Goal: Transaction & Acquisition: Book appointment/travel/reservation

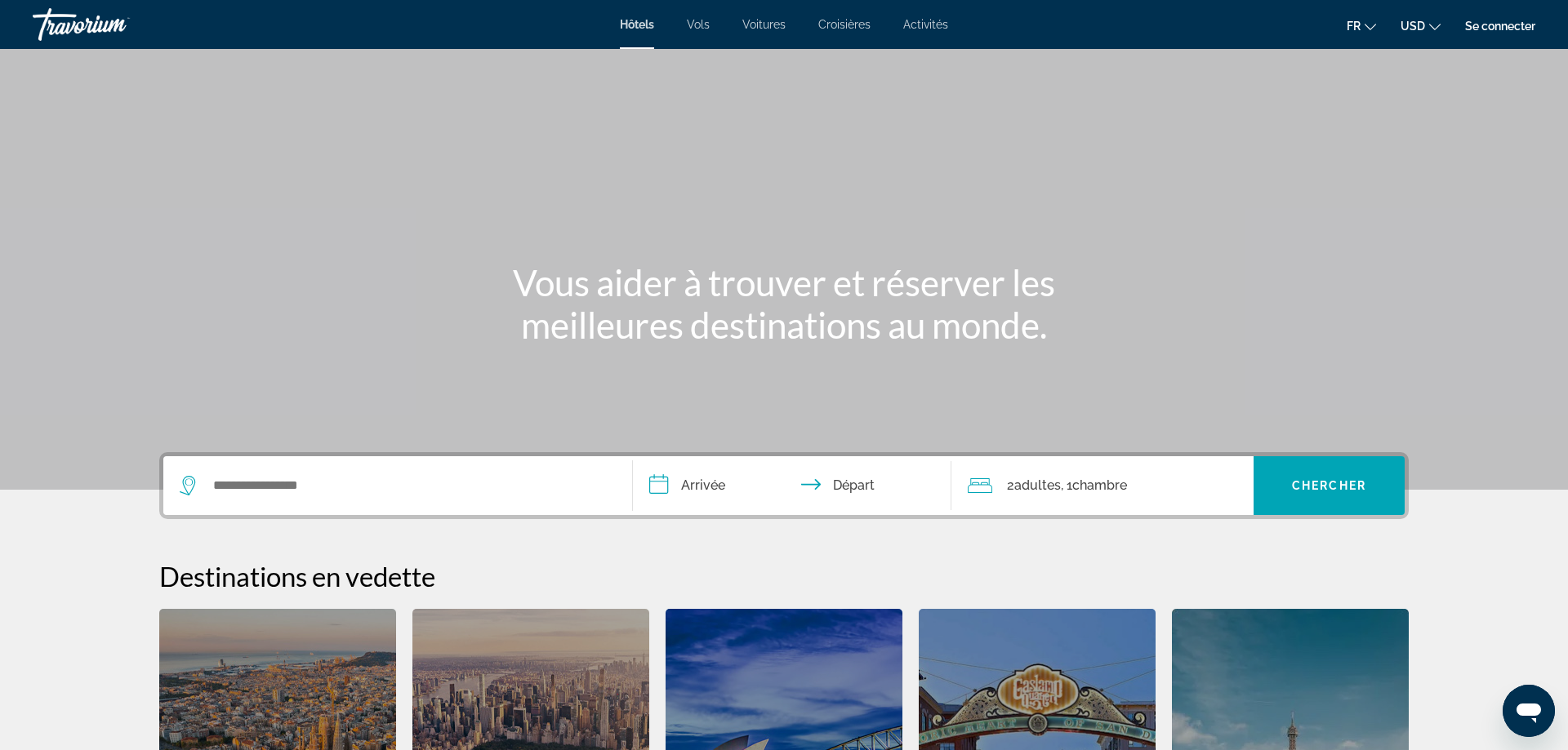
click at [700, 29] on span "Vols" at bounding box center [698, 24] width 22 height 13
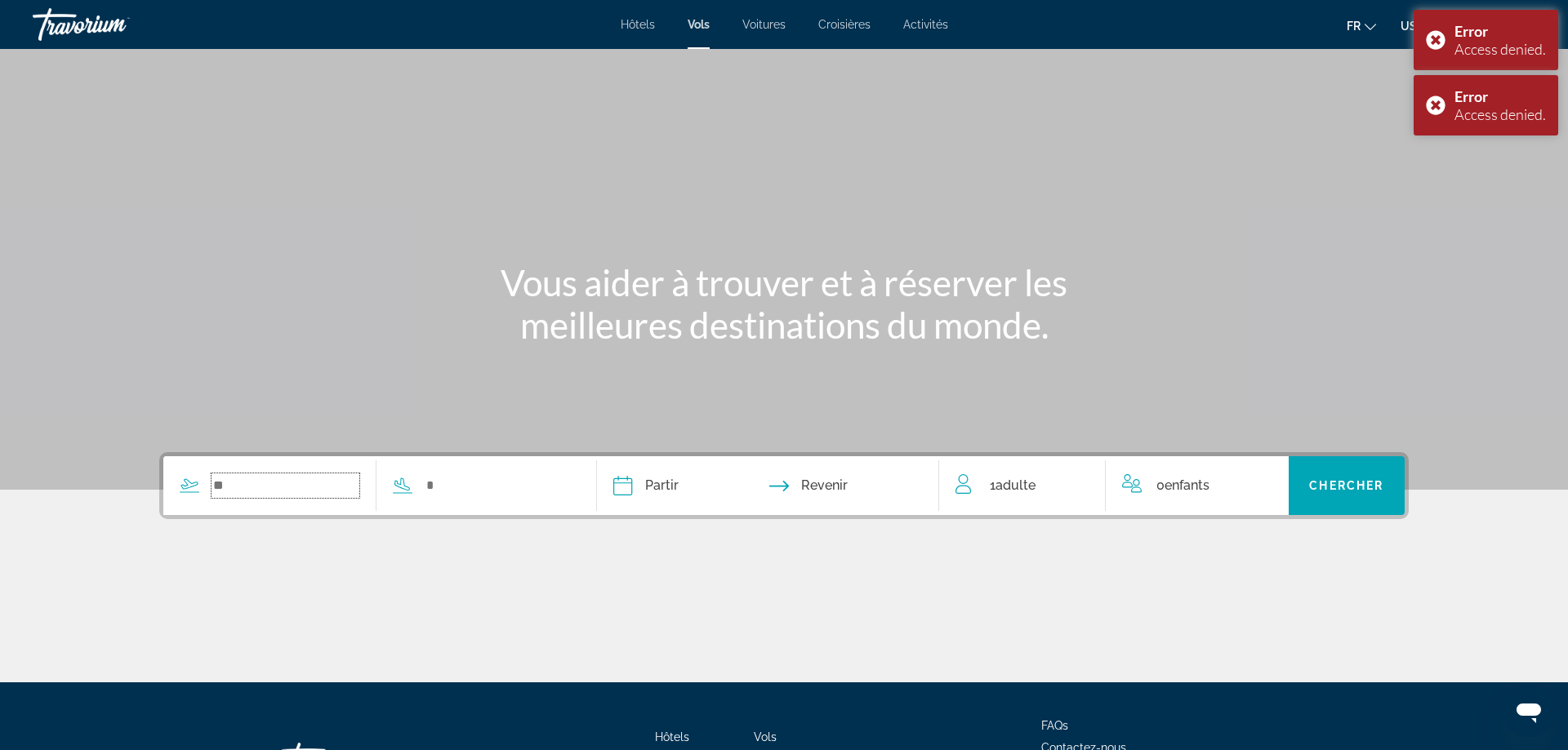
click at [299, 486] on input "Search widget" at bounding box center [286, 486] width 148 height 24
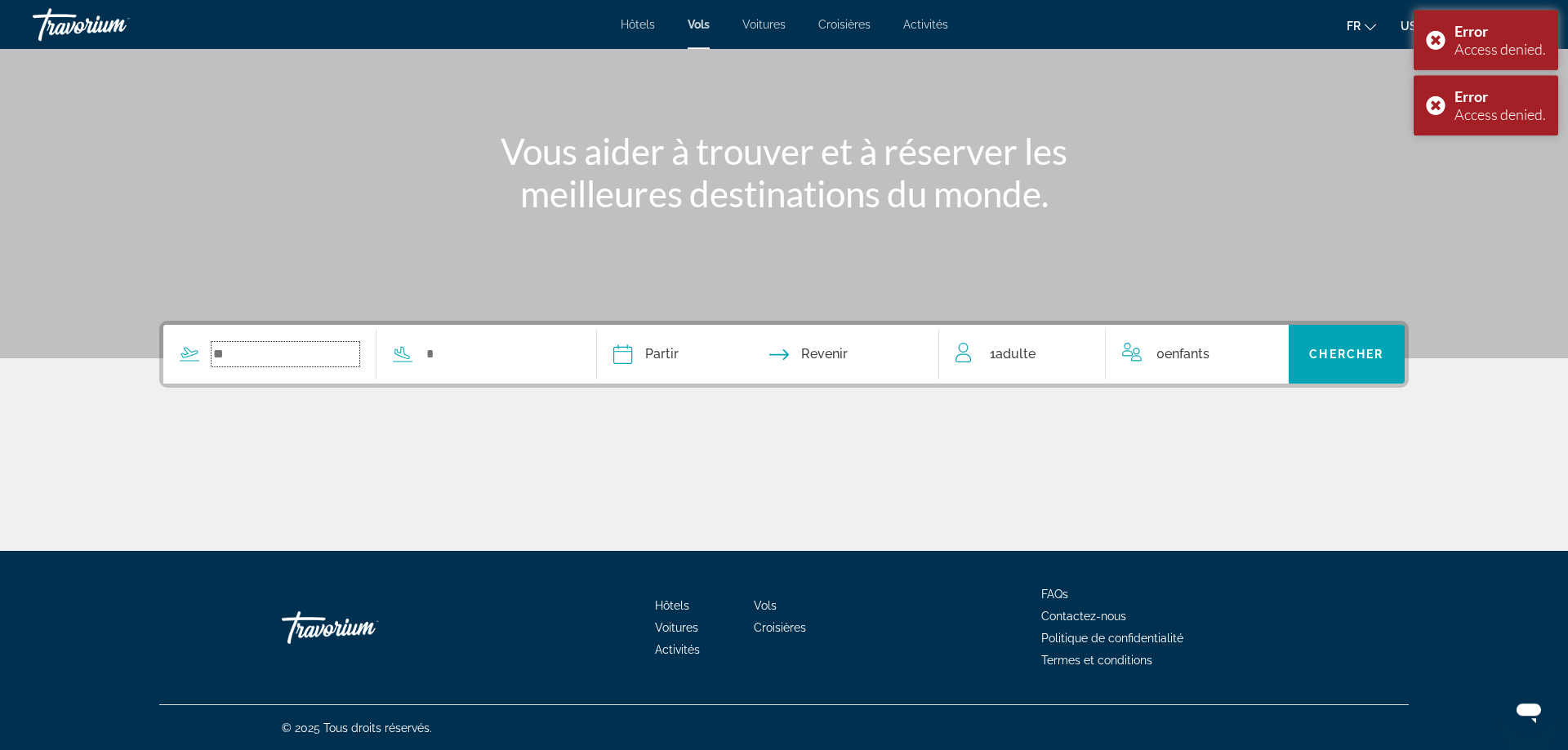
scroll to position [132, 0]
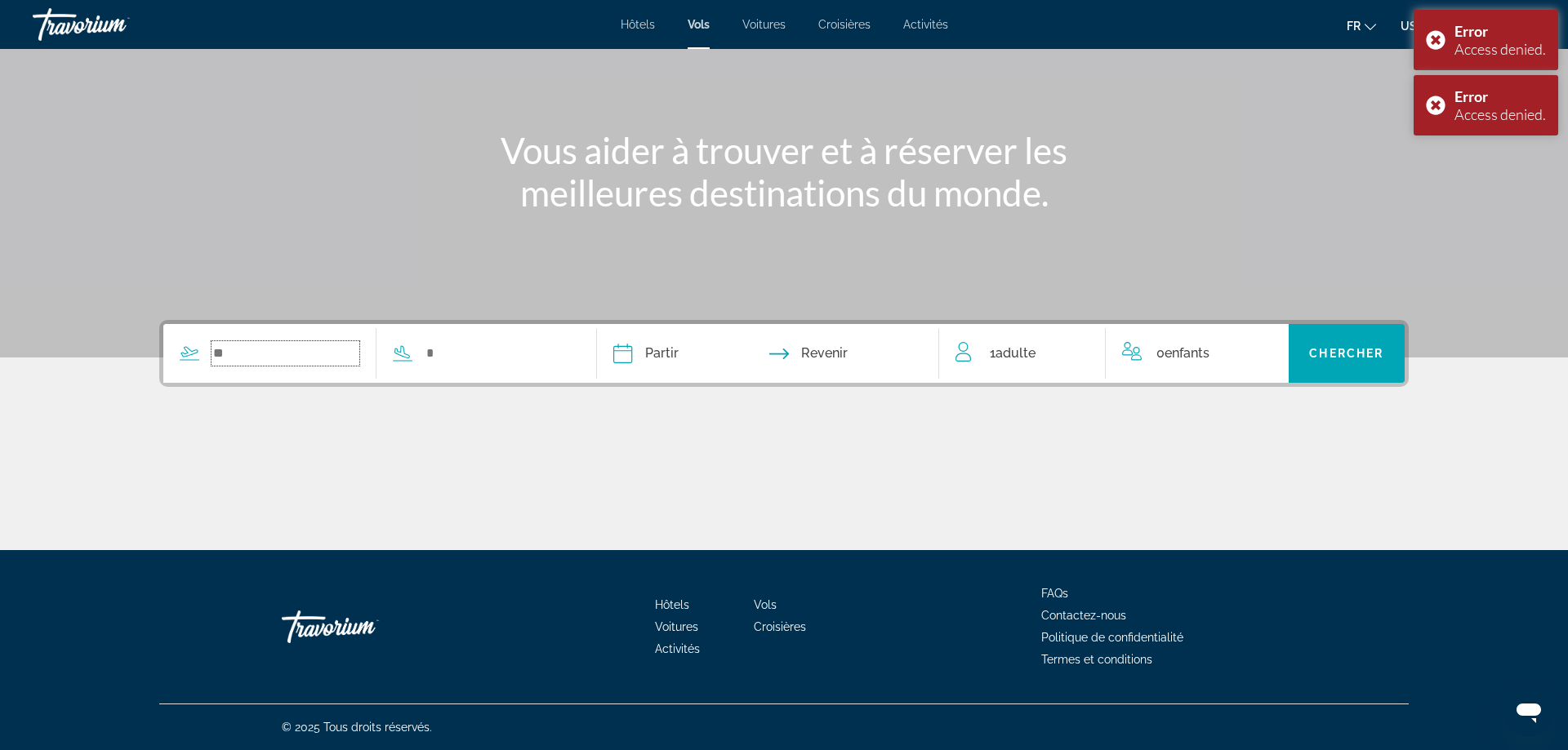
click at [275, 356] on input "Search widget" at bounding box center [286, 354] width 148 height 24
type input "*"
type input "****"
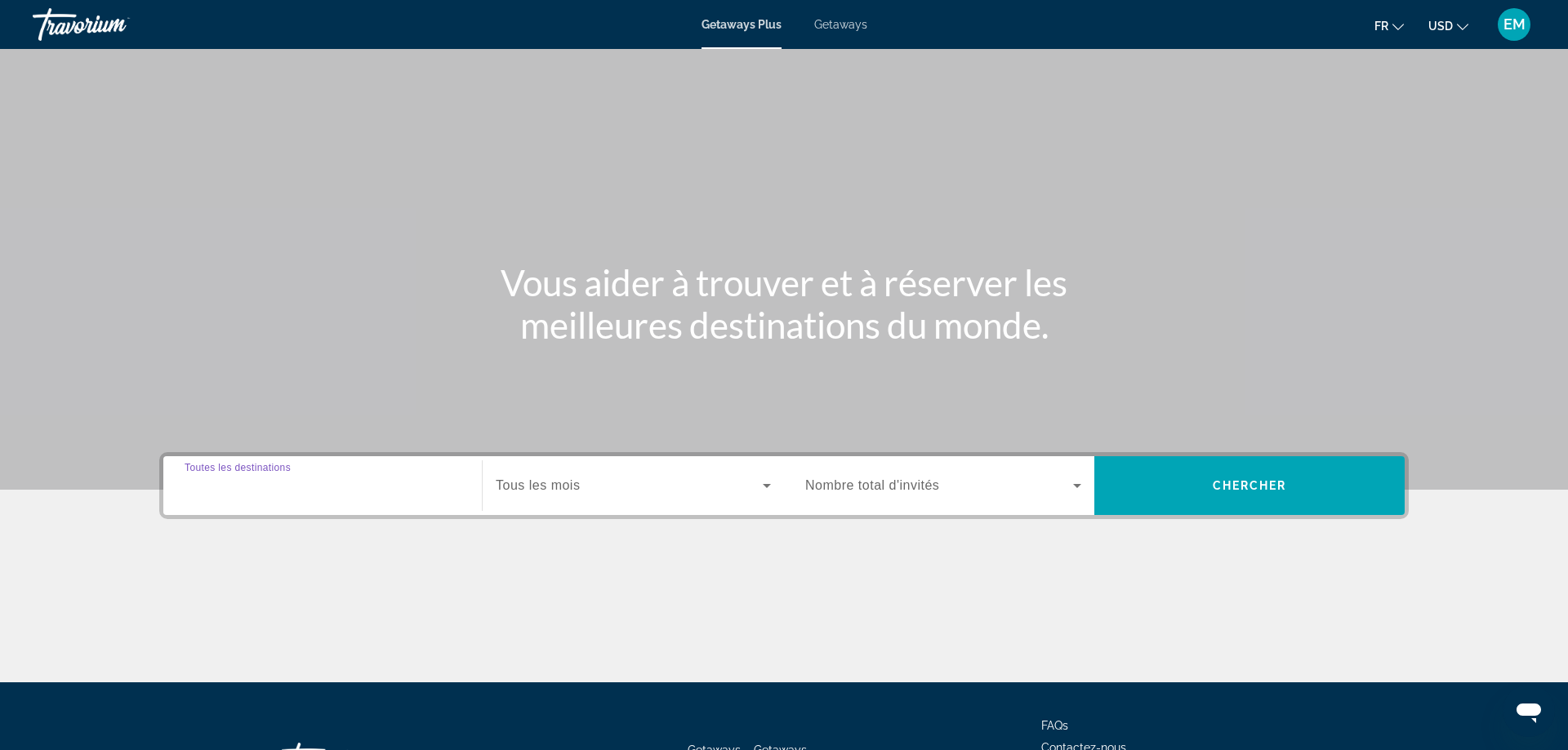
click at [344, 480] on input "Destination Toutes les destinations" at bounding box center [322, 486] width 276 height 20
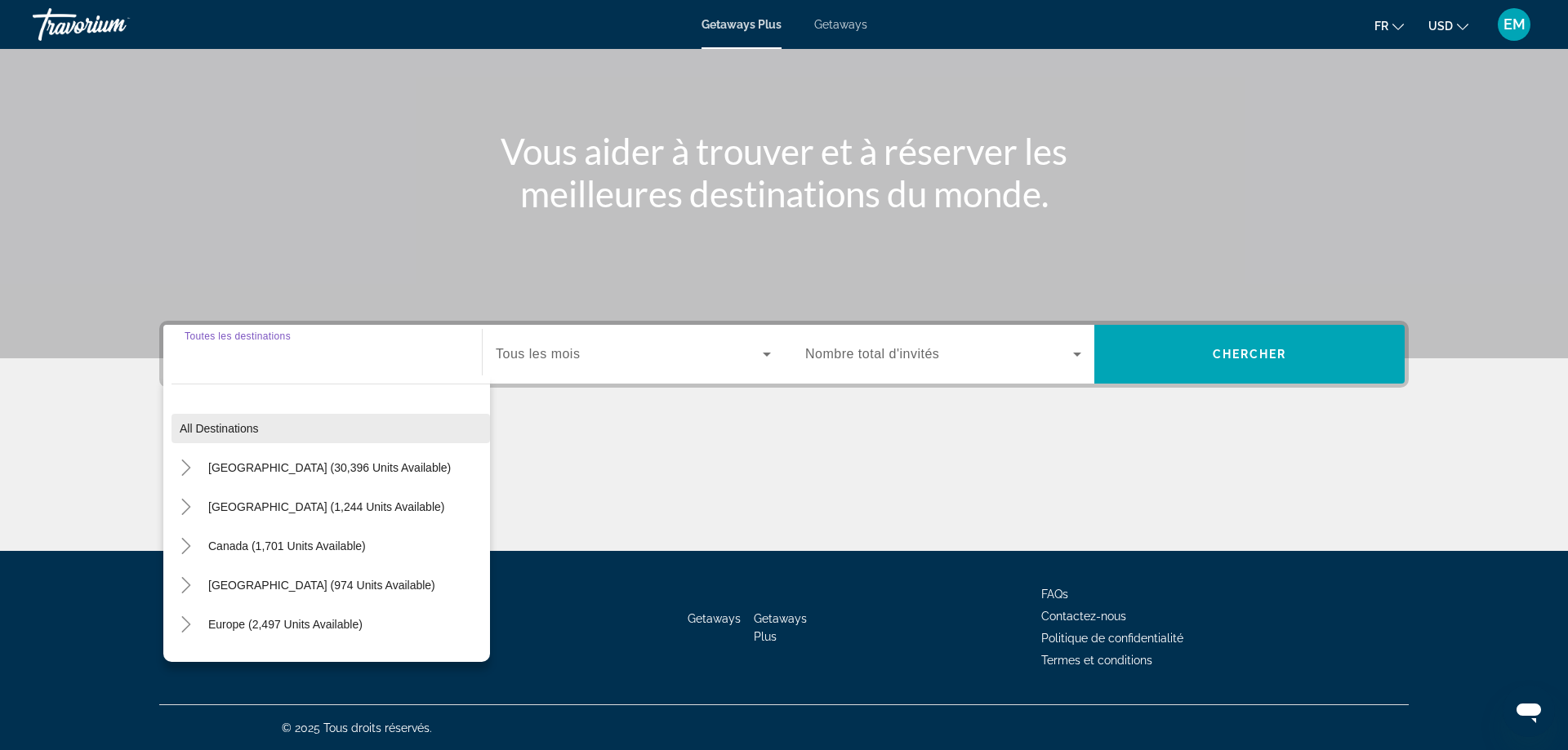
scroll to position [132, 0]
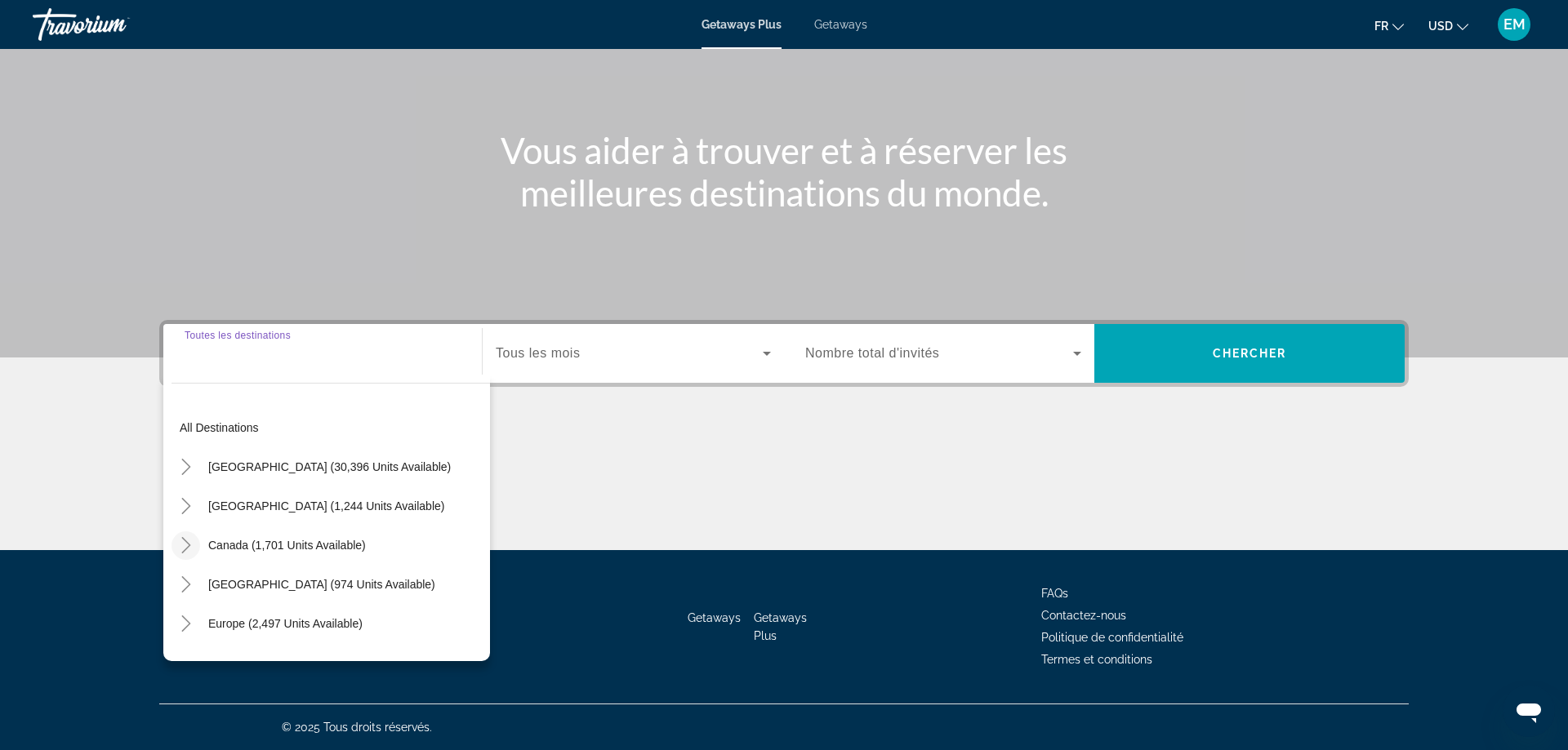
click at [190, 542] on icon "Toggle Canada (1,701 units available)" at bounding box center [185, 545] width 16 height 16
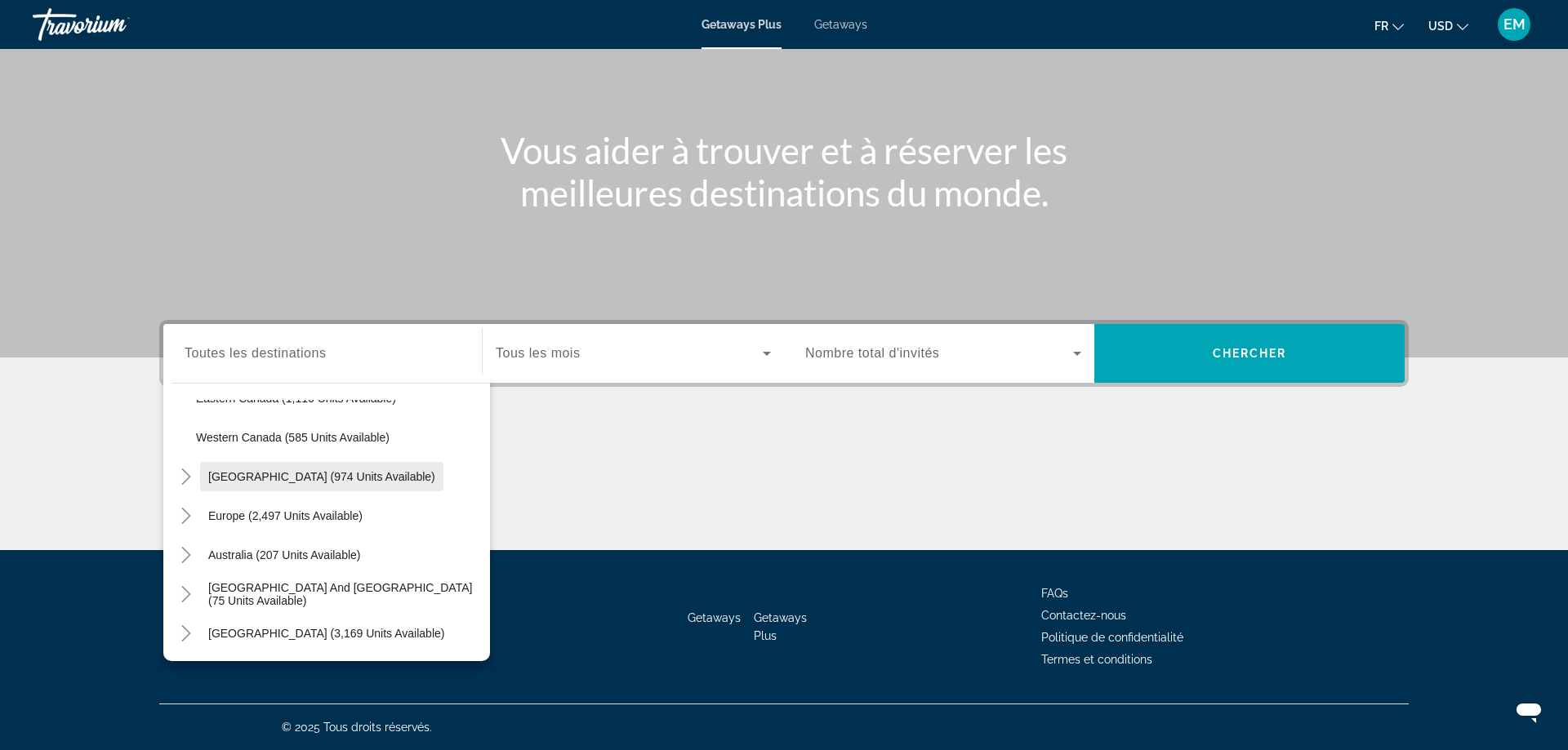
scroll to position [93, 0]
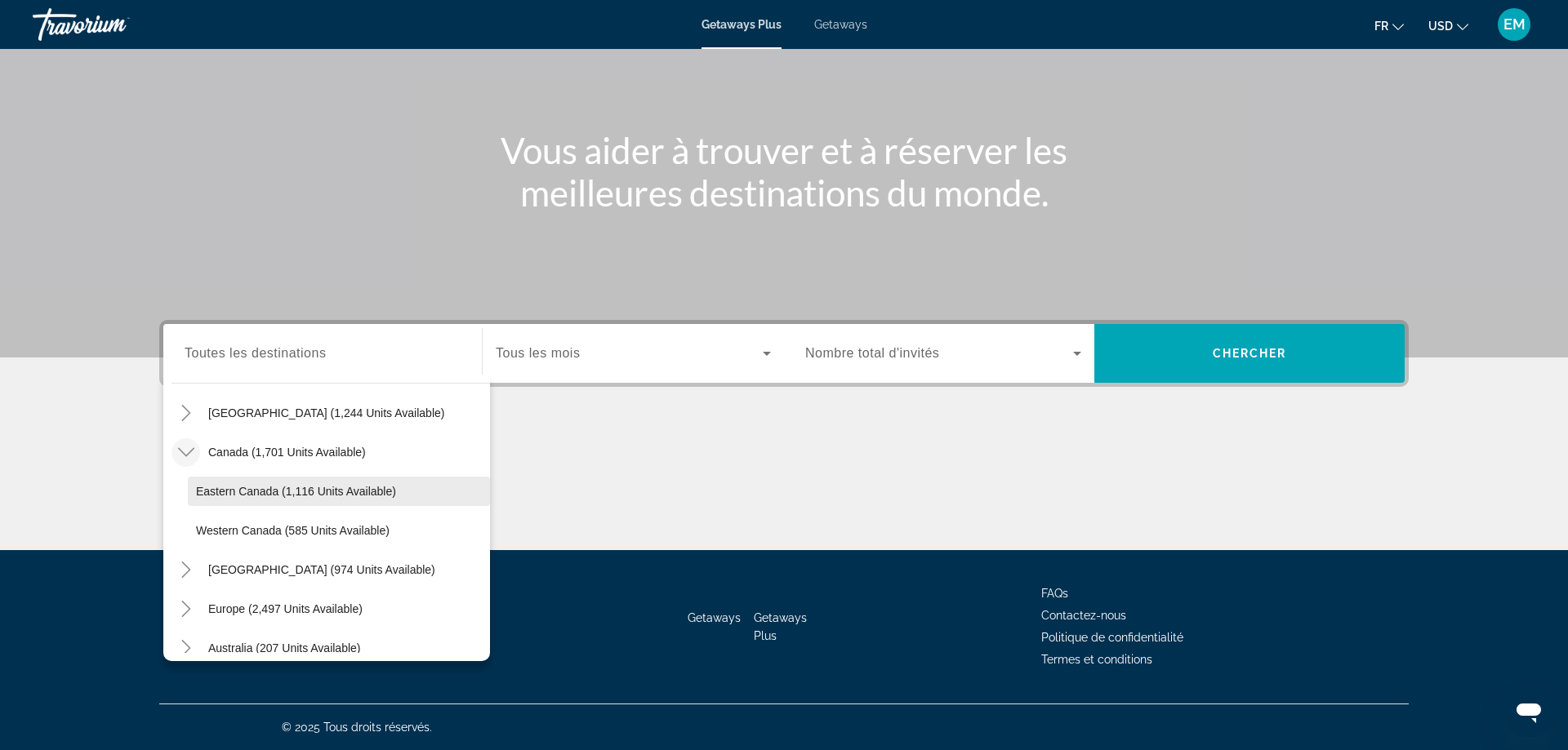
click at [281, 492] on span "Eastern Canada (1,116 units available)" at bounding box center [296, 492] width 200 height 13
type input "**********"
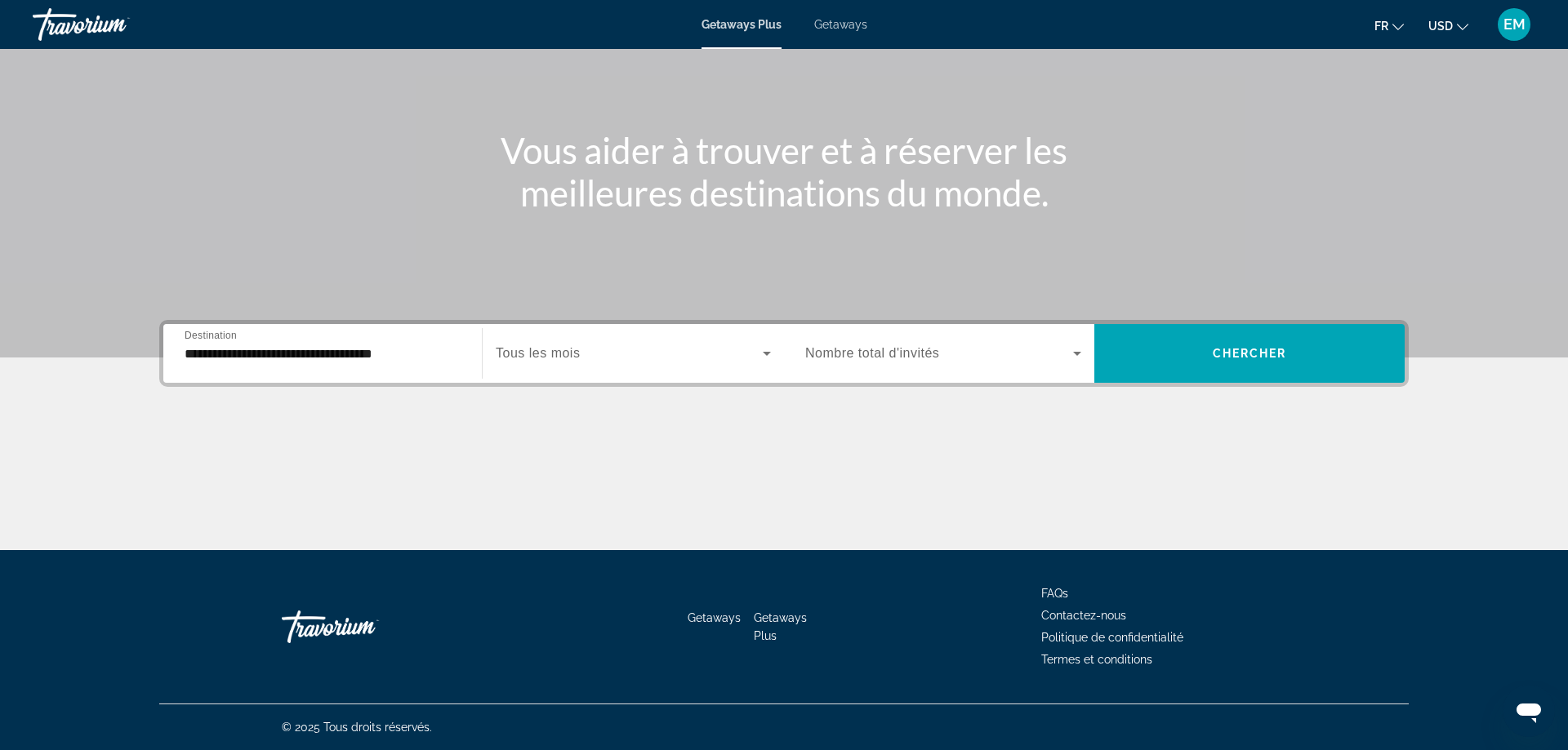
click at [578, 348] on span "Tous les mois" at bounding box center [538, 353] width 84 height 14
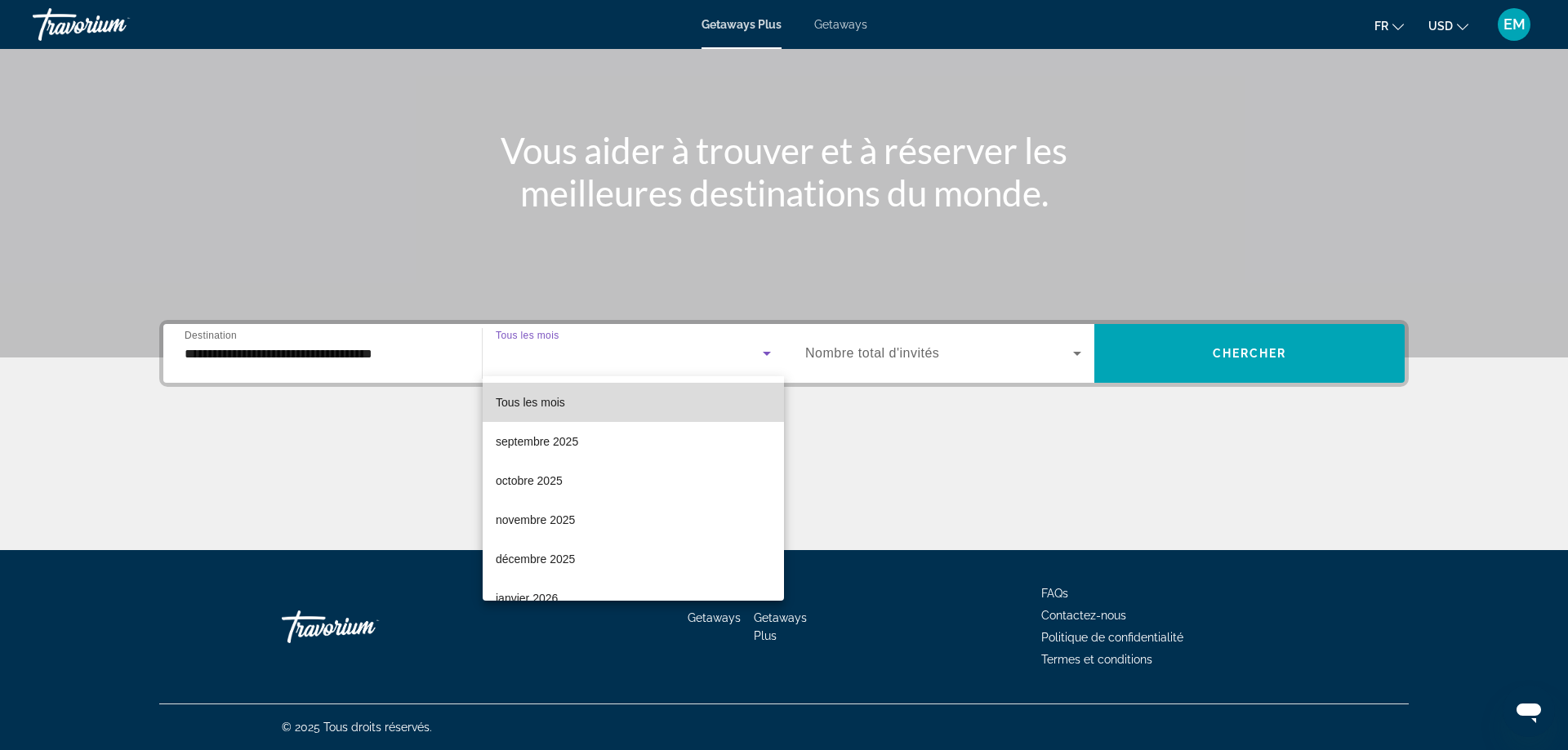
click at [558, 409] on span "Tous les mois" at bounding box center [530, 402] width 69 height 20
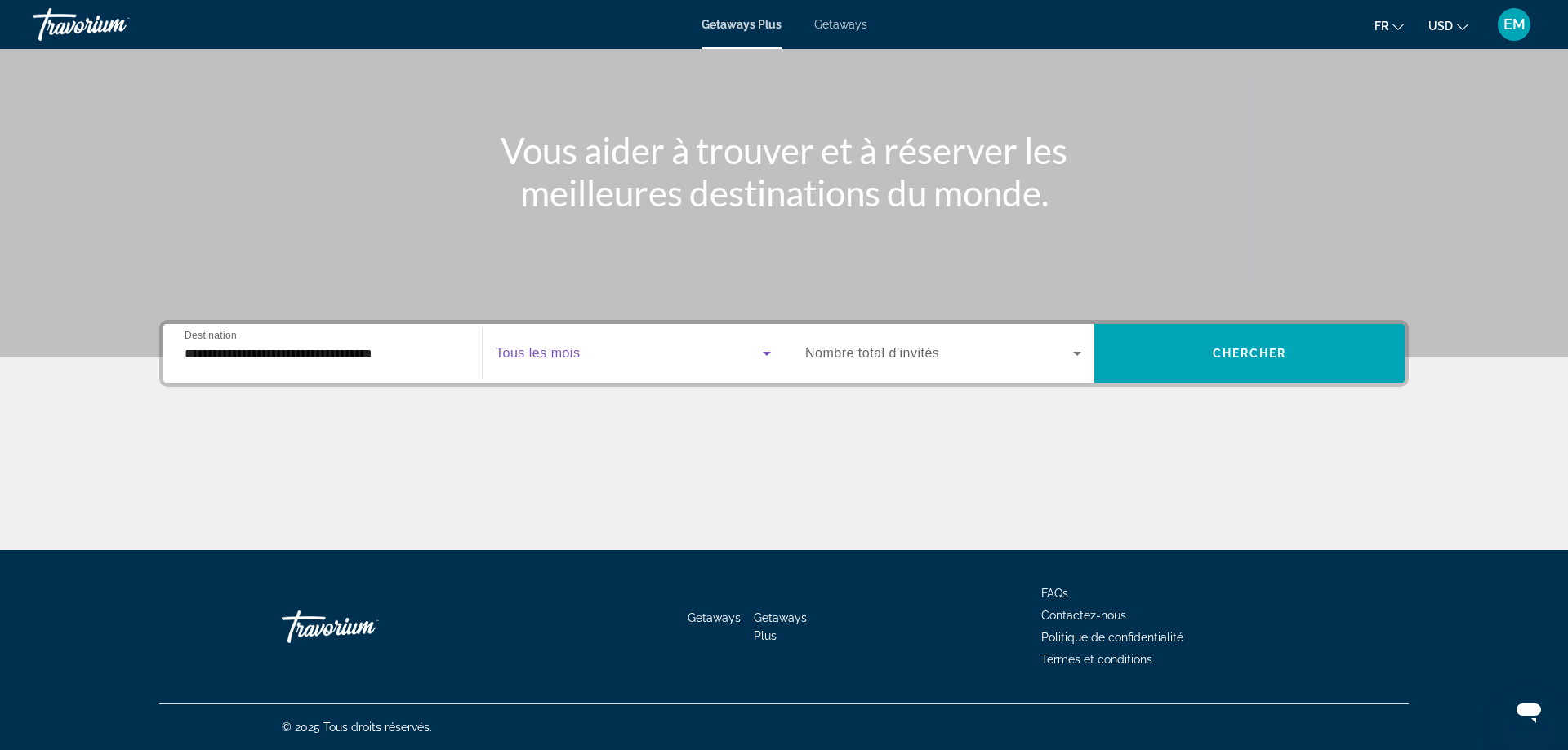
click at [879, 351] on span "Nombre total d'invités" at bounding box center [872, 353] width 134 height 14
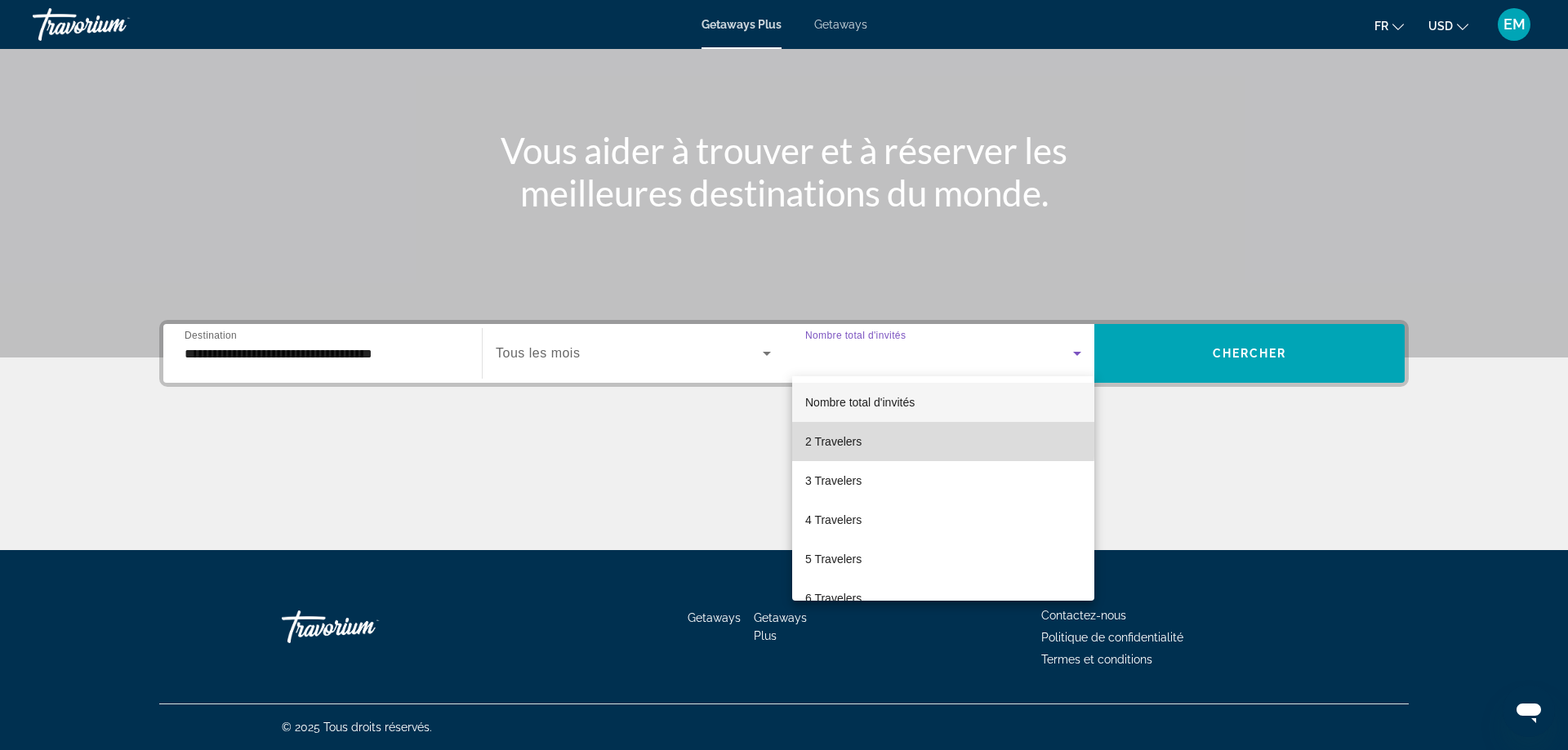
click at [842, 437] on span "2 Travelers" at bounding box center [834, 441] width 56 height 20
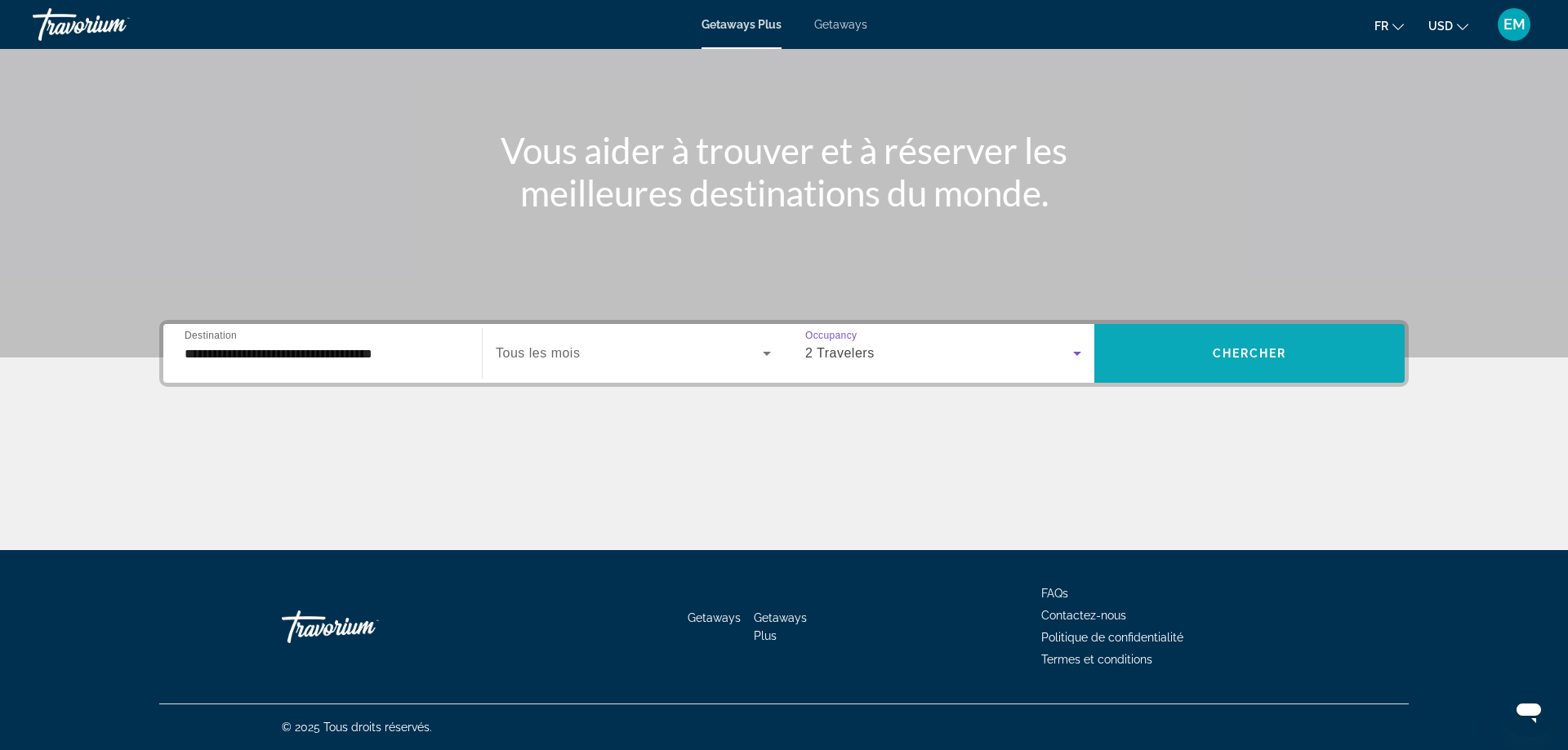
click at [1140, 371] on span "Search widget" at bounding box center [1250, 354] width 310 height 39
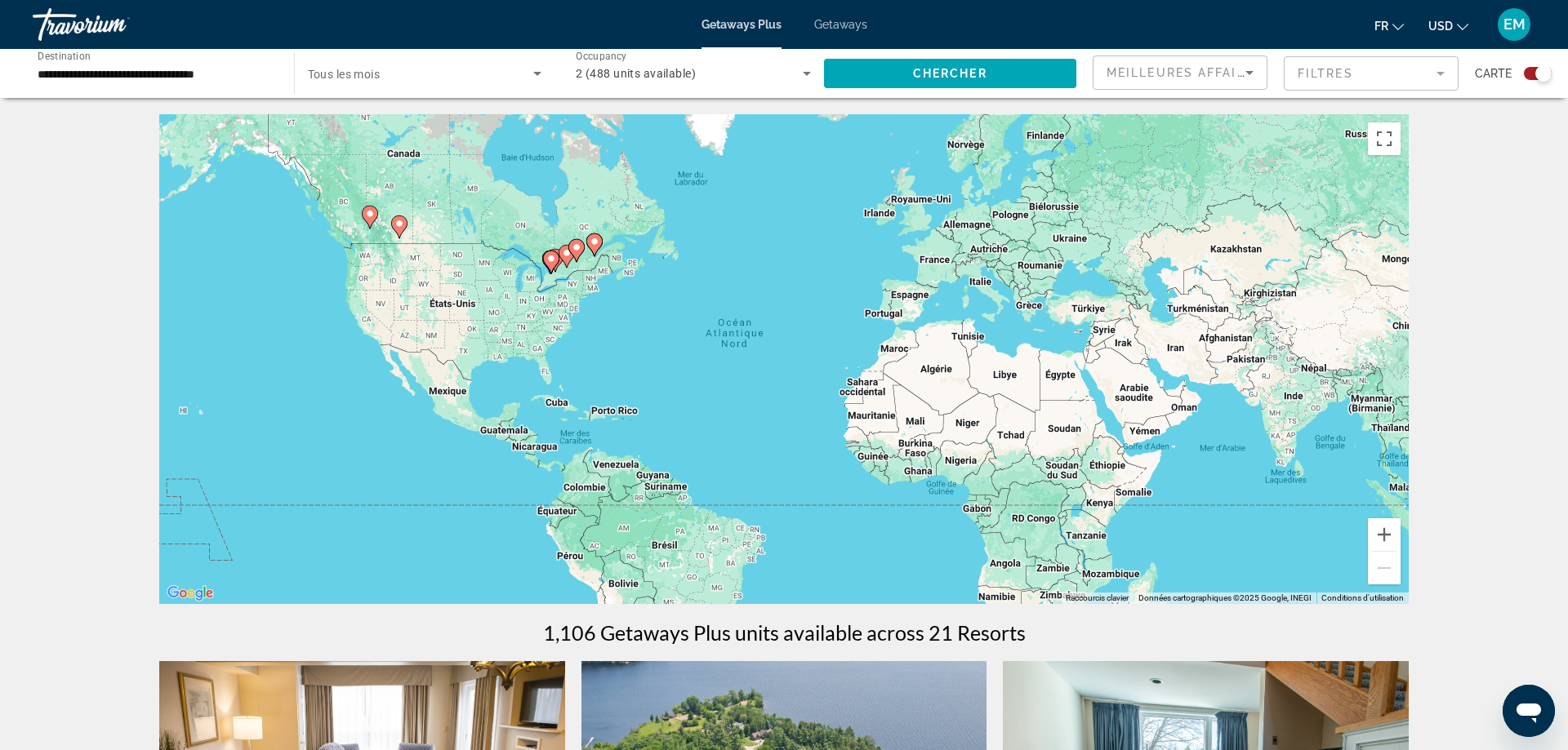
click at [372, 220] on icon "Main content" at bounding box center [370, 217] width 15 height 22
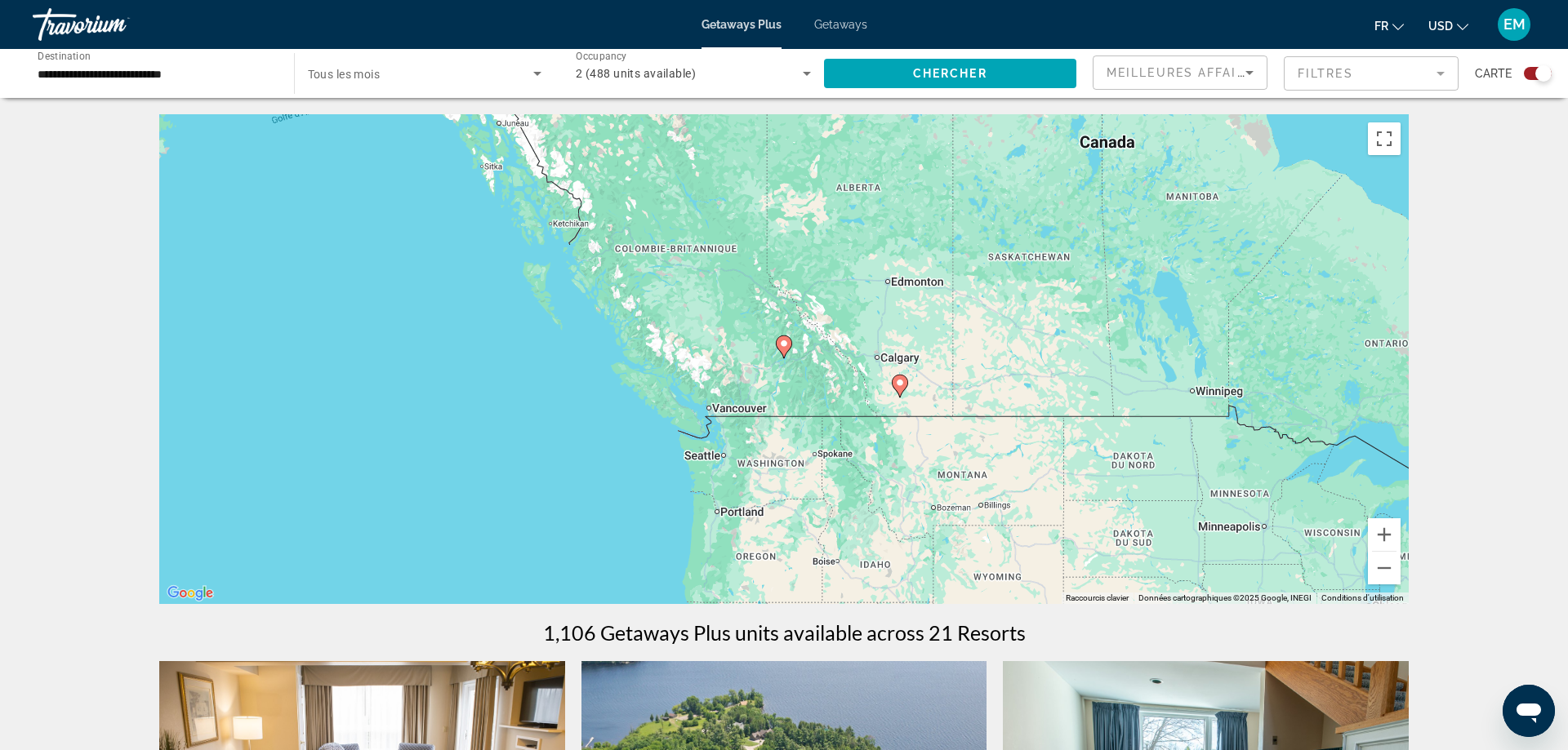
click at [784, 341] on image "Main content" at bounding box center [784, 344] width 9 height 9
type input "**********"
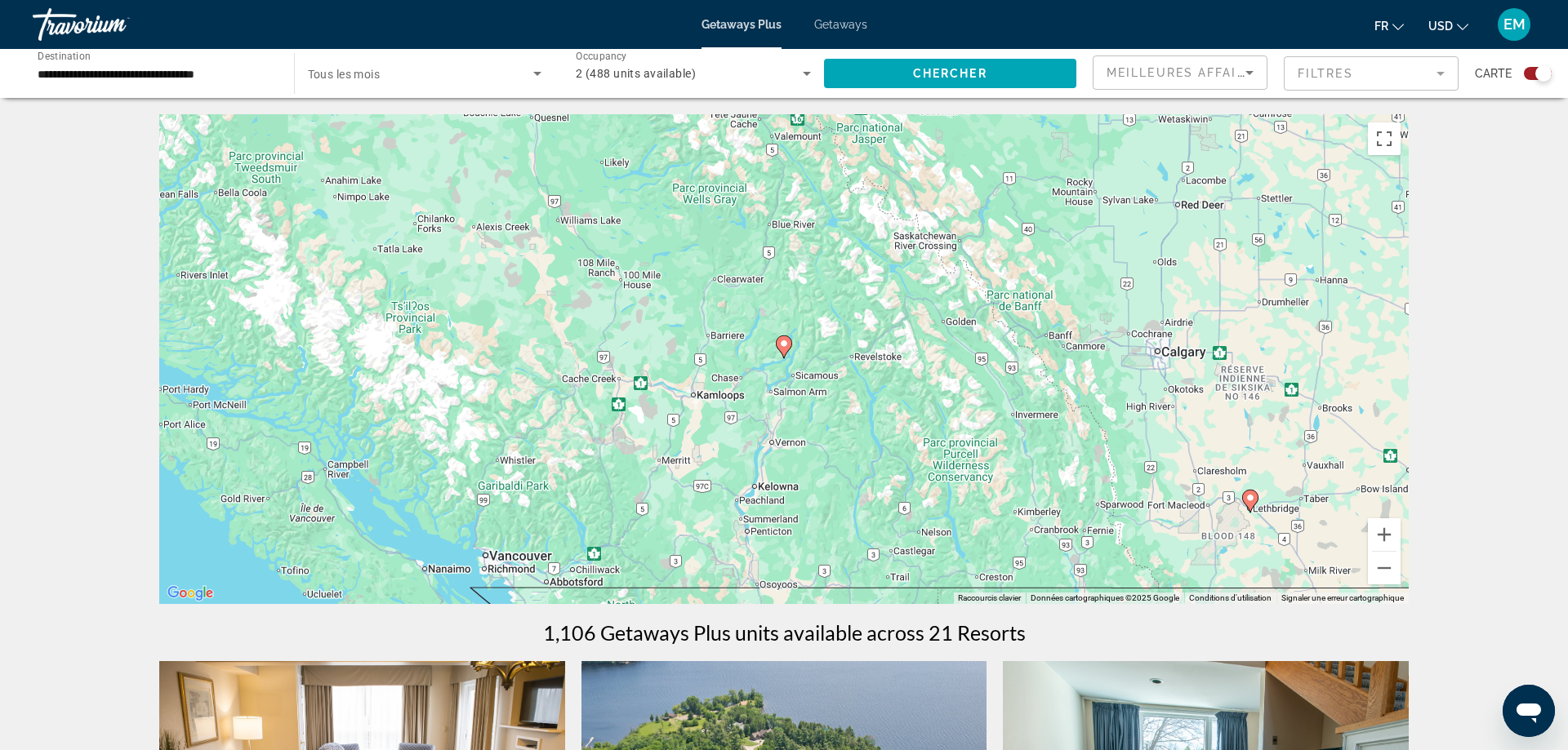
click at [781, 351] on icon "Main content" at bounding box center [784, 346] width 15 height 22
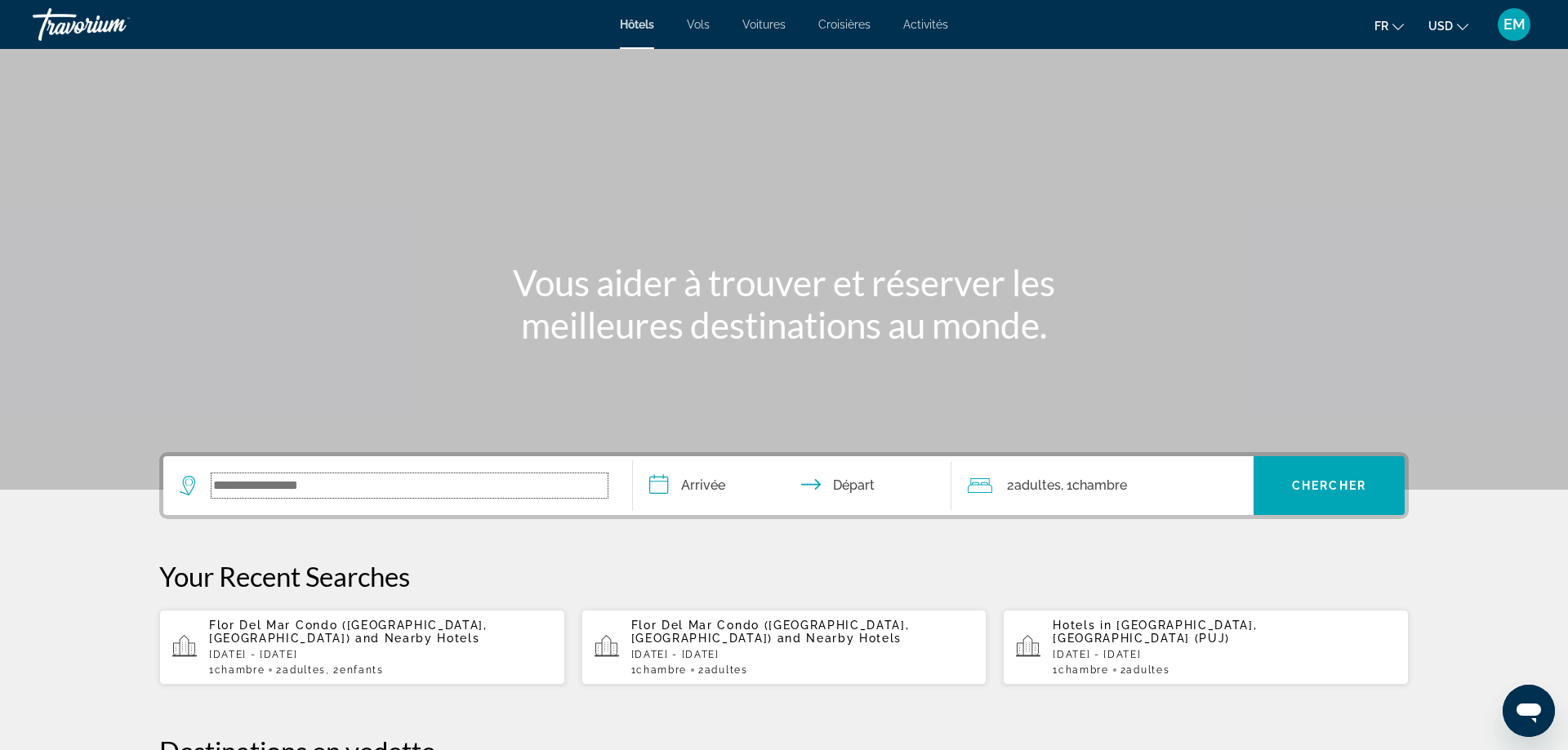
click at [477, 482] on input "Search widget" at bounding box center [409, 486] width 396 height 24
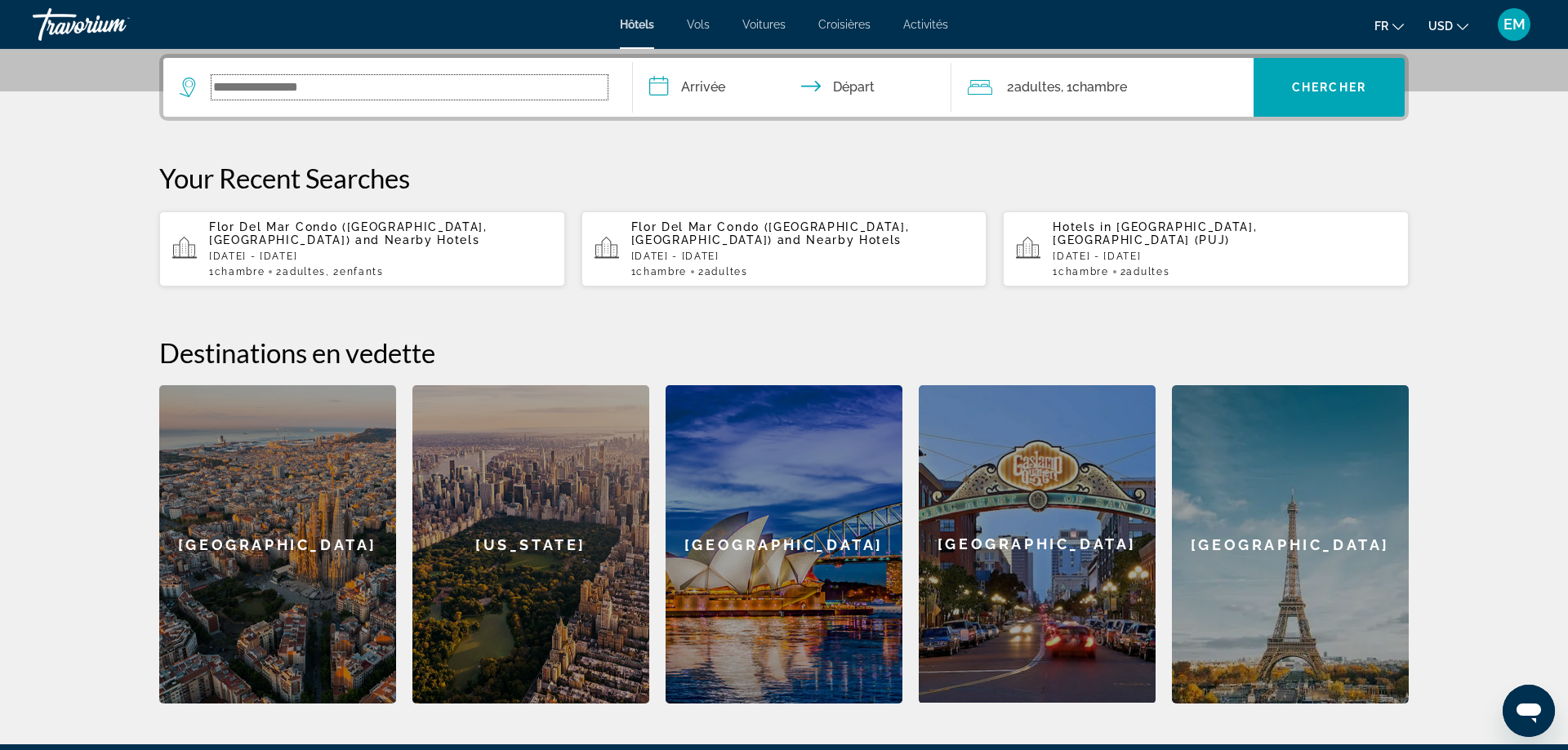
scroll to position [399, 0]
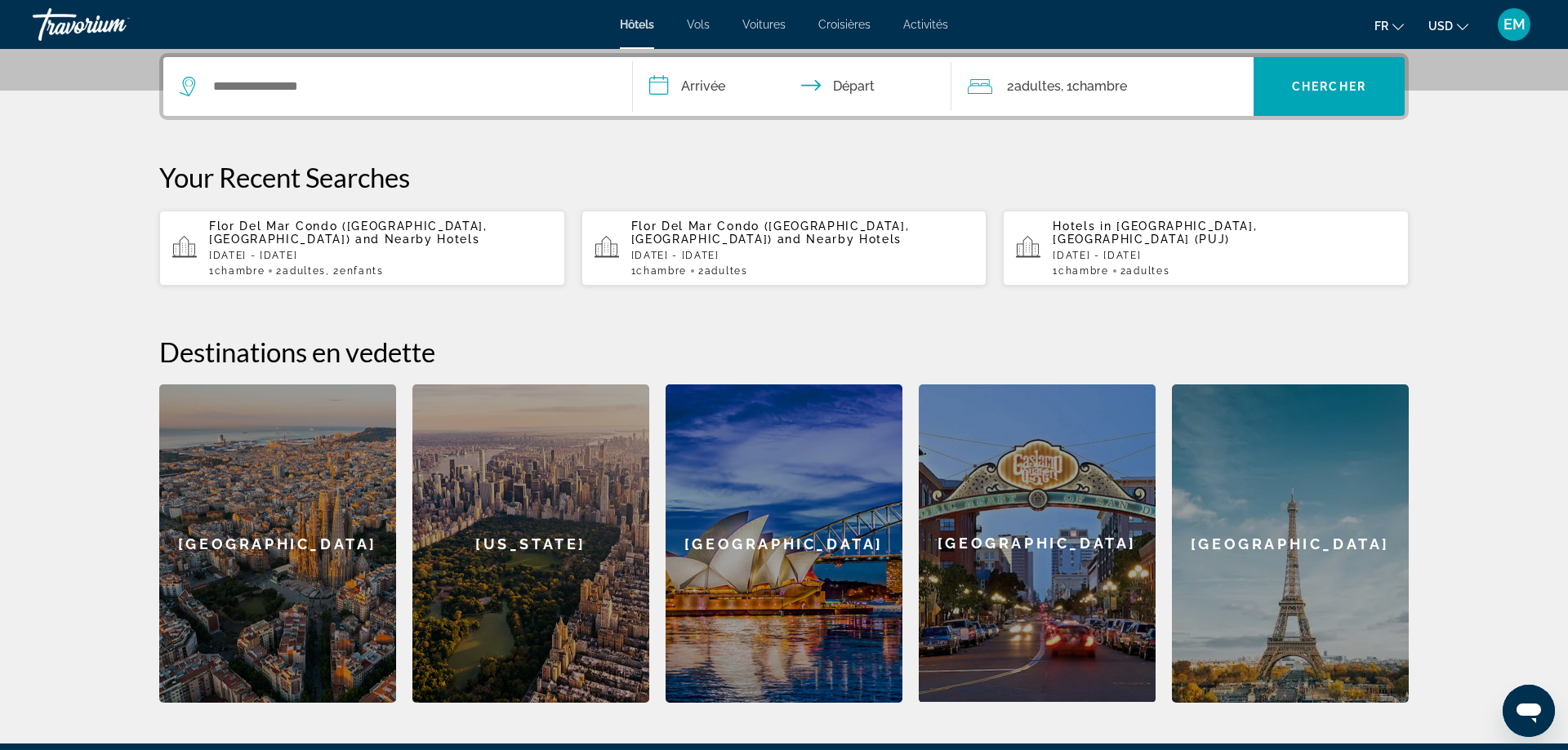
click at [690, 25] on span "Vols" at bounding box center [698, 24] width 22 height 13
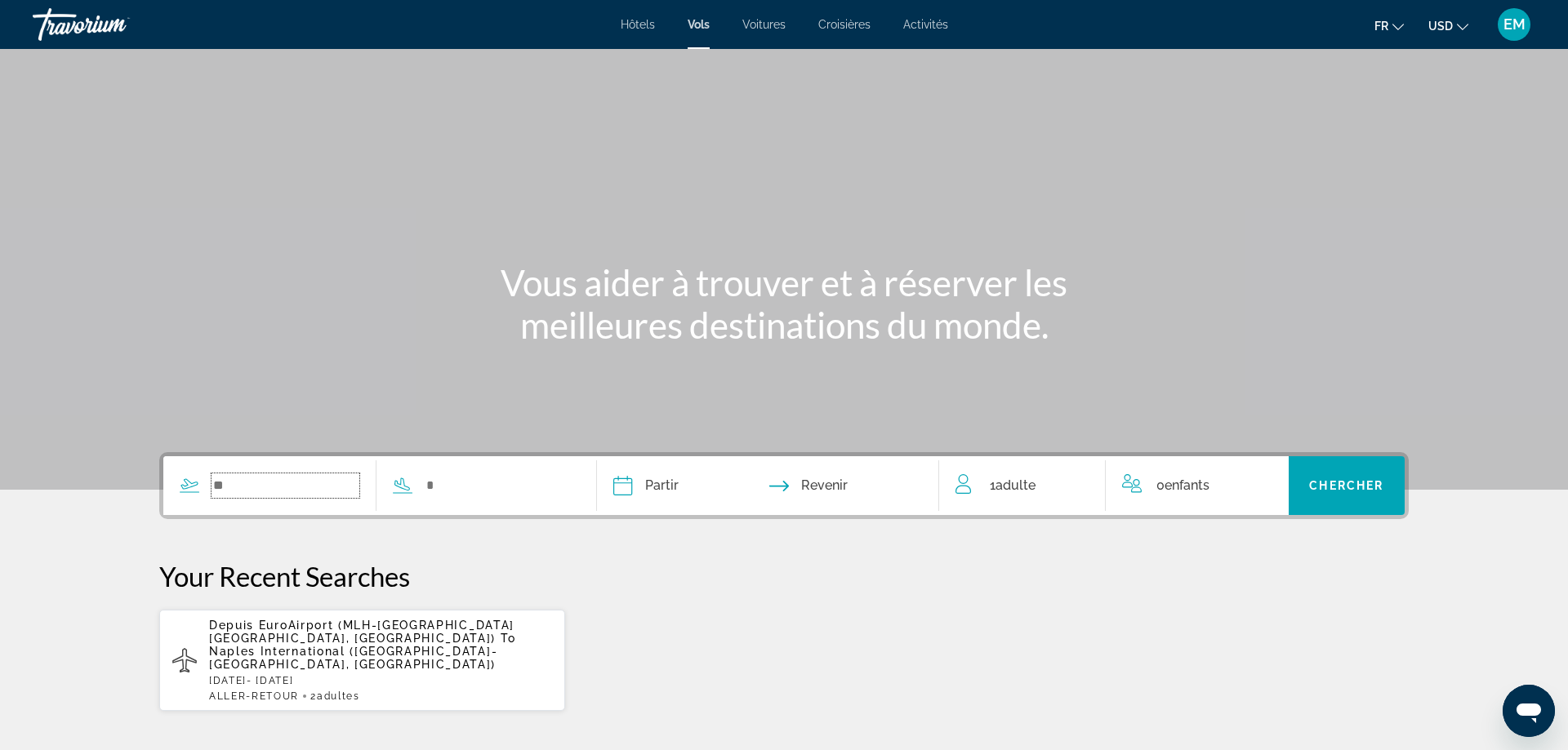
click at [274, 495] on input "Search widget" at bounding box center [286, 486] width 148 height 24
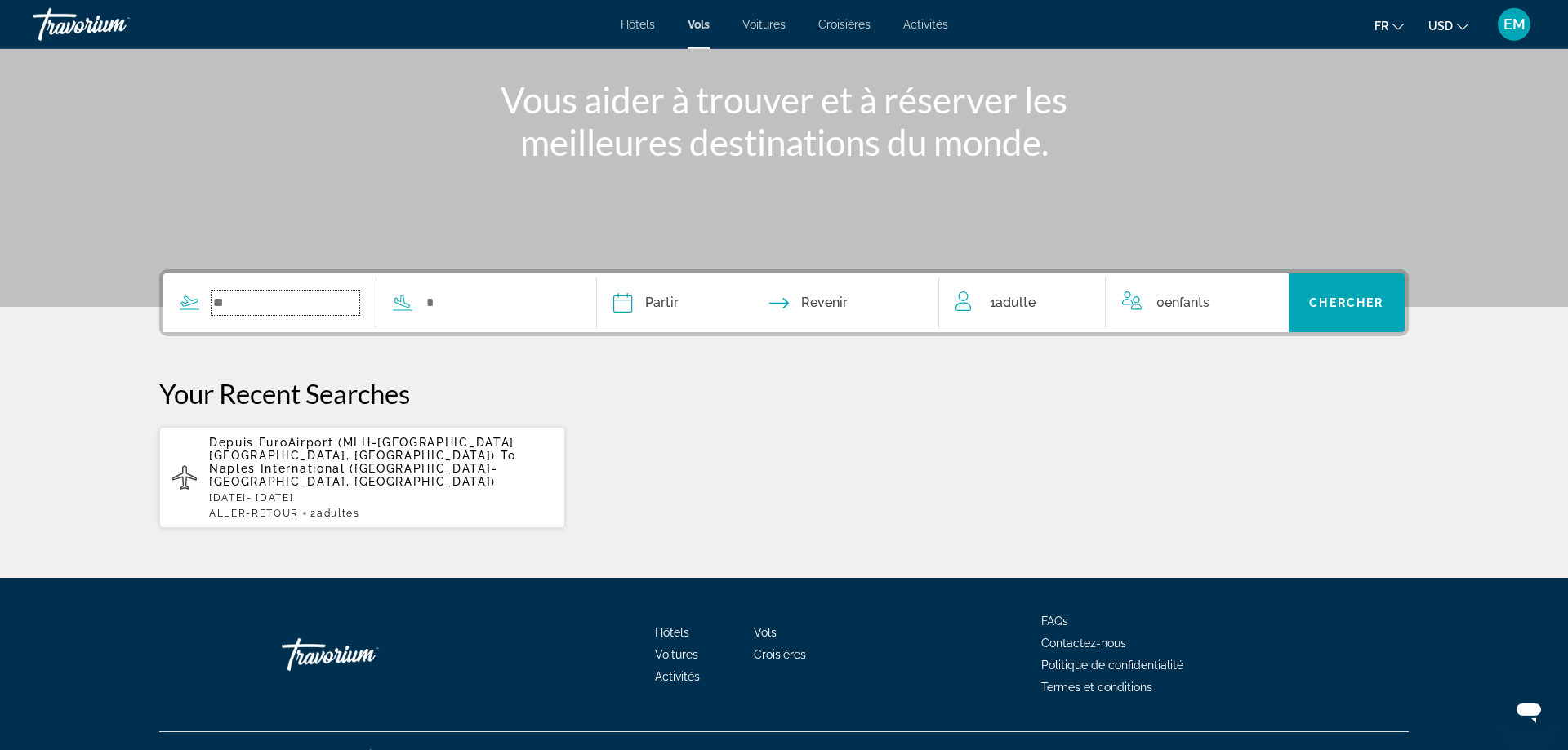
scroll to position [184, 0]
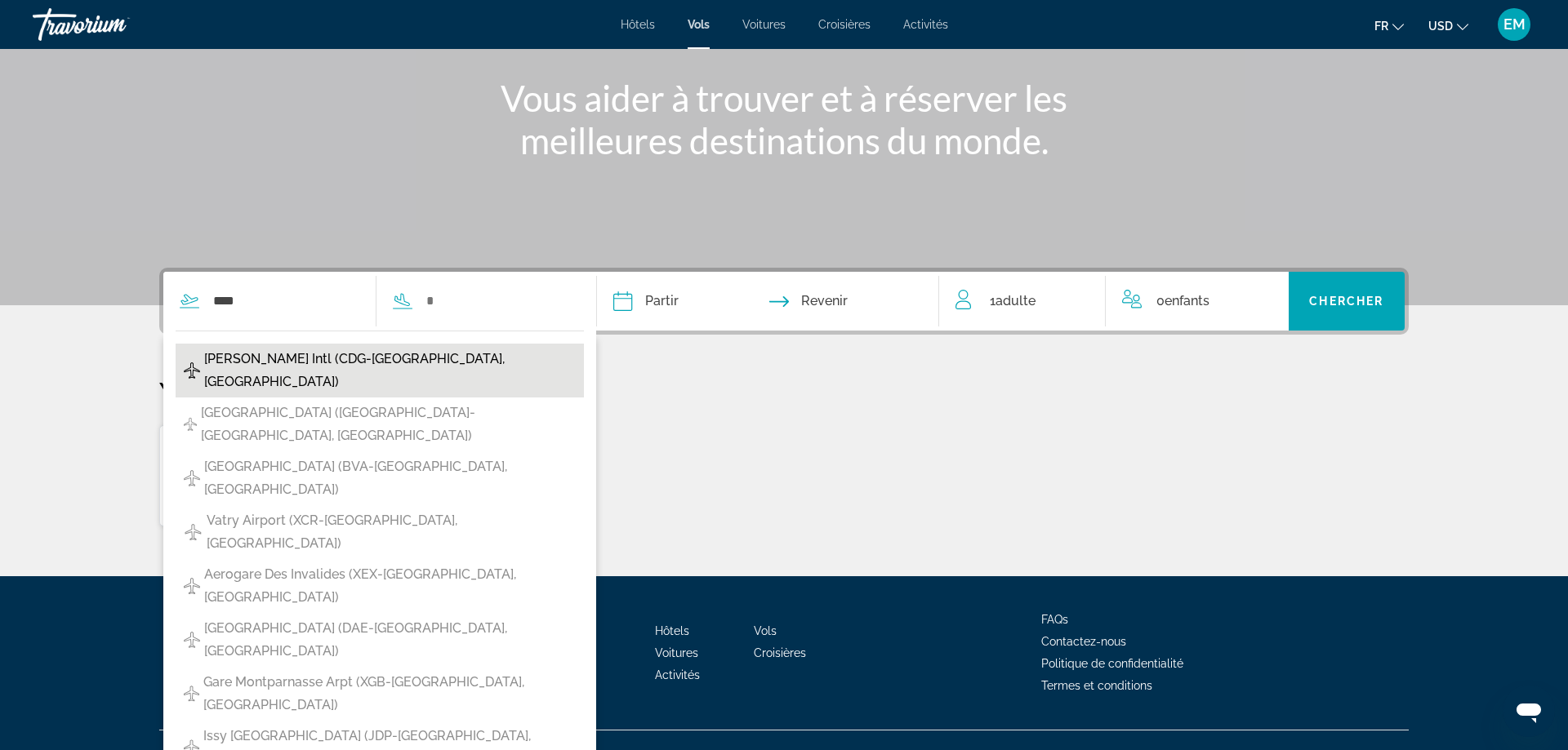
click at [303, 366] on span "[PERSON_NAME] Intl (CDG-[GEOGRAPHIC_DATA], [GEOGRAPHIC_DATA])" at bounding box center [390, 371] width 372 height 46
type input "**********"
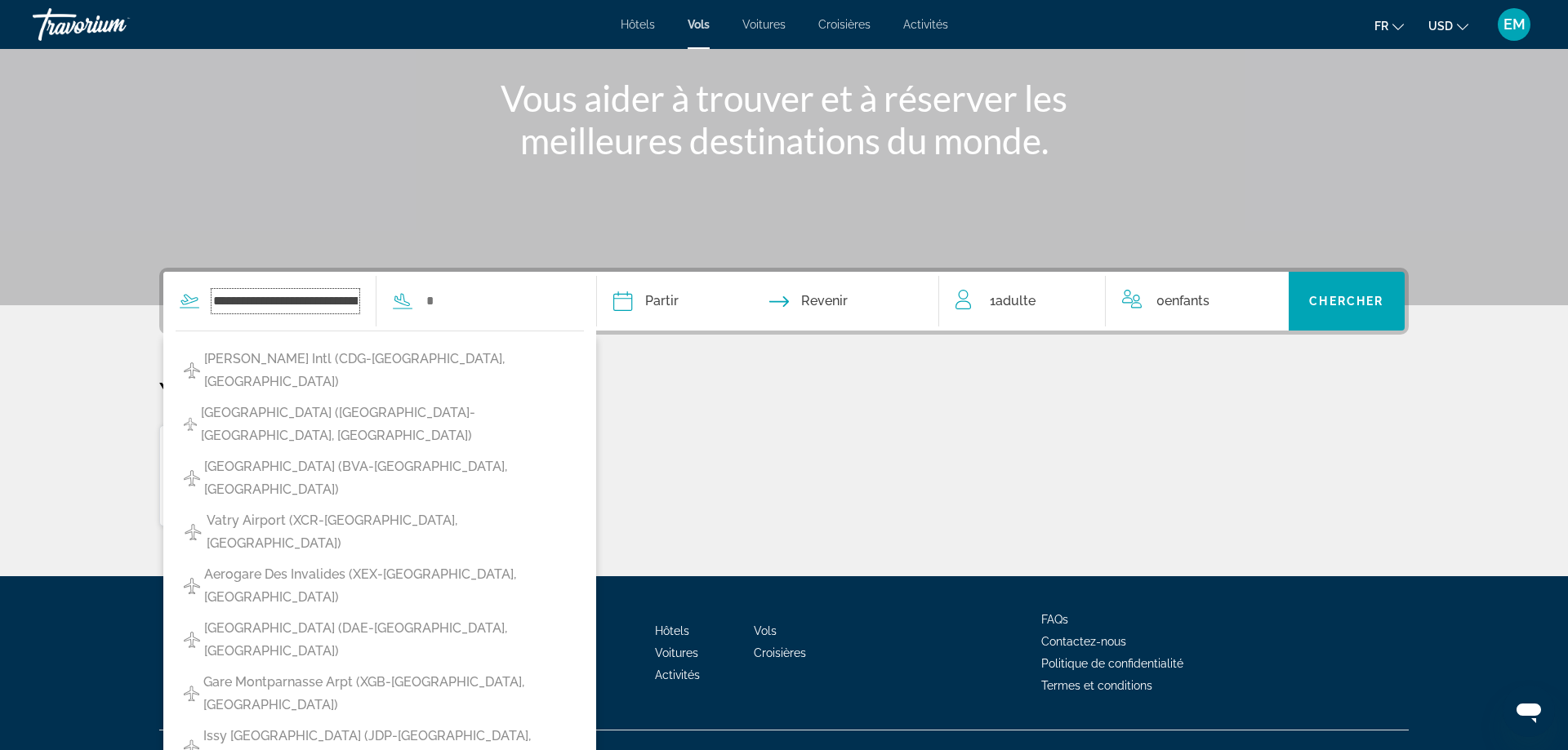
scroll to position [0, 80]
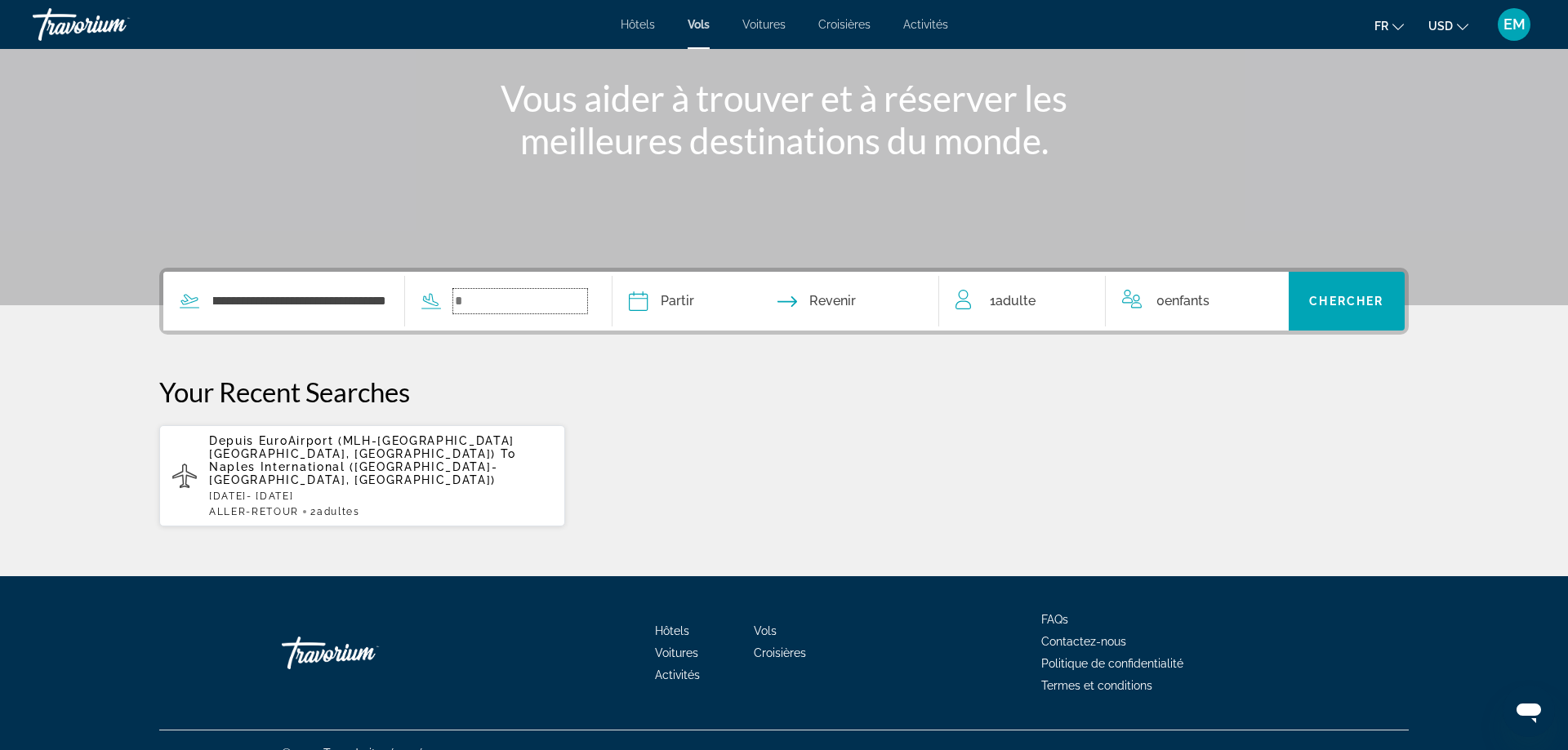
click at [501, 293] on input "Search widget" at bounding box center [520, 301] width 134 height 24
type input "*"
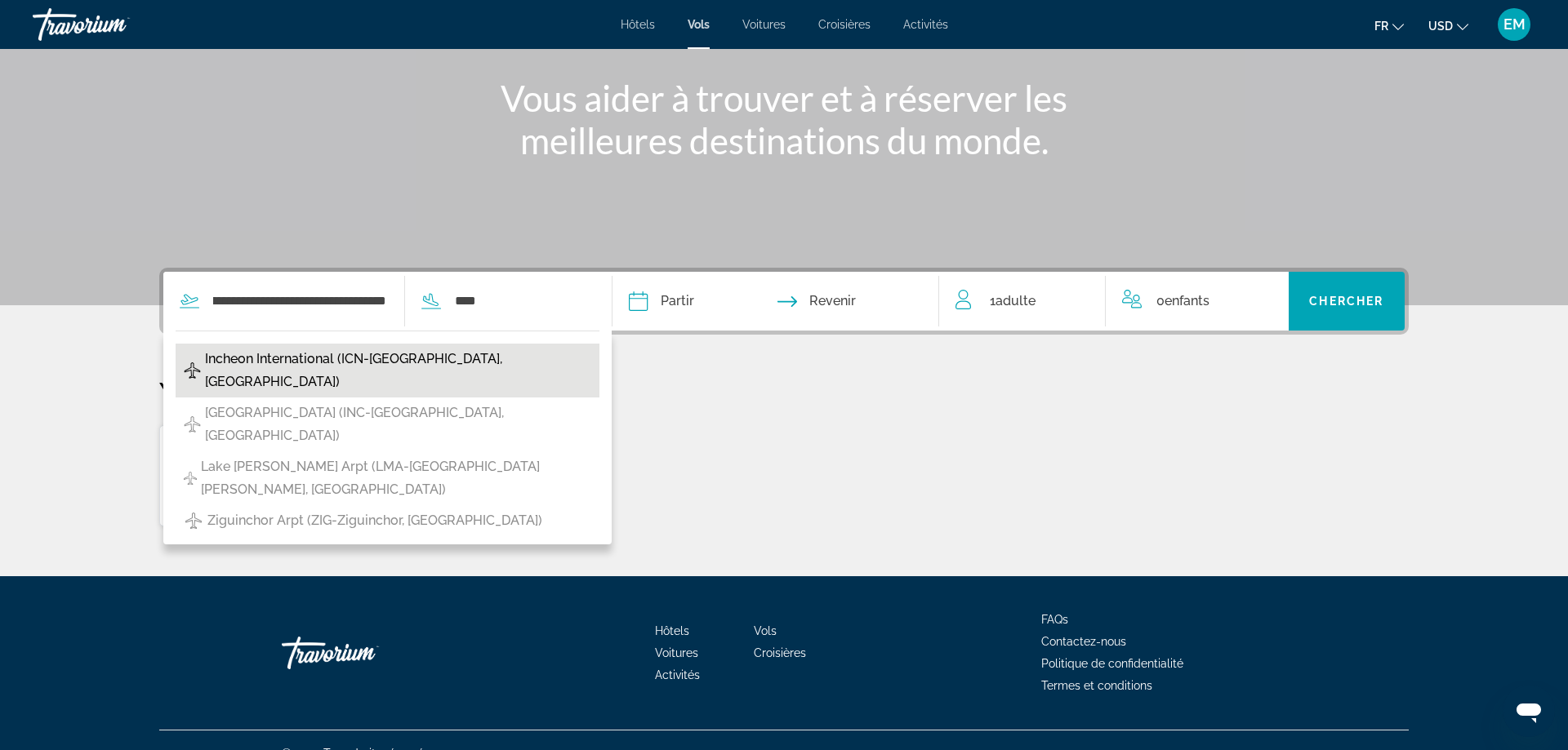
click at [444, 359] on span "Incheon International (ICN-[GEOGRAPHIC_DATA], [GEOGRAPHIC_DATA])" at bounding box center [398, 371] width 387 height 46
type input "**********"
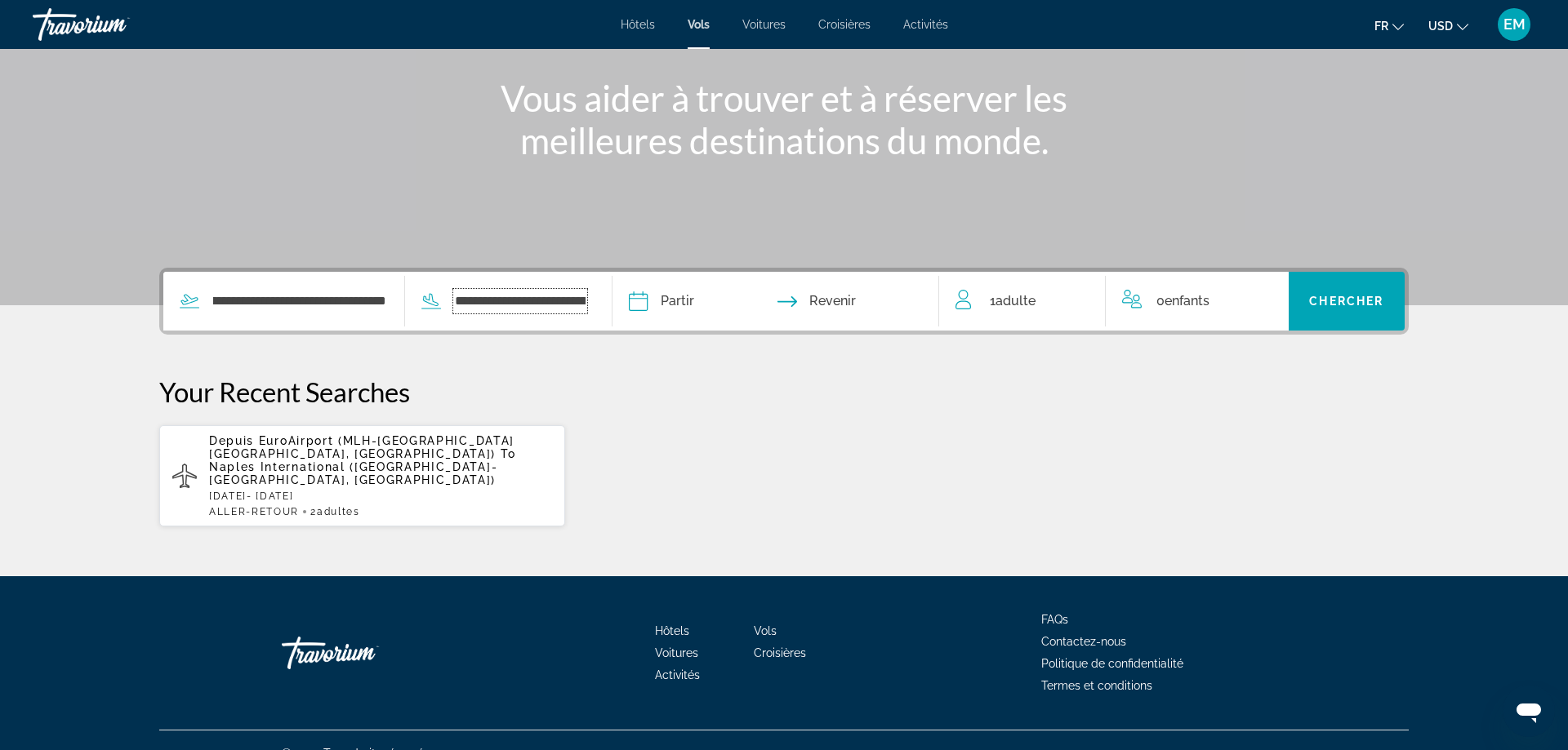
scroll to position [0, 107]
click at [712, 306] on input "Depart date" at bounding box center [738, 303] width 141 height 64
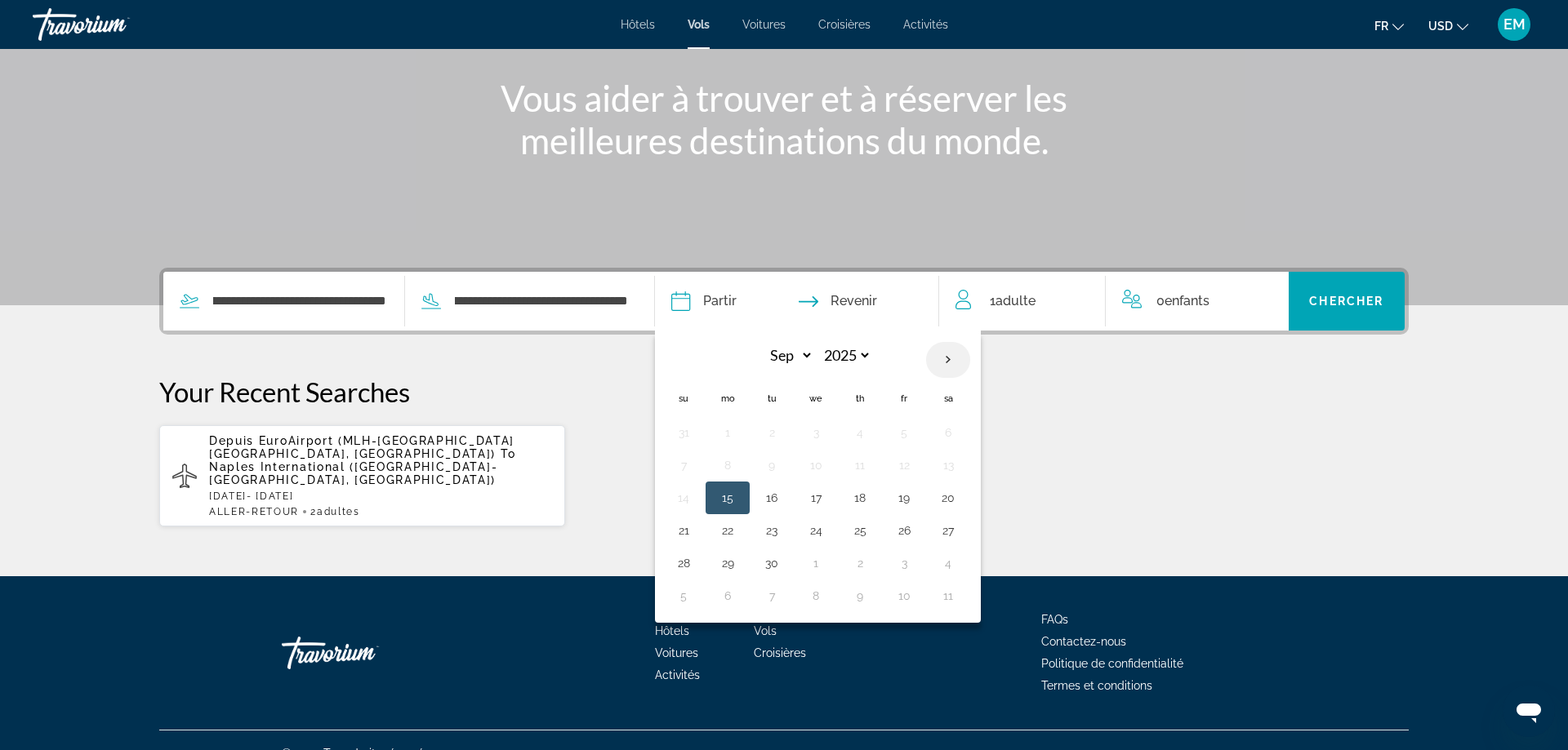
click at [946, 362] on th "Next month" at bounding box center [948, 360] width 44 height 36
select select "*"
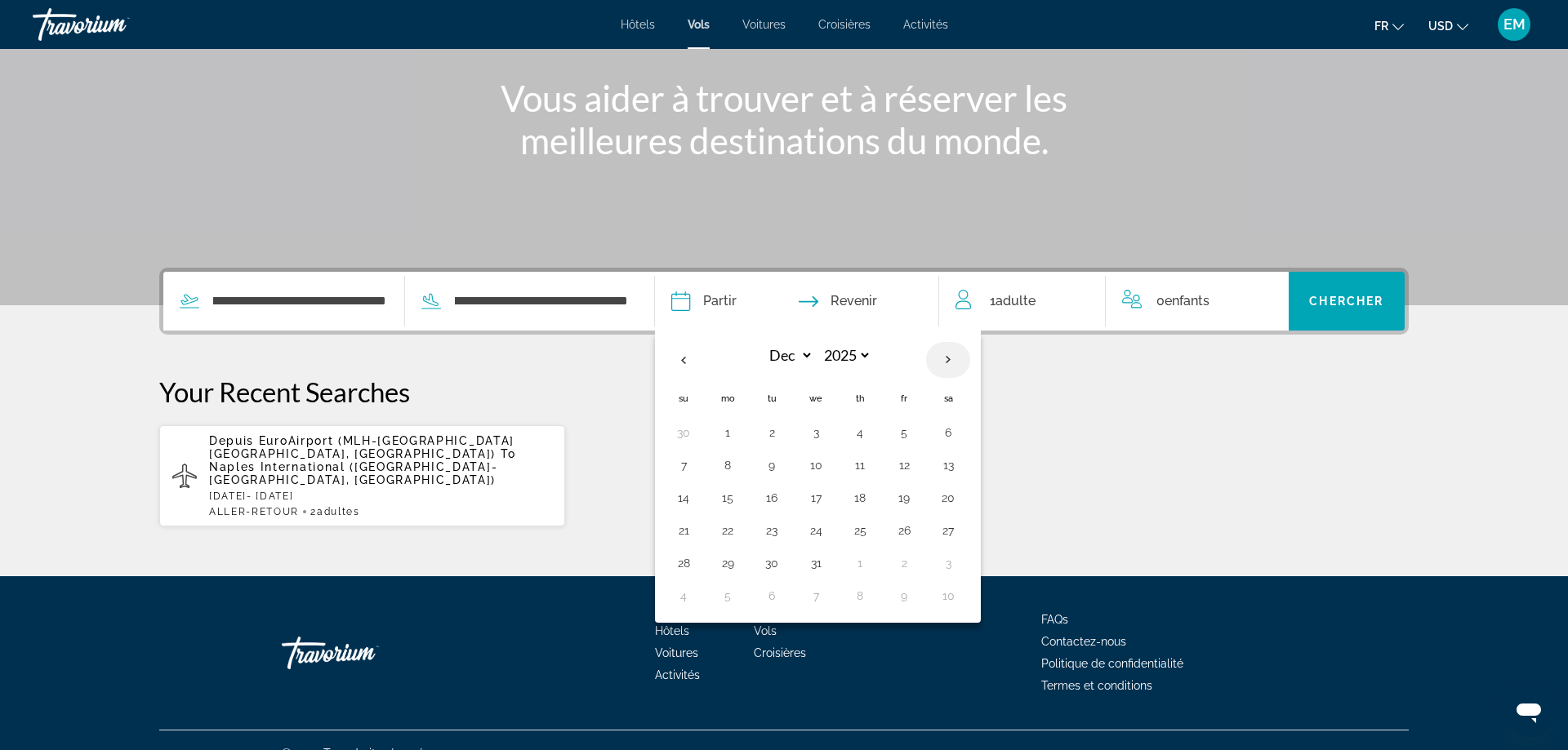
select select "****"
click at [946, 362] on th "Next month" at bounding box center [948, 360] width 44 height 36
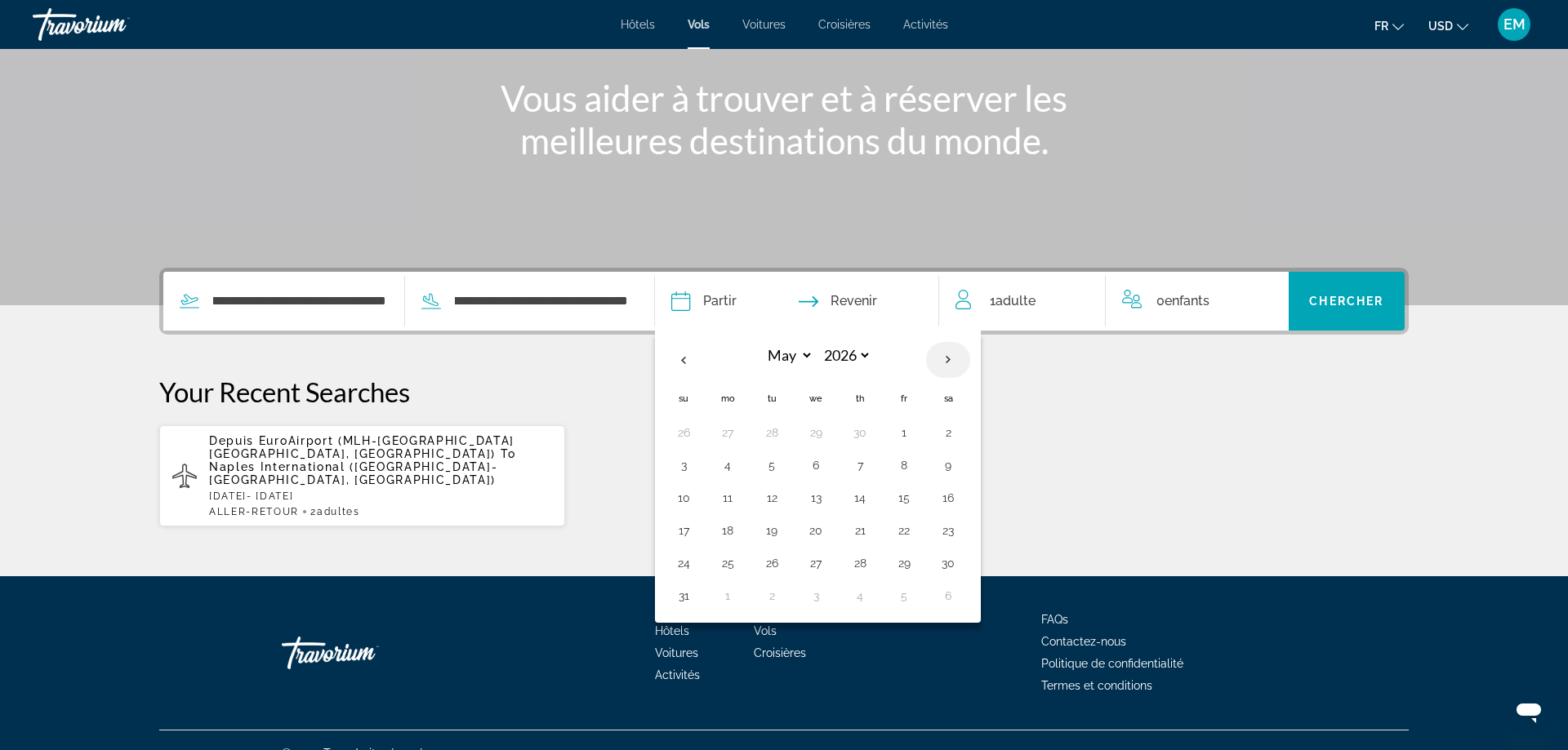
click at [946, 362] on th "Next month" at bounding box center [948, 360] width 44 height 36
select select "*"
click at [685, 561] on button "23" at bounding box center [684, 564] width 26 height 22
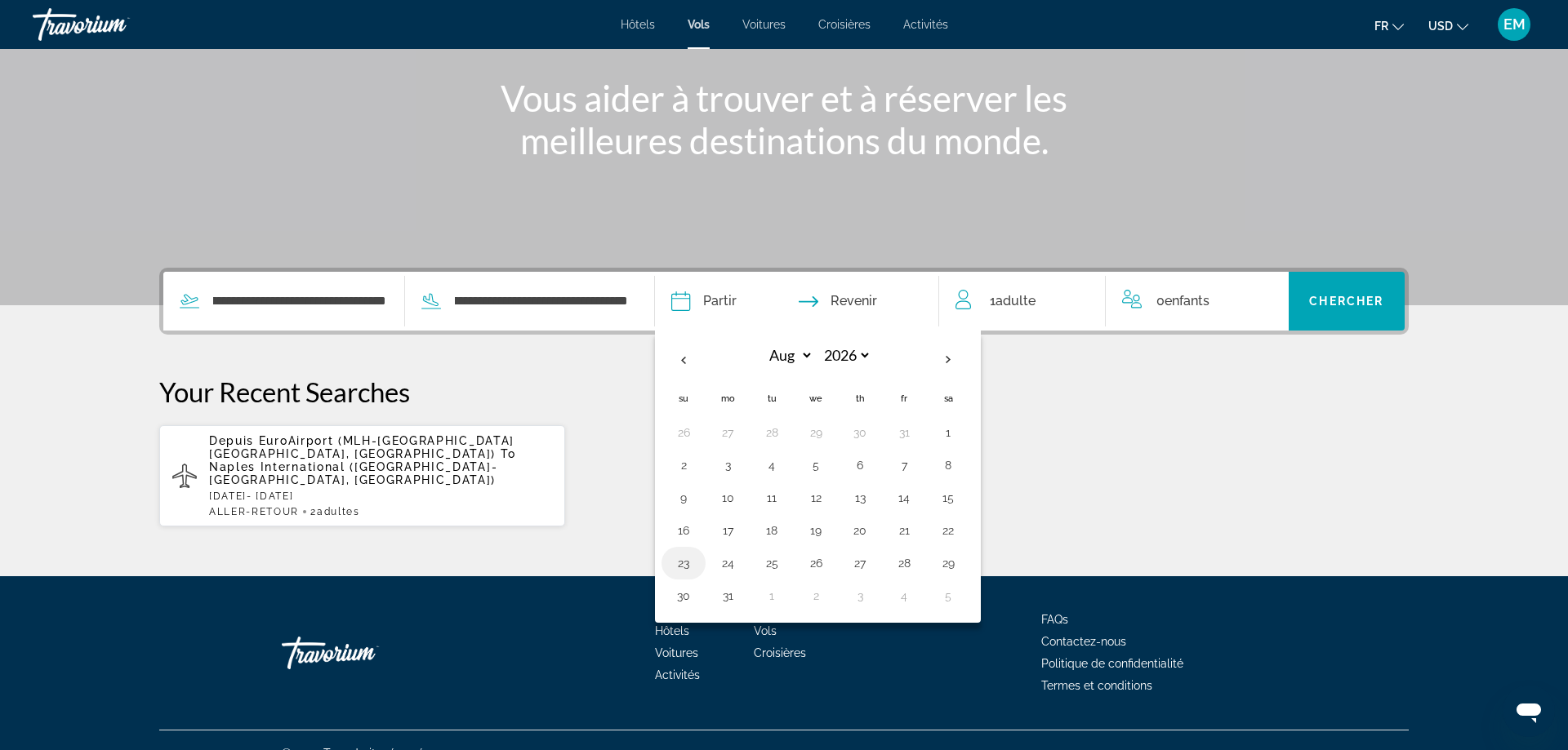
type input "**********"
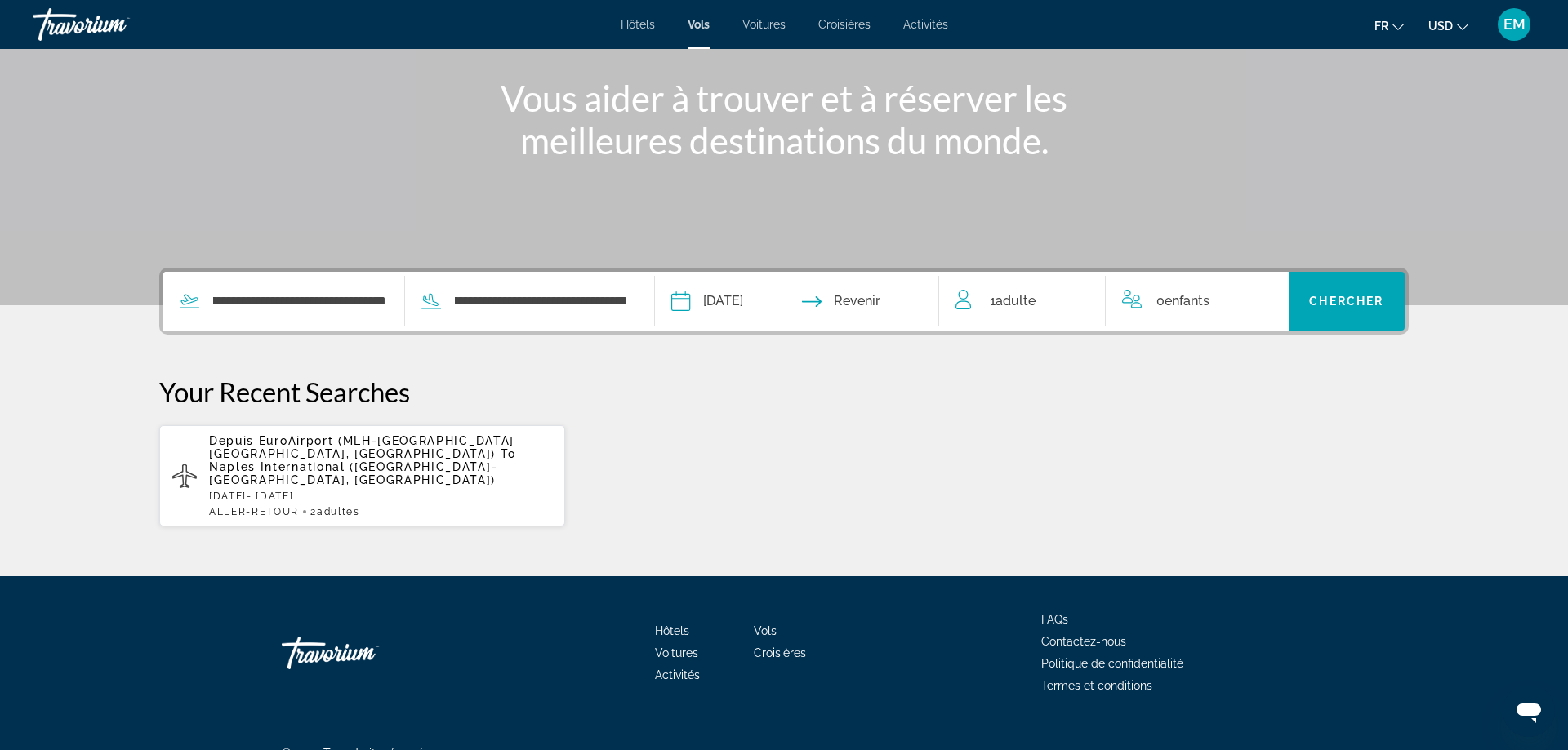
click at [884, 294] on input "Return date" at bounding box center [876, 303] width 141 height 64
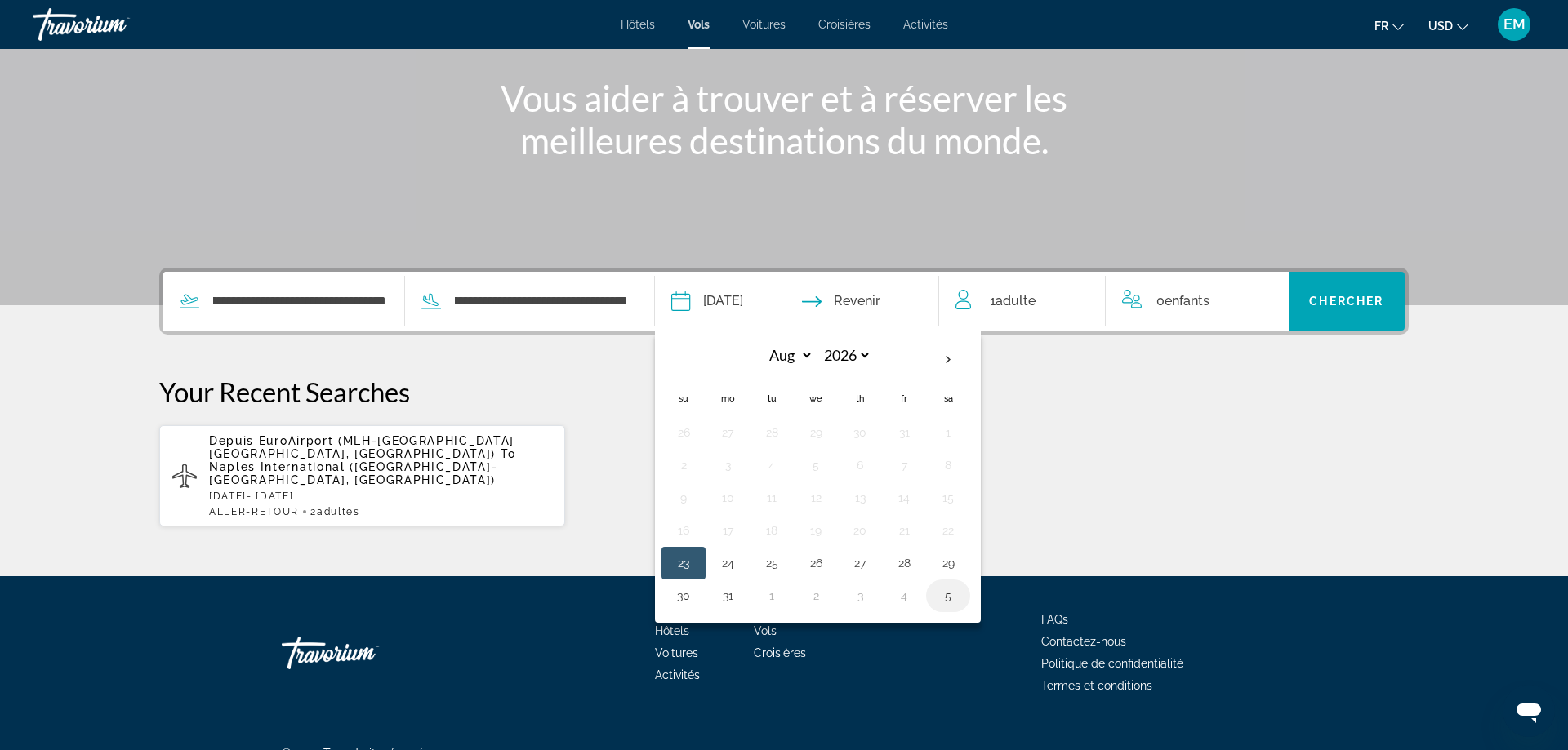
click at [939, 604] on button "5" at bounding box center [949, 596] width 26 height 22
type input "**********"
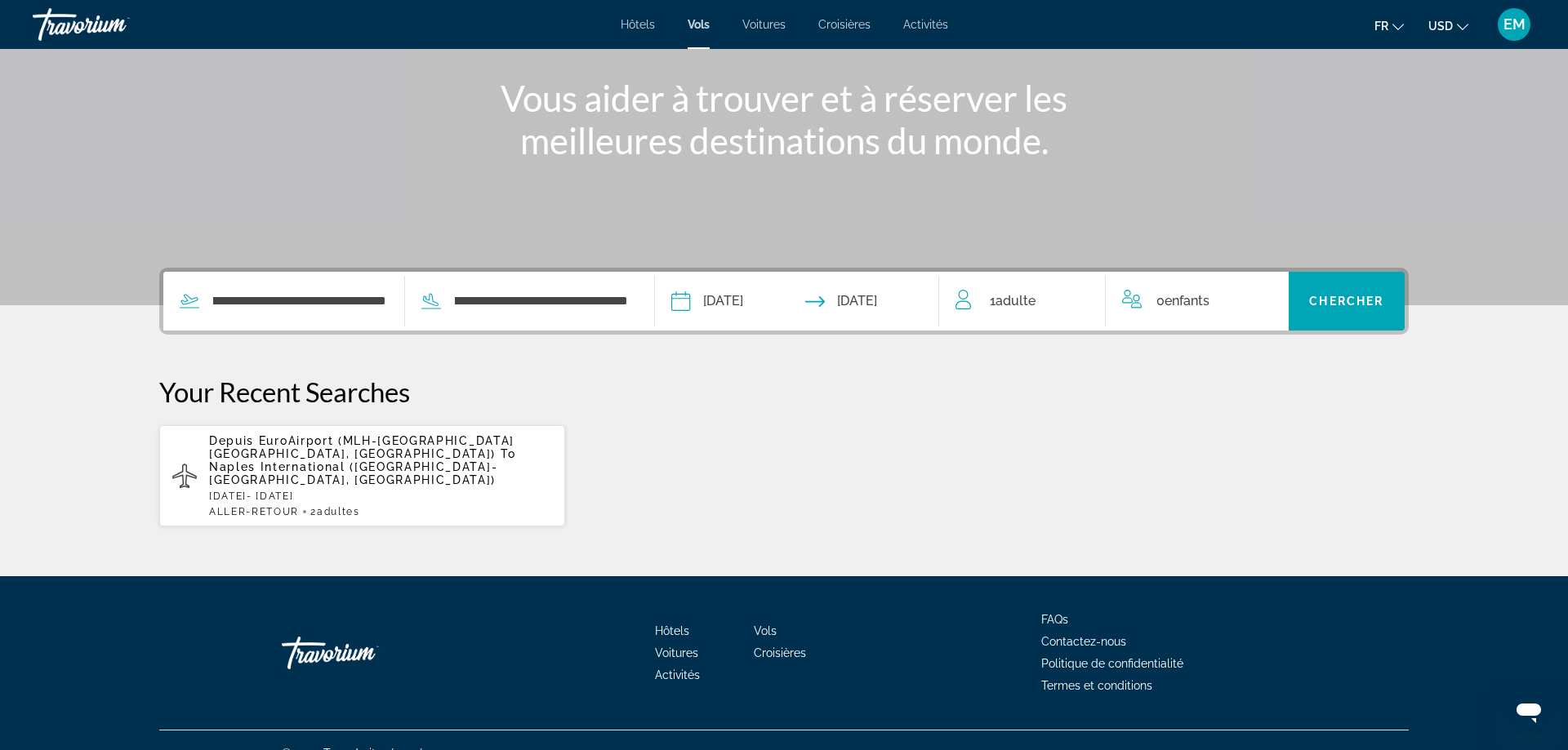
click at [1049, 306] on div "1 Adulte Adultes" at bounding box center [1030, 301] width 150 height 22
click at [1074, 307] on icon "Increment adults" at bounding box center [1082, 298] width 15 height 20
click at [1330, 295] on span "Chercher" at bounding box center [1346, 301] width 74 height 13
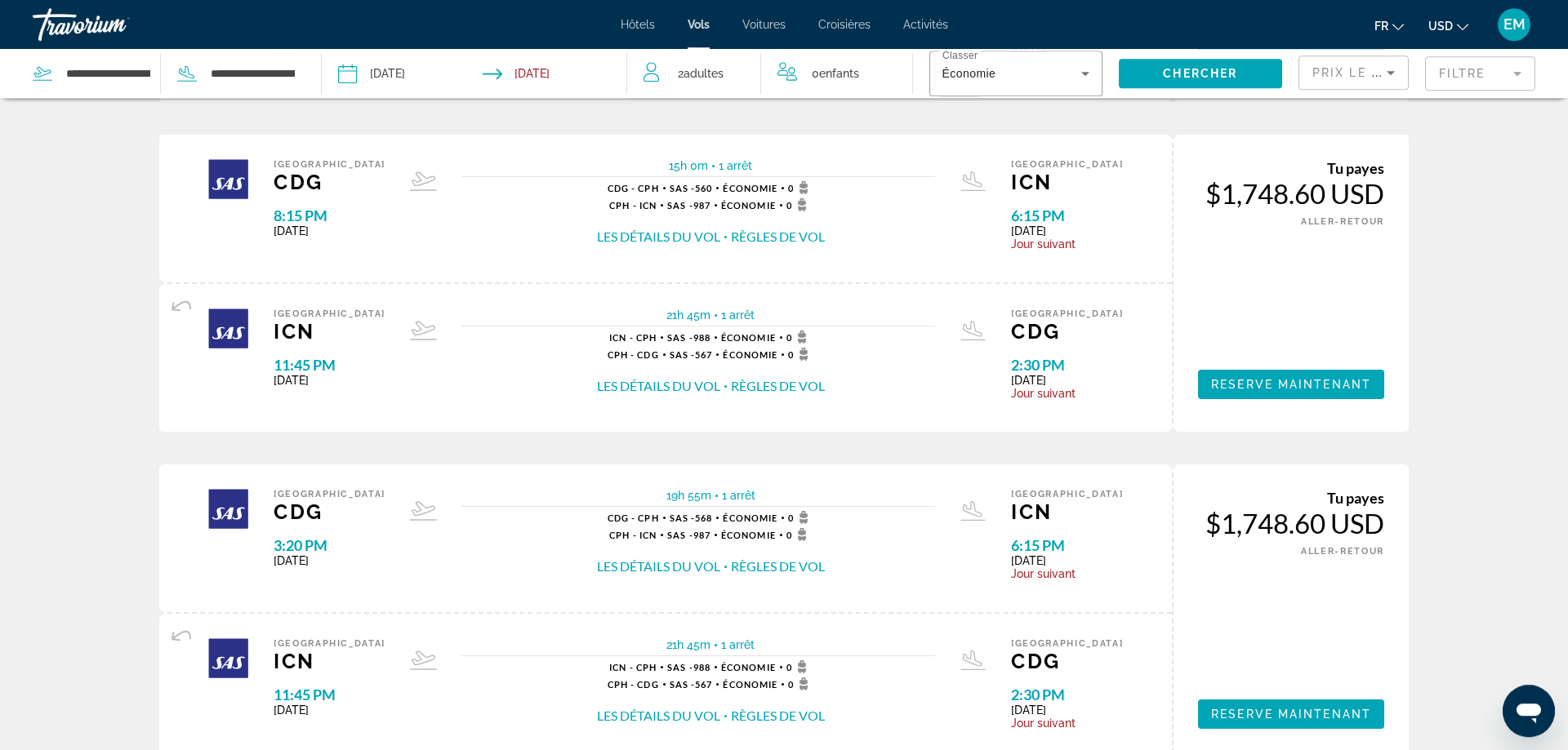
scroll to position [667, 0]
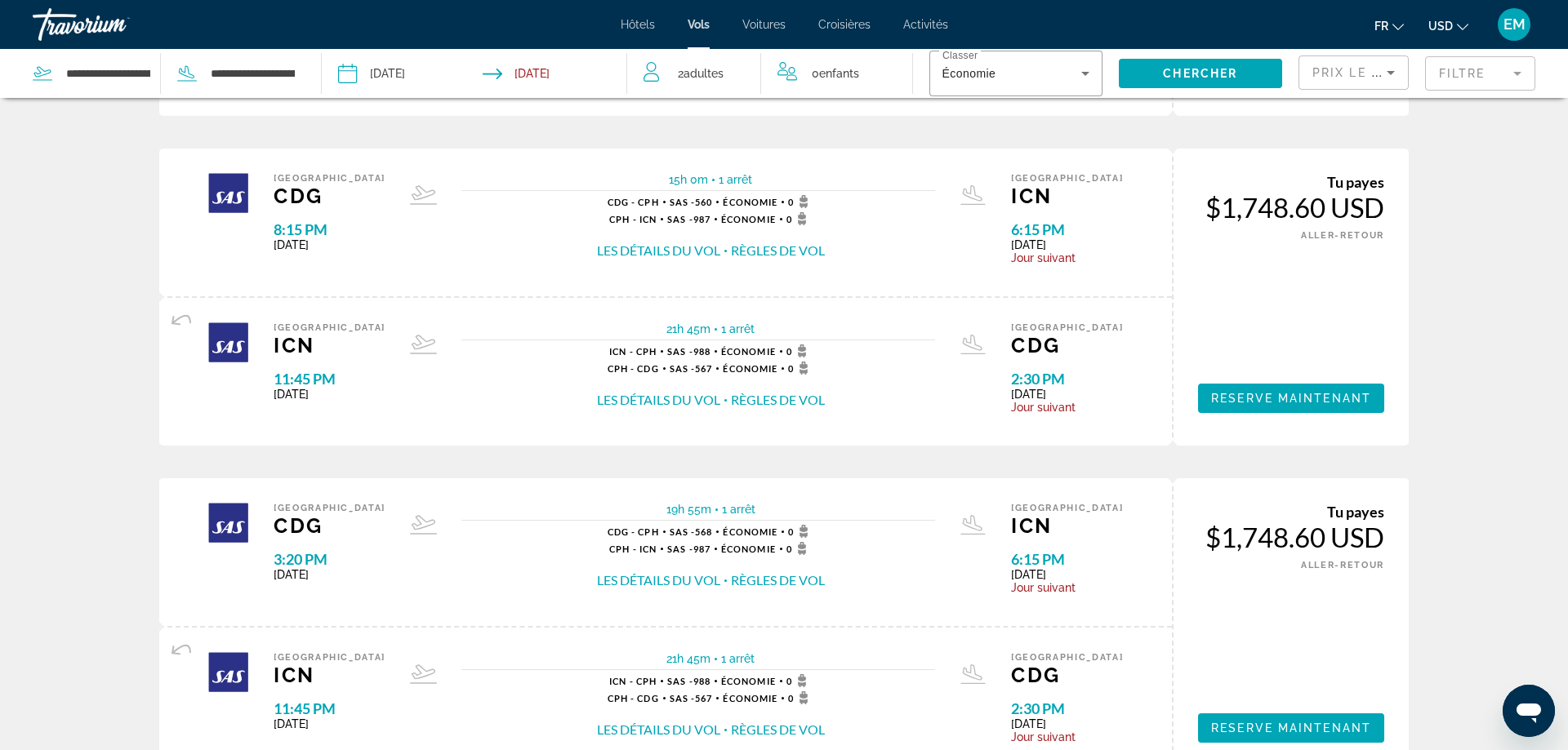
click at [1451, 26] on span "USD" at bounding box center [1441, 26] width 24 height 13
click at [1407, 150] on button "EUR (€)" at bounding box center [1416, 150] width 81 height 22
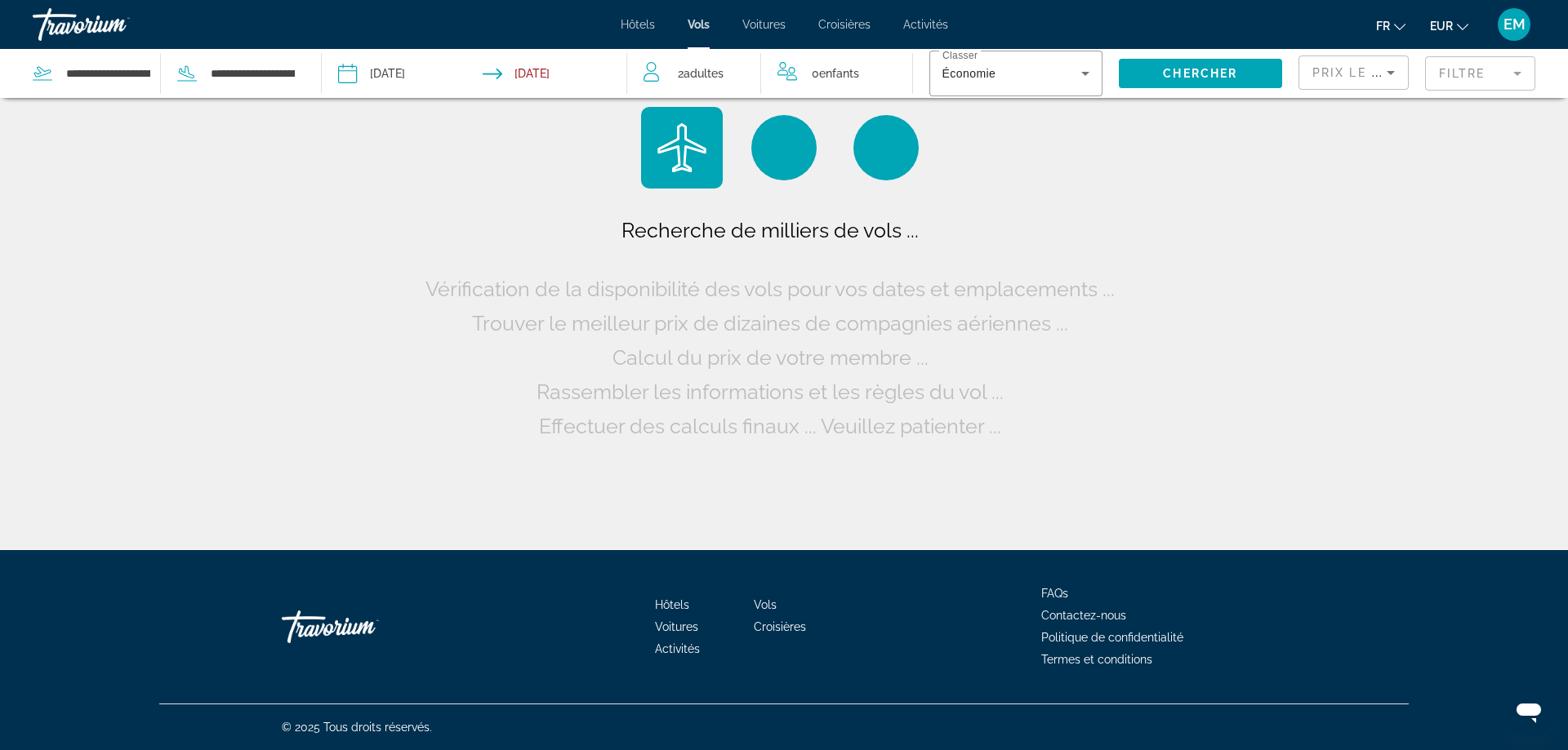
scroll to position [0, 0]
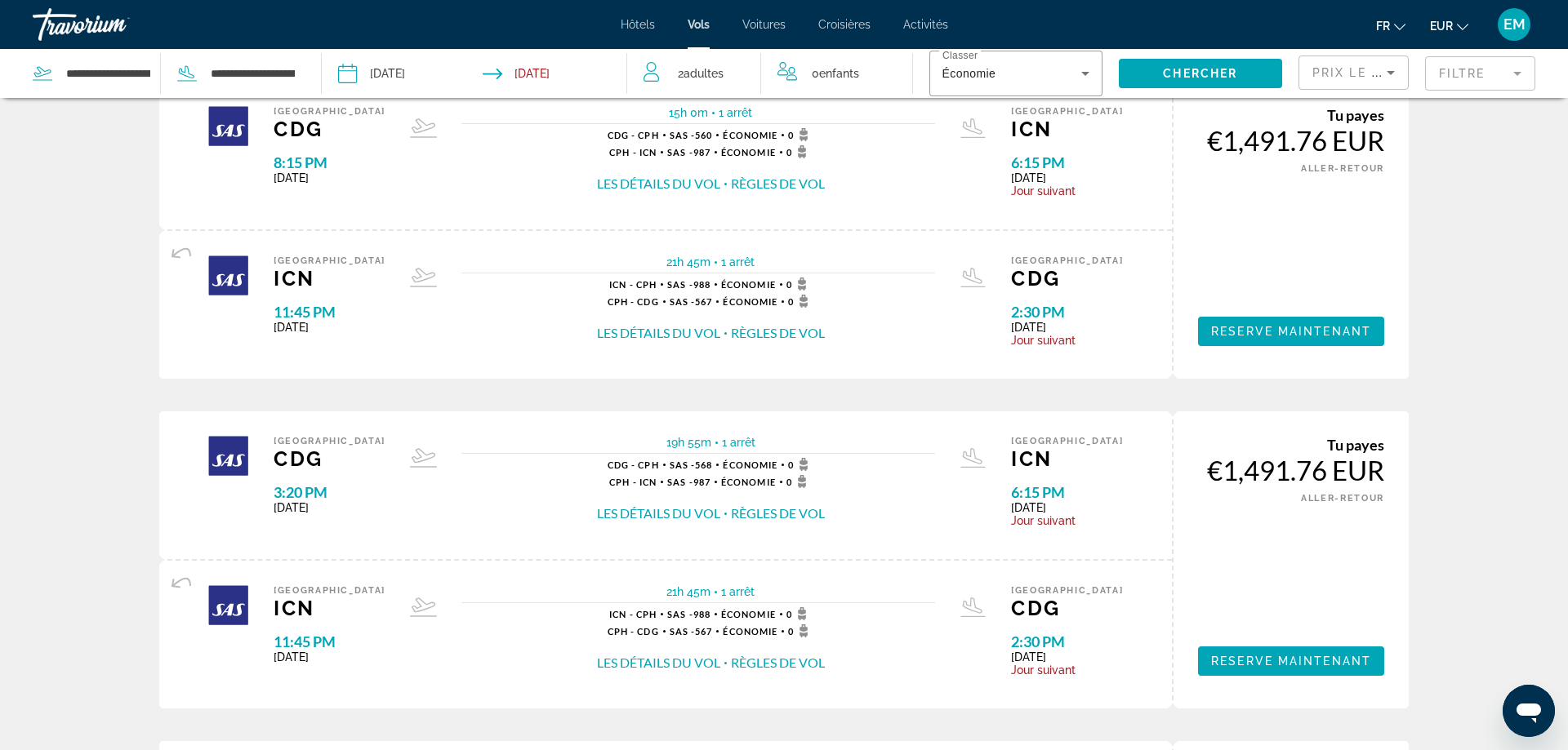
scroll to position [400, 0]
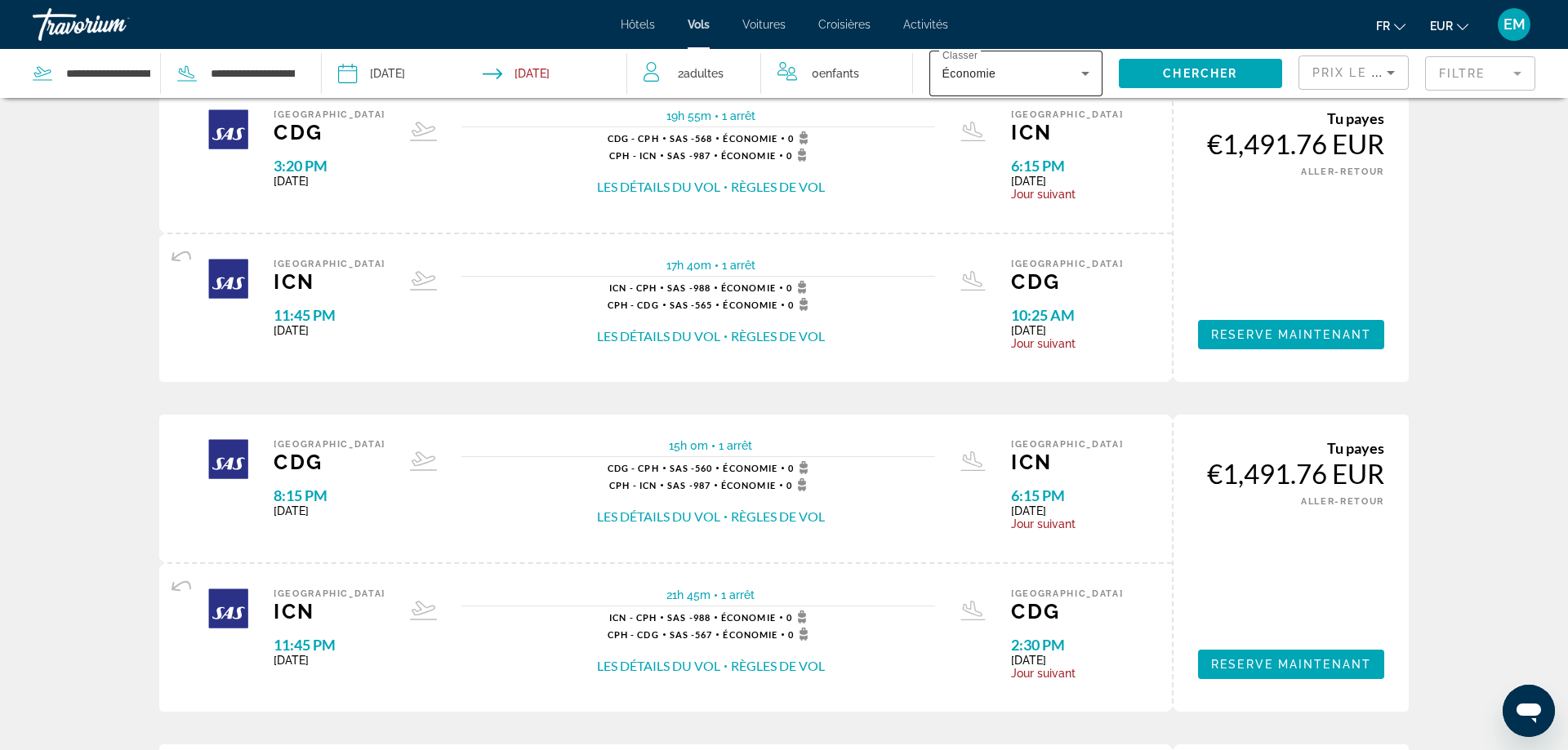
click at [1049, 86] on div "Économie" at bounding box center [1015, 73] width 147 height 46
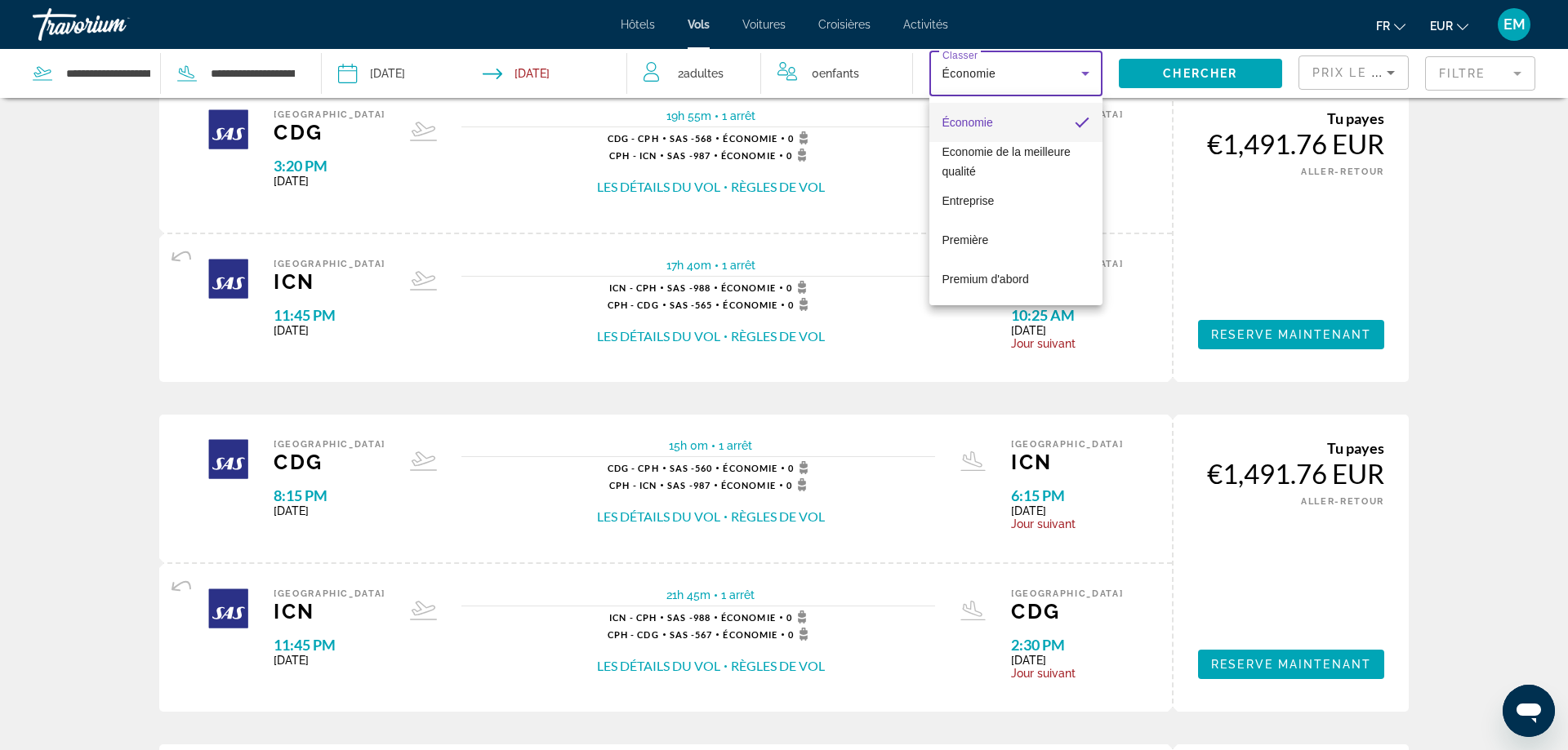
click at [1034, 71] on div at bounding box center [784, 375] width 1568 height 750
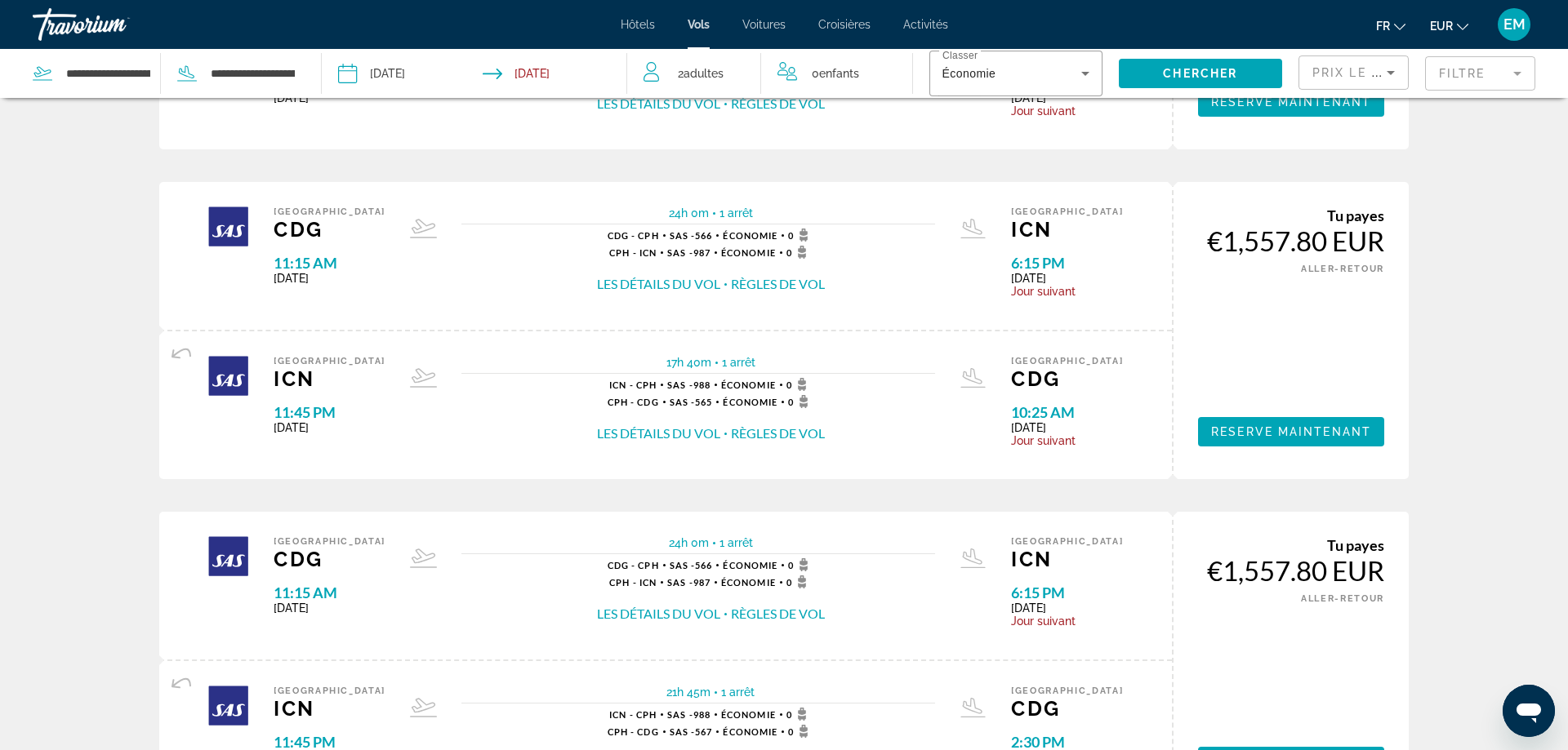
scroll to position [1650, 0]
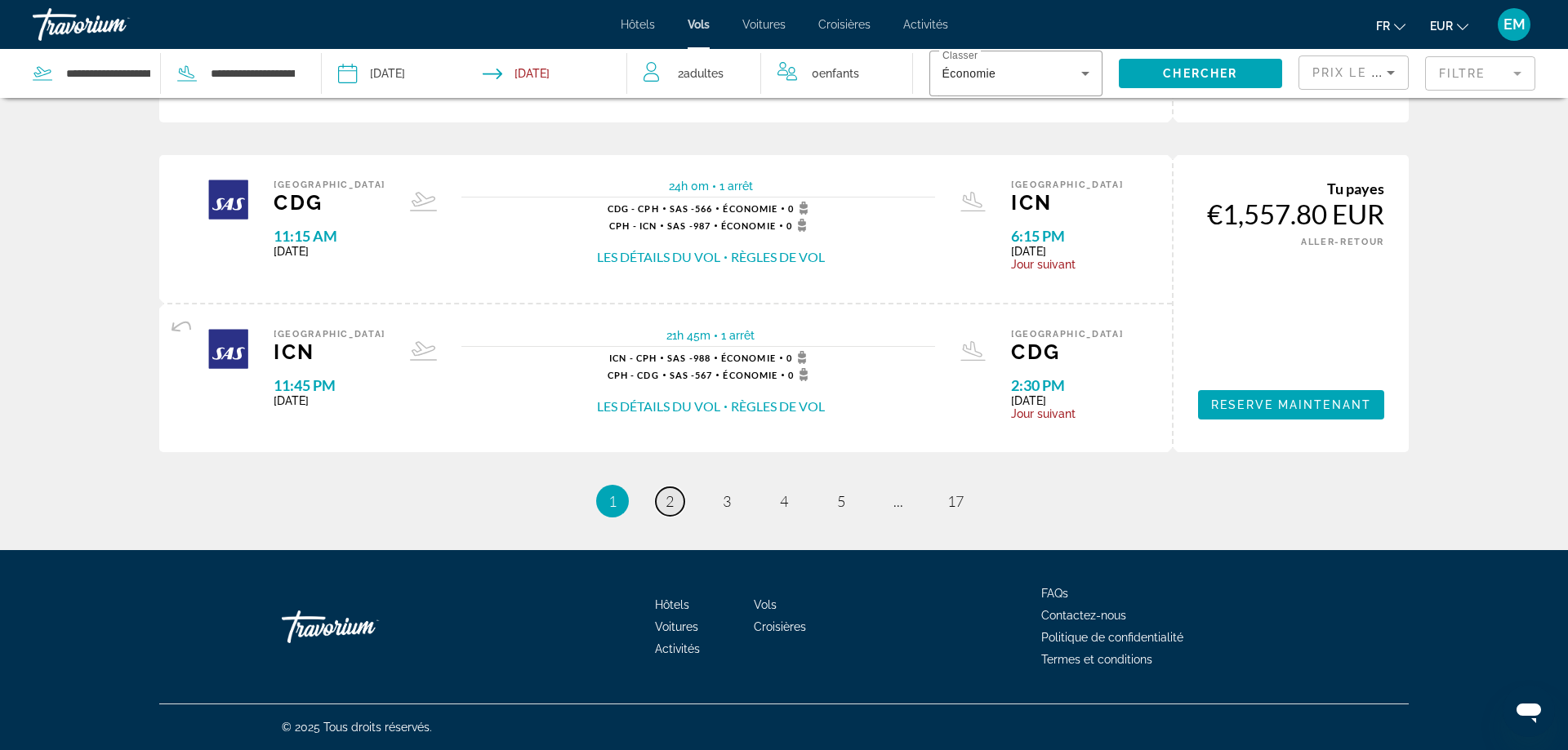
click at [662, 505] on link "page 2" at bounding box center [670, 502] width 29 height 29
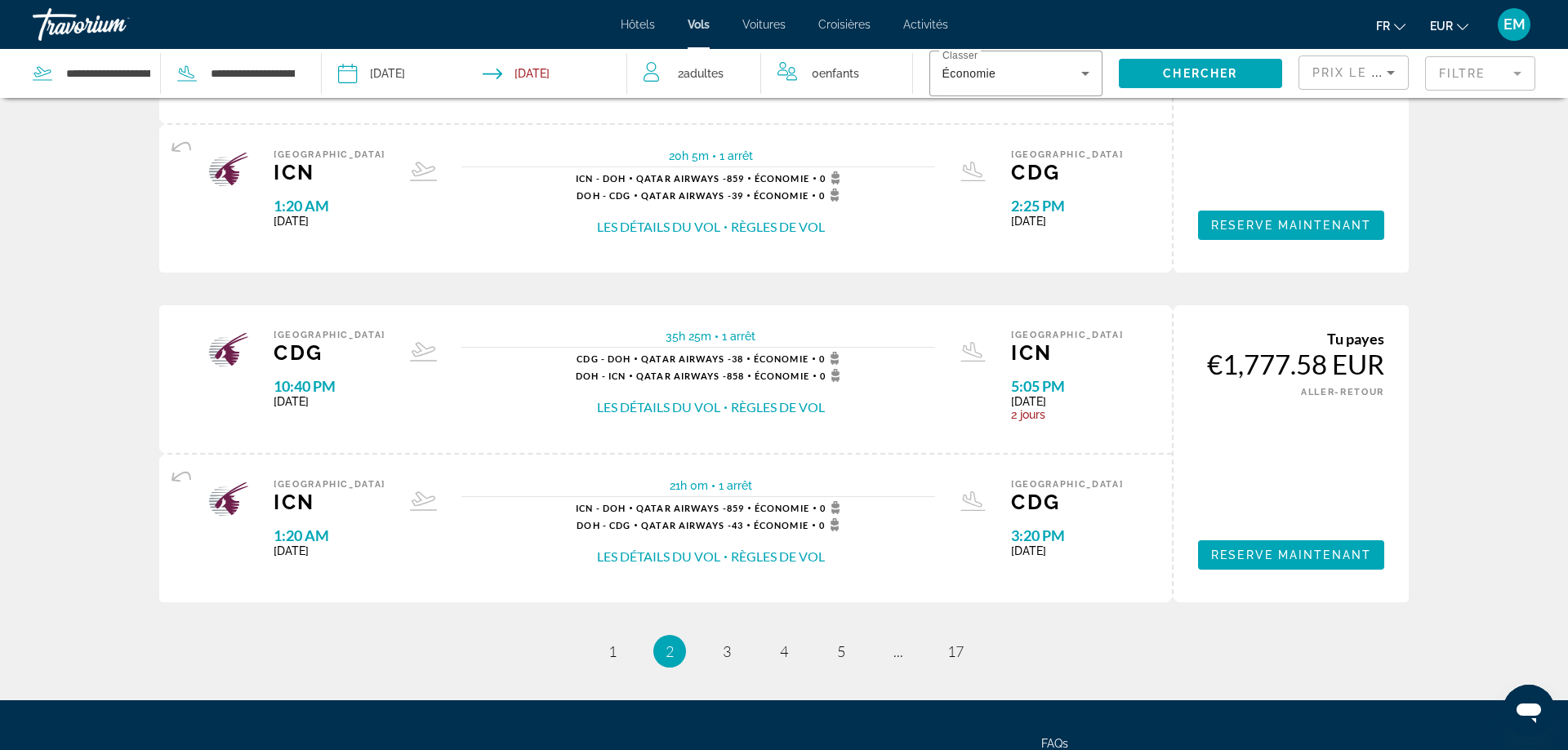
scroll to position [1650, 0]
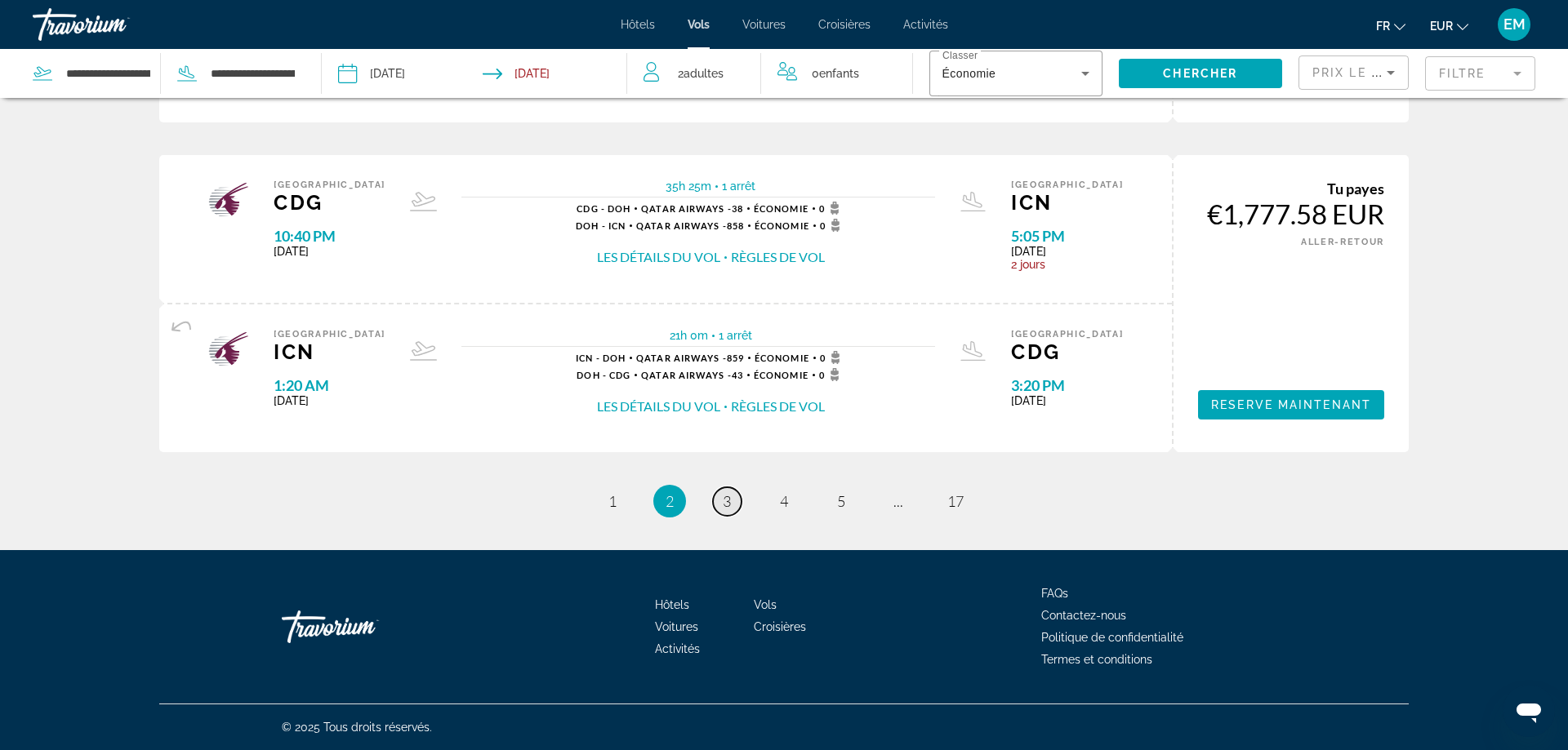
click at [726, 509] on span "3" at bounding box center [727, 501] width 8 height 18
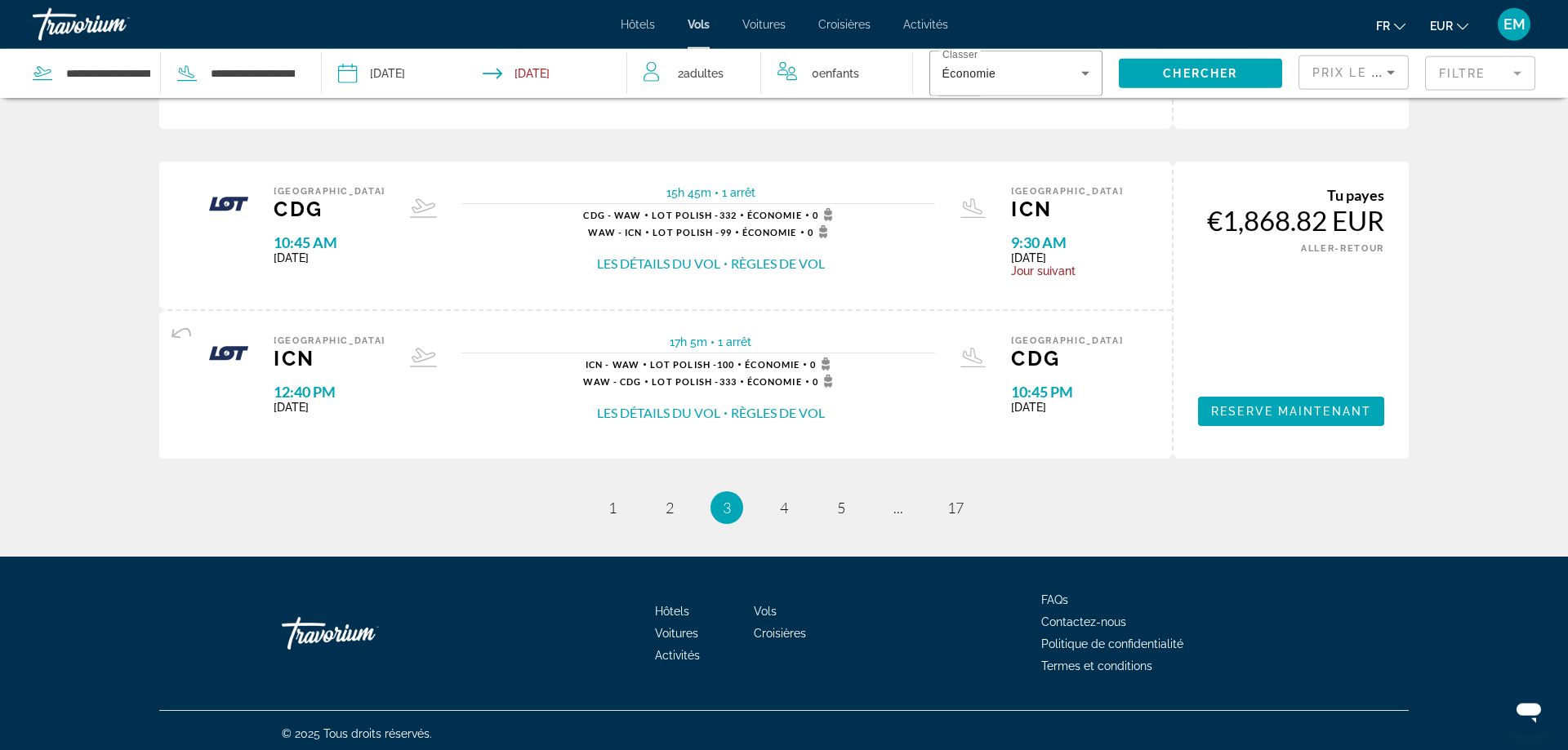
scroll to position [1650, 0]
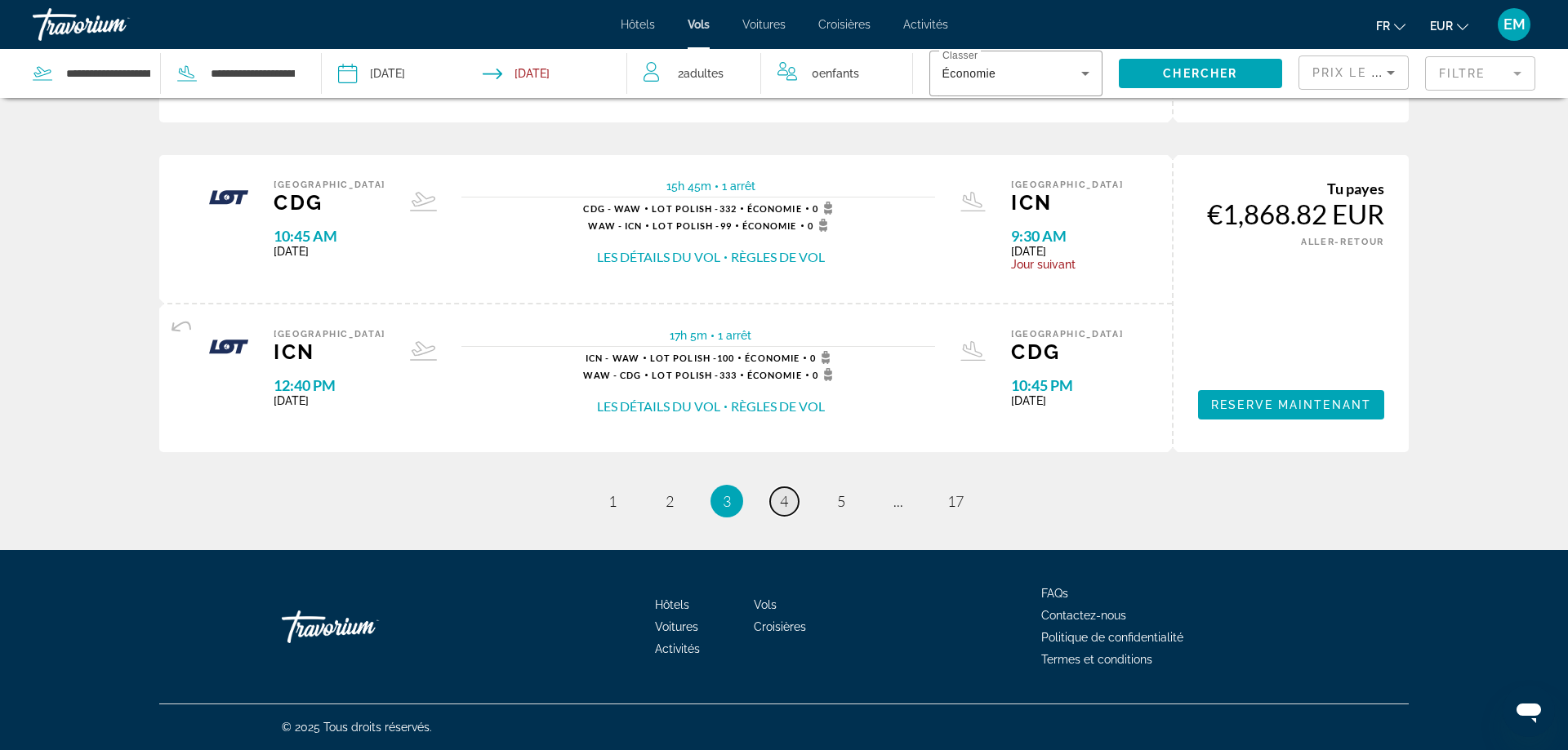
click at [790, 505] on link "page 4" at bounding box center [784, 502] width 29 height 29
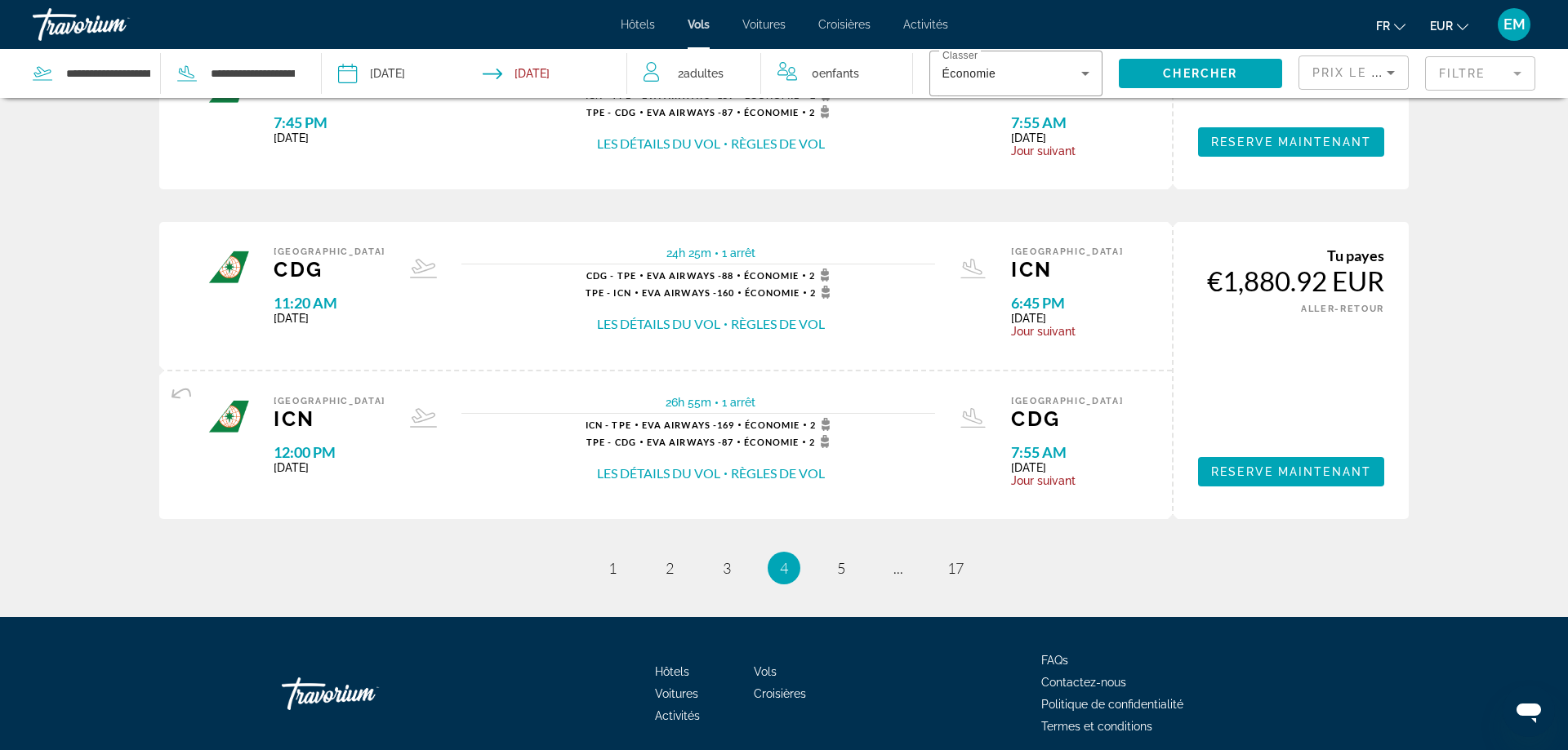
scroll to position [1650, 0]
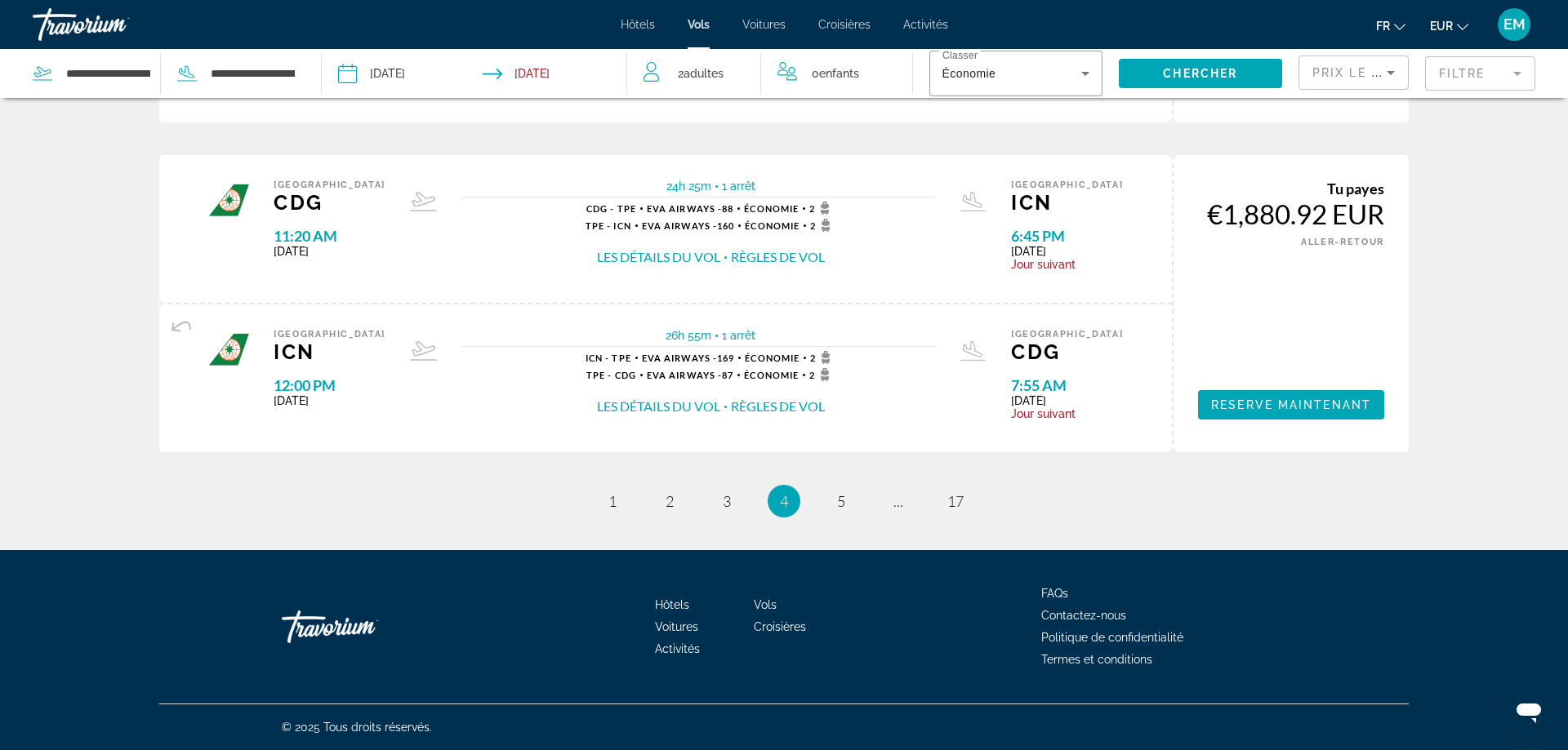
click at [830, 493] on li "page 5" at bounding box center [841, 501] width 33 height 33
click at [840, 506] on span "5" at bounding box center [841, 501] width 8 height 18
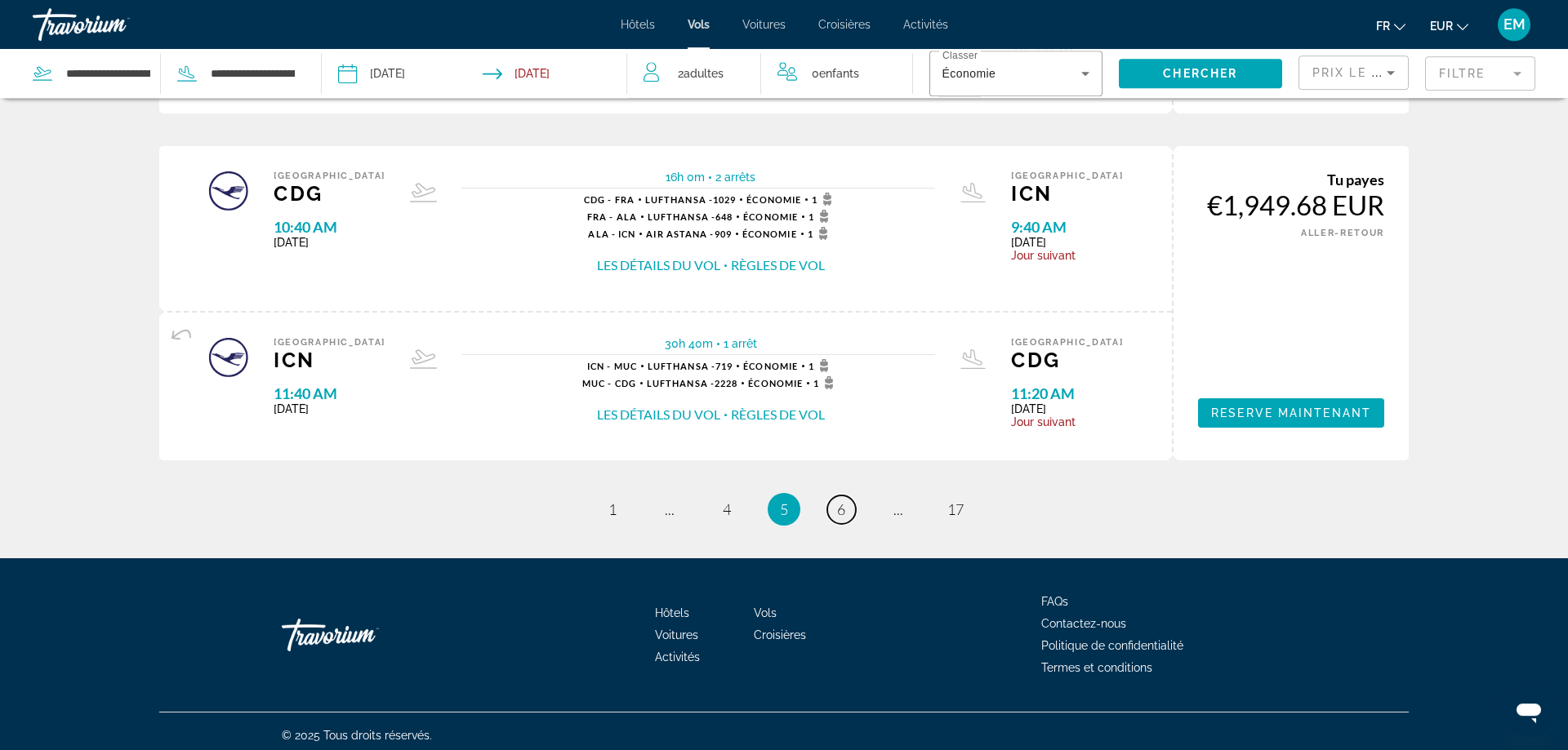
scroll to position [1735, 0]
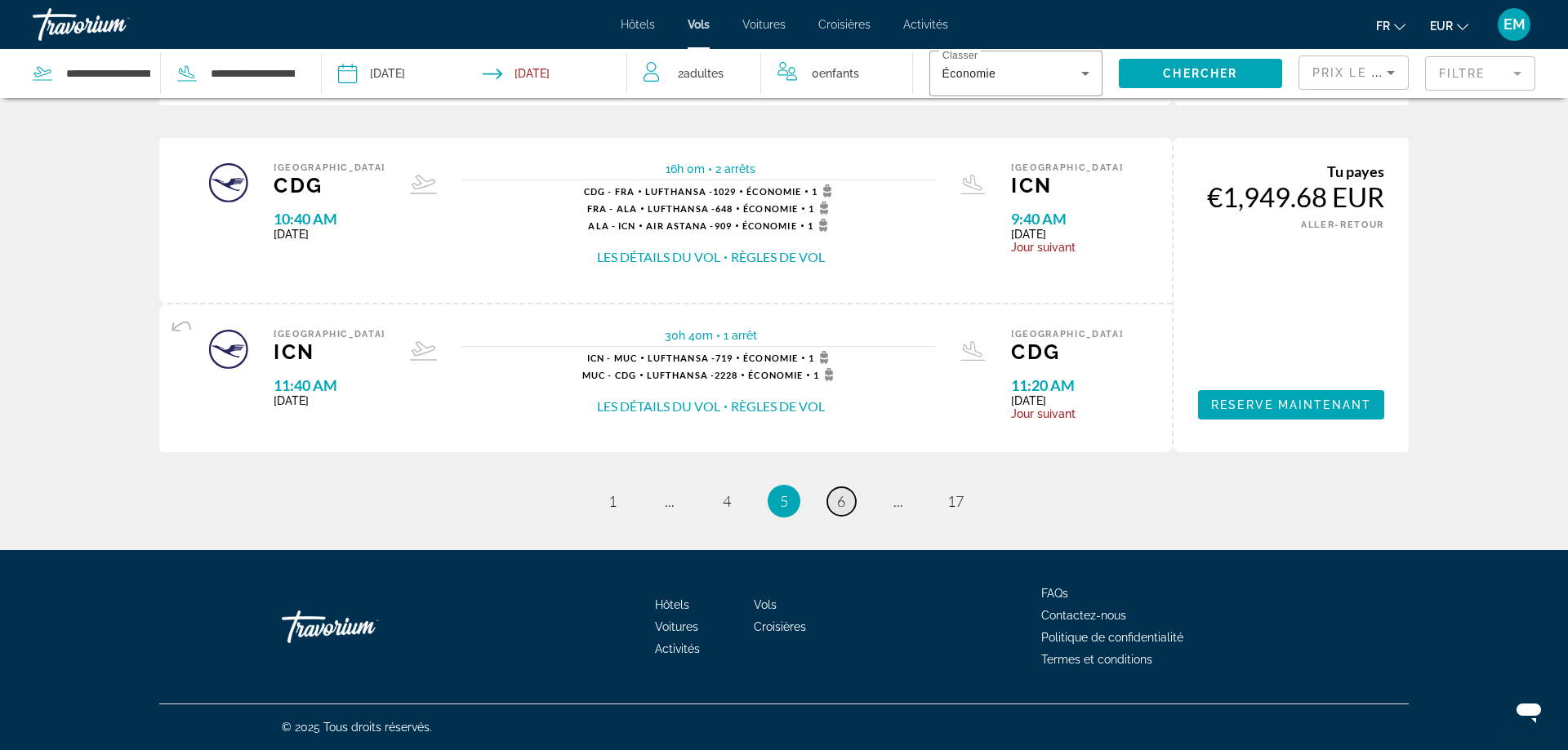
click at [843, 499] on span "6" at bounding box center [841, 501] width 8 height 18
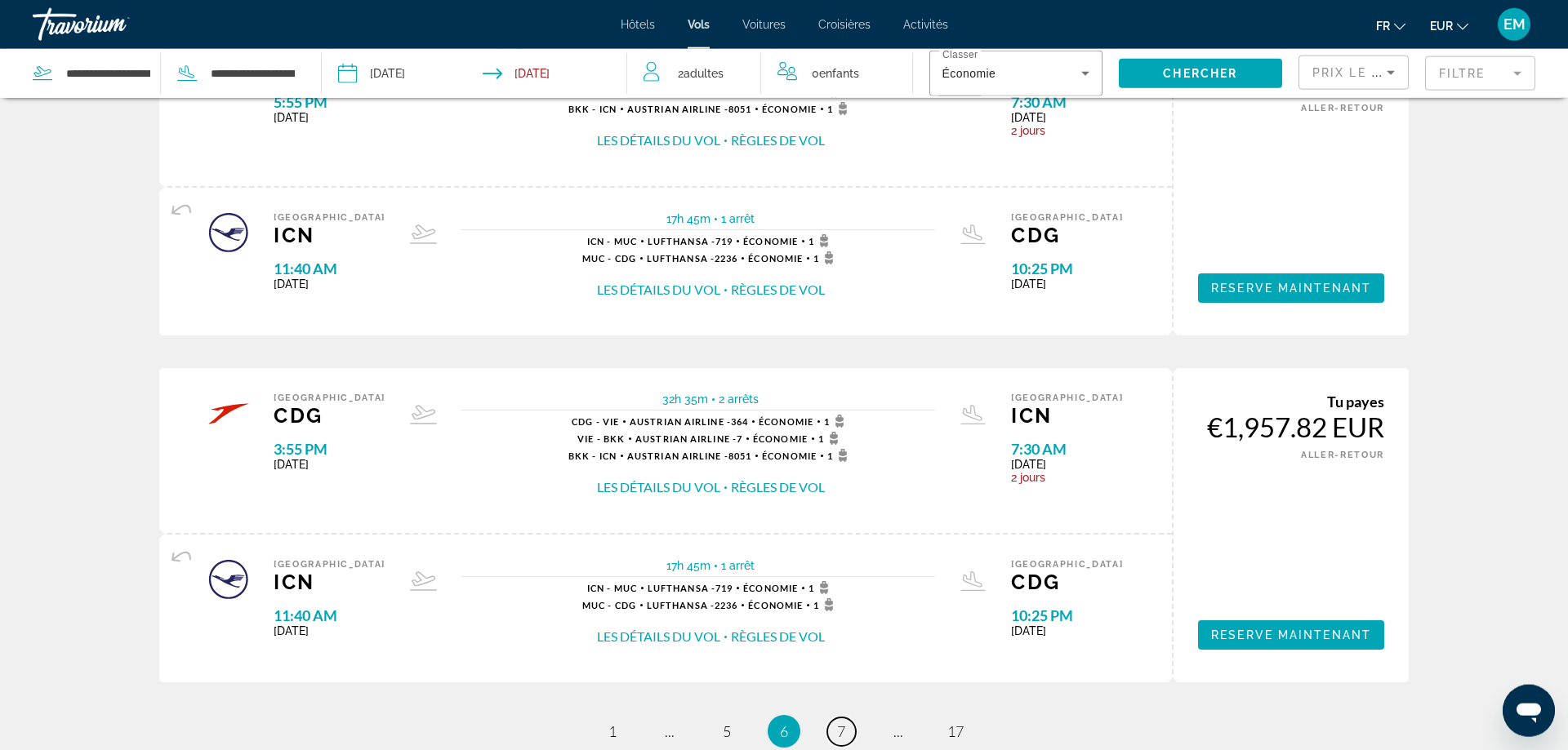
scroll to position [1701, 0]
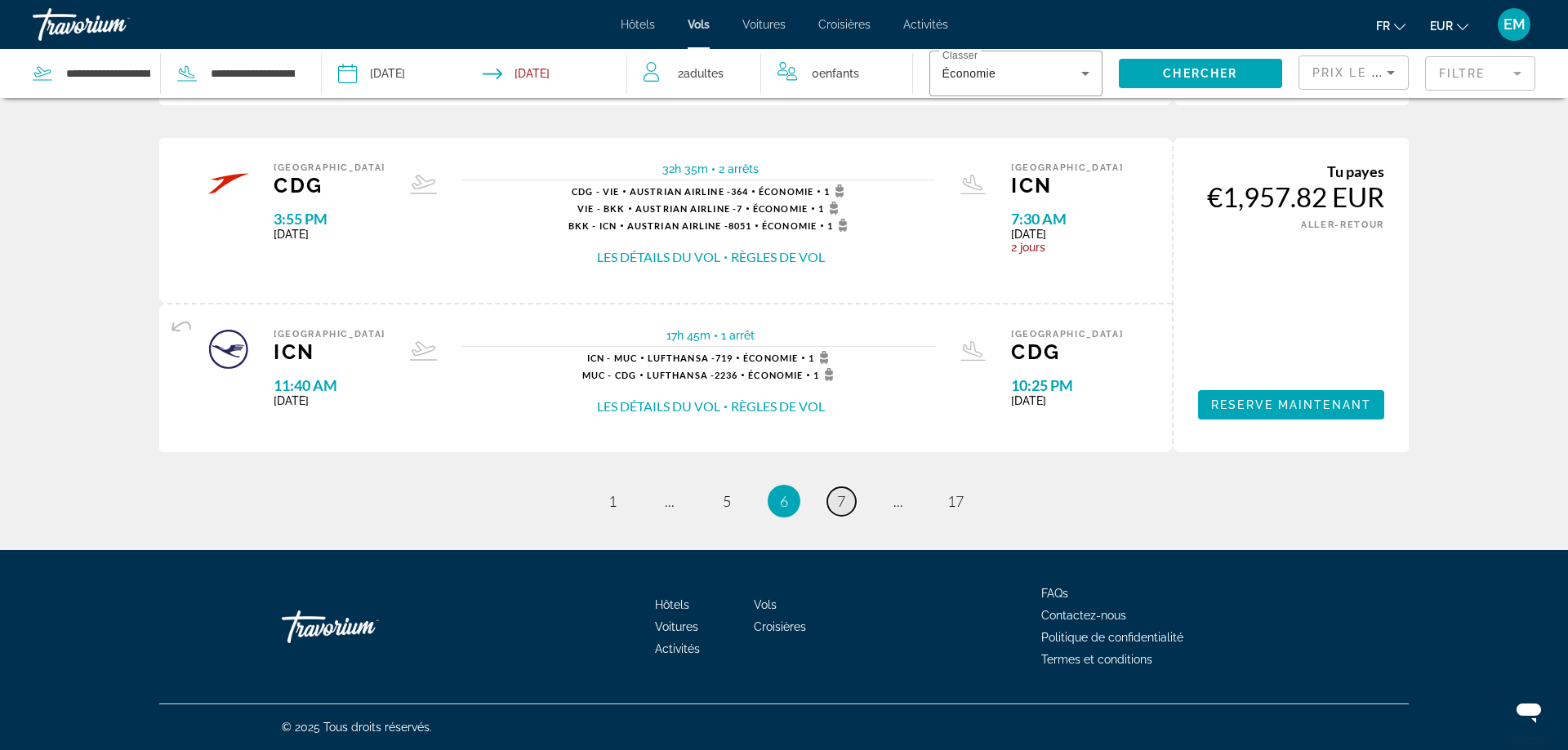
click at [840, 498] on span "7" at bounding box center [841, 501] width 8 height 18
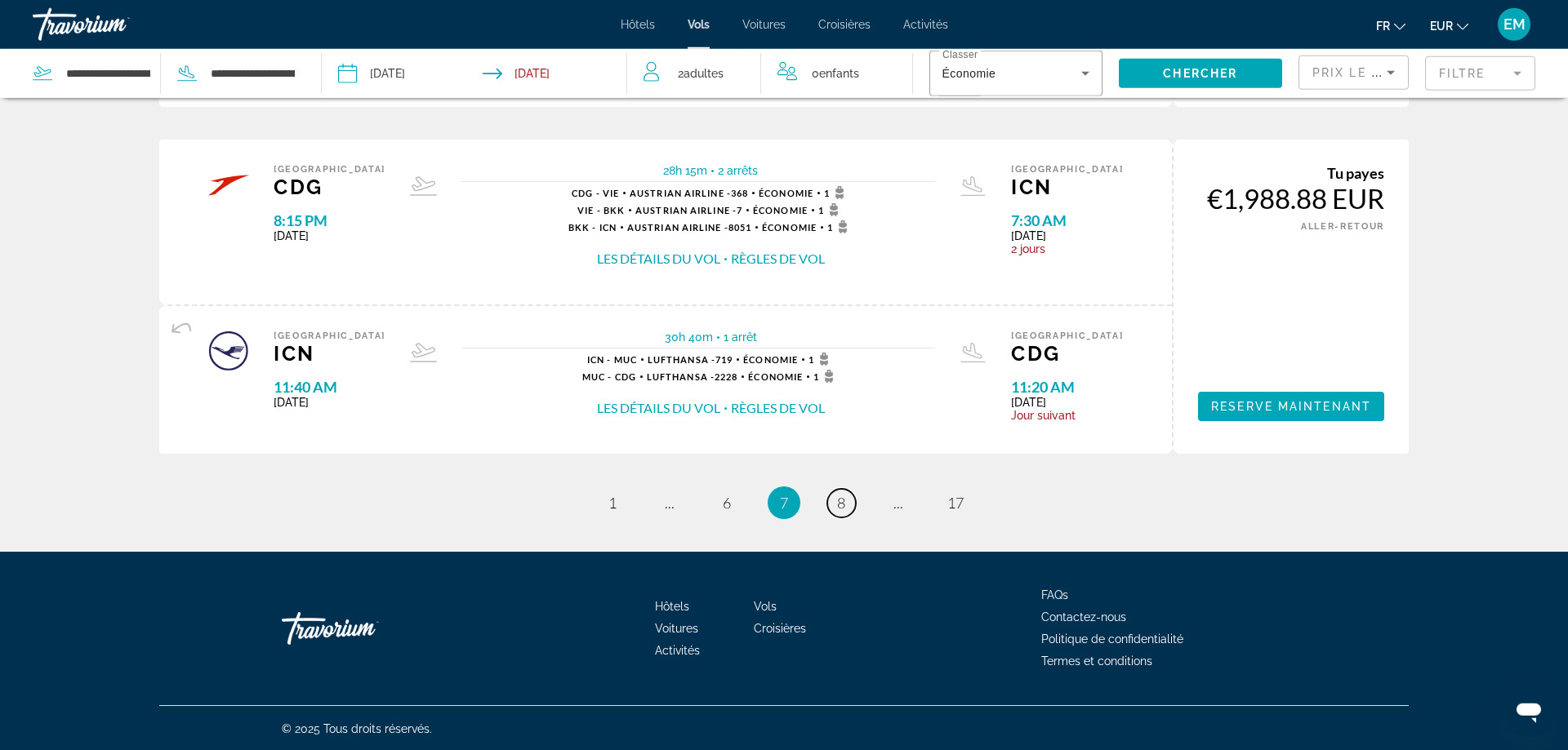
scroll to position [1735, 0]
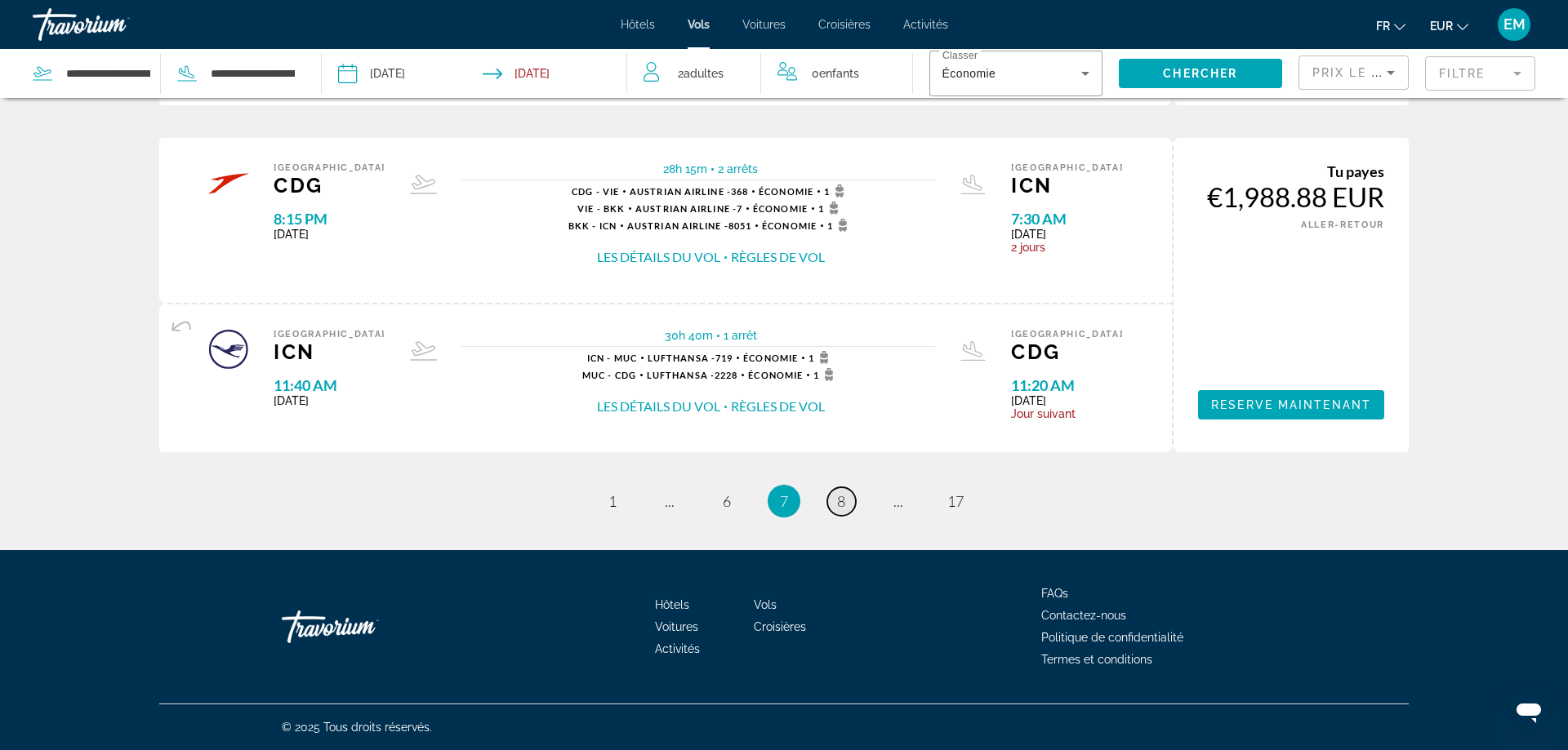
click at [835, 506] on link "page 8" at bounding box center [841, 502] width 29 height 29
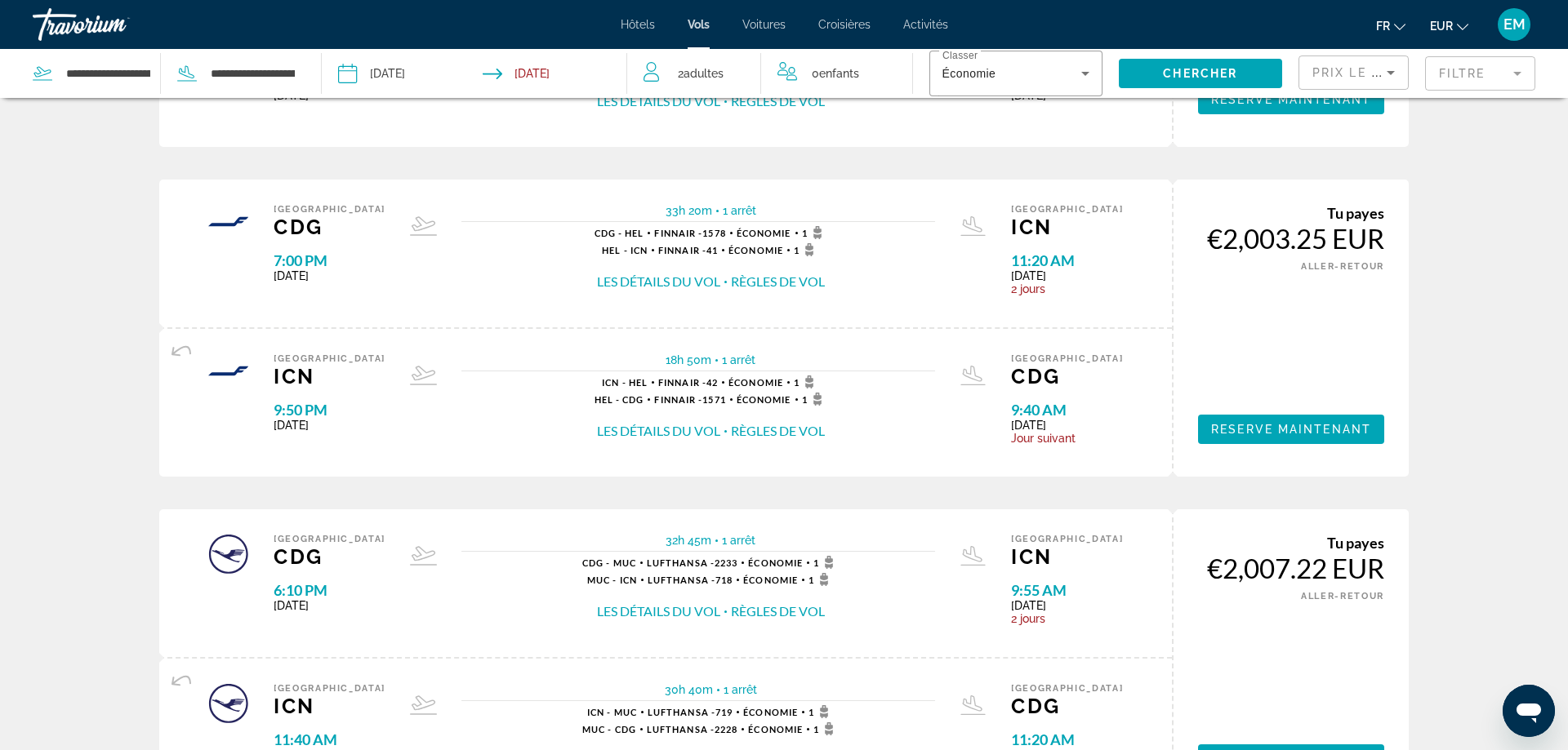
scroll to position [1582, 0]
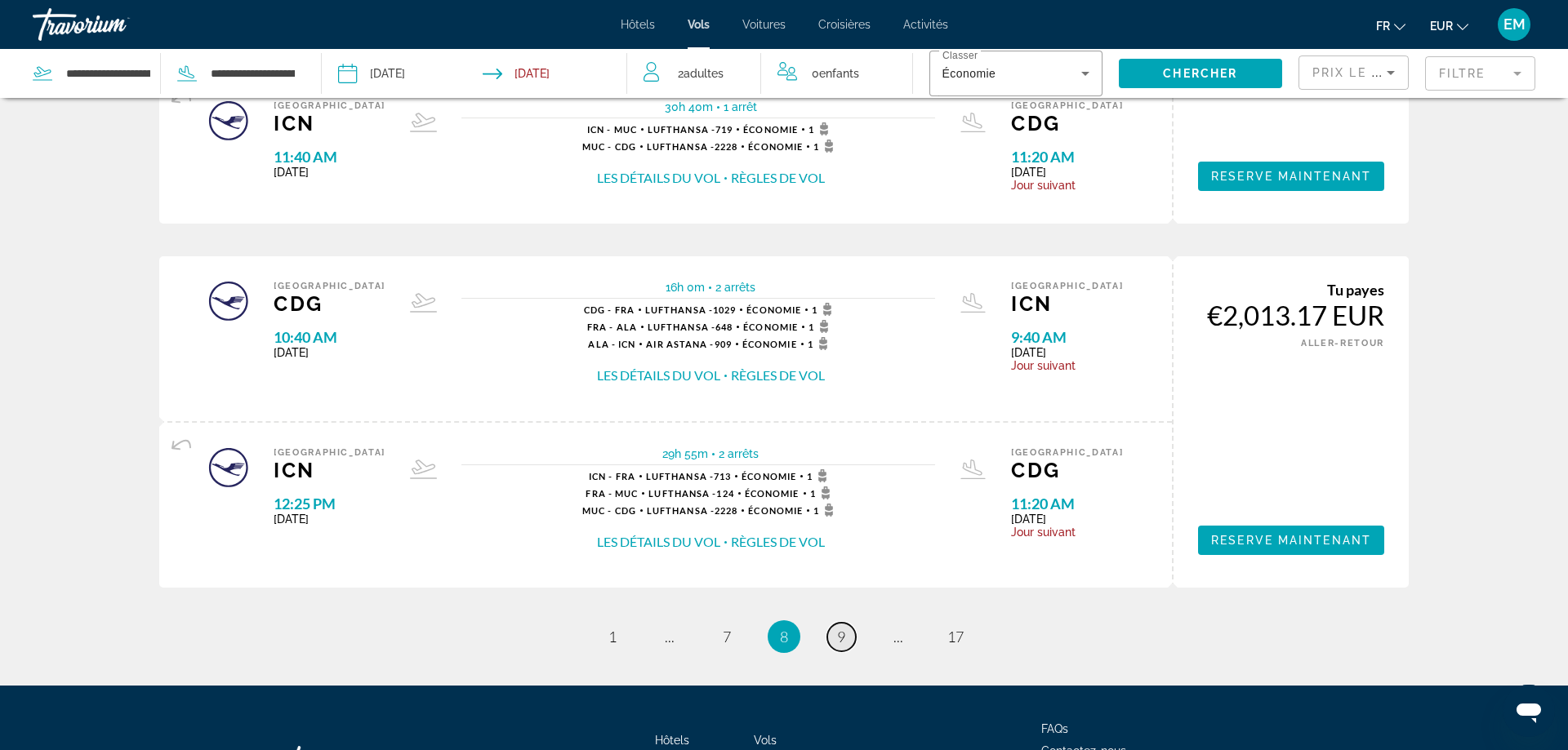
click at [849, 645] on link "page 9" at bounding box center [841, 637] width 29 height 29
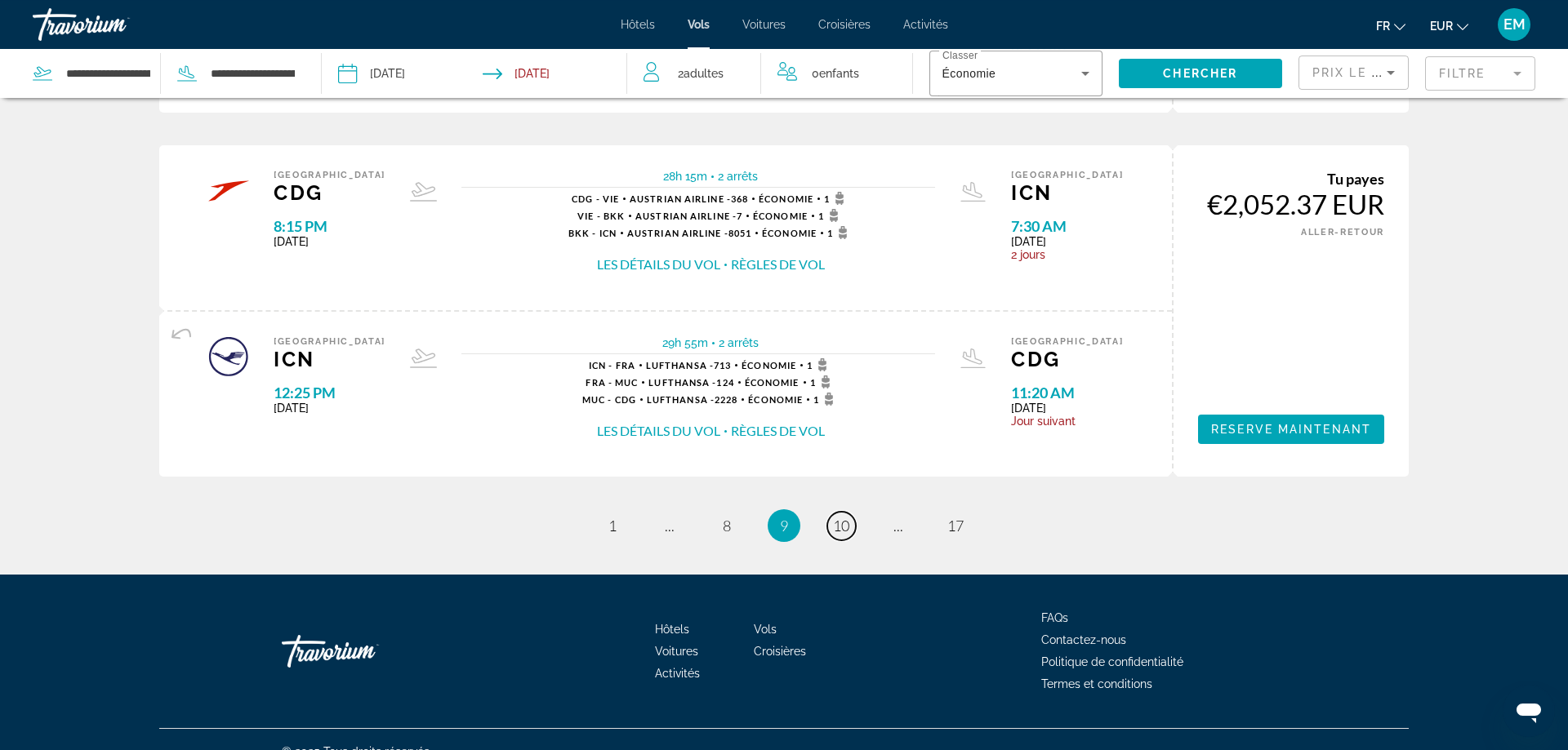
scroll to position [1749, 0]
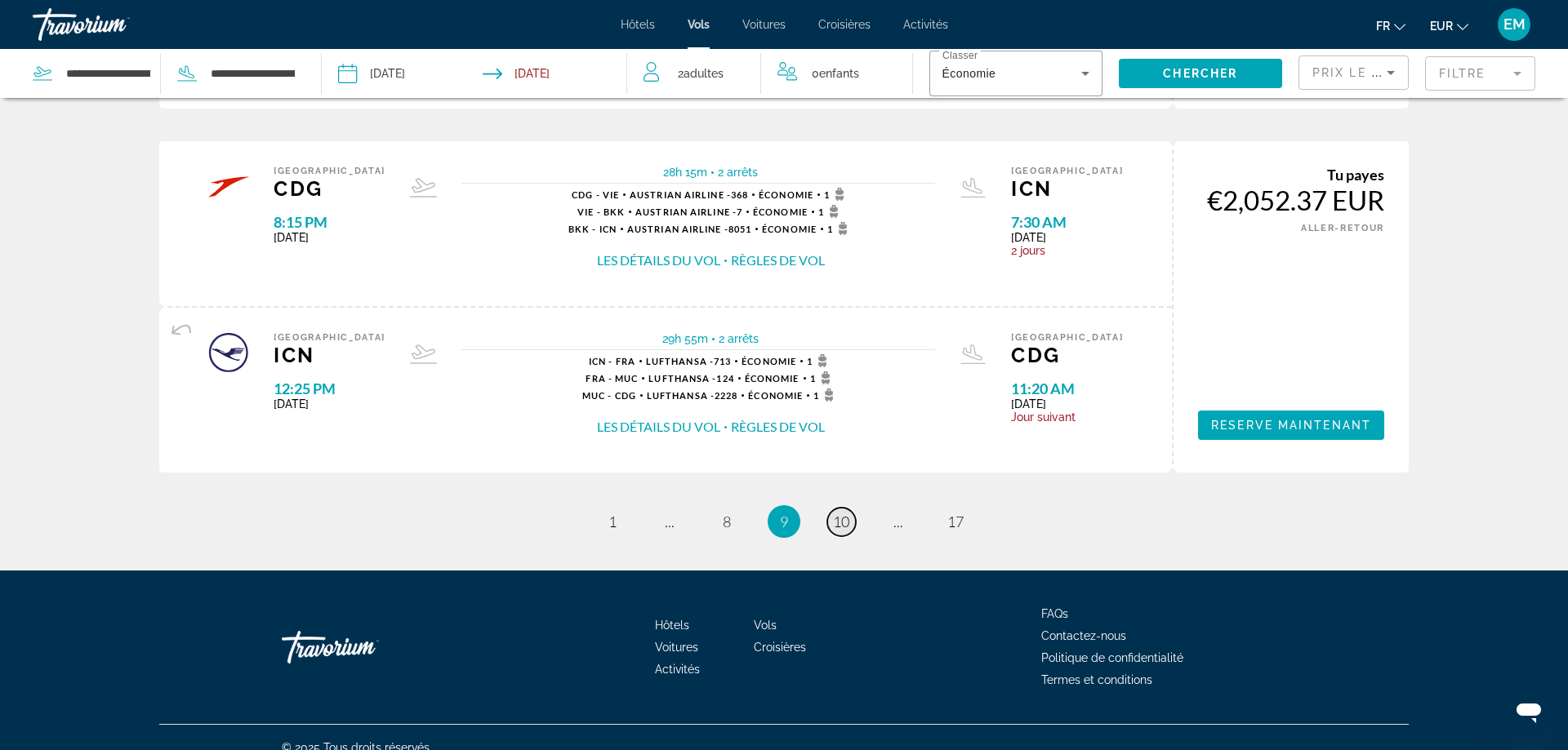
click at [836, 512] on link "page 10" at bounding box center [841, 522] width 29 height 29
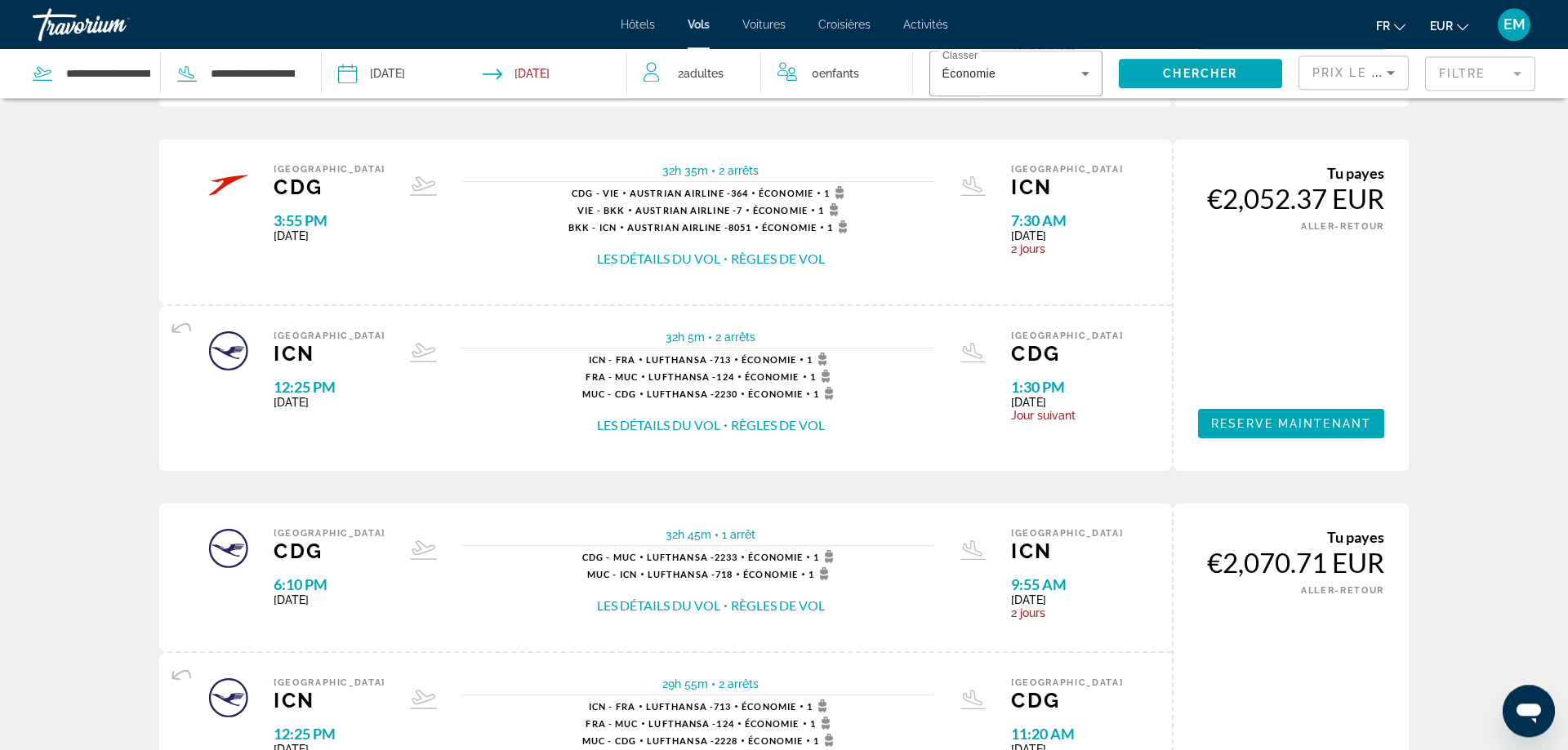
scroll to position [1832, 0]
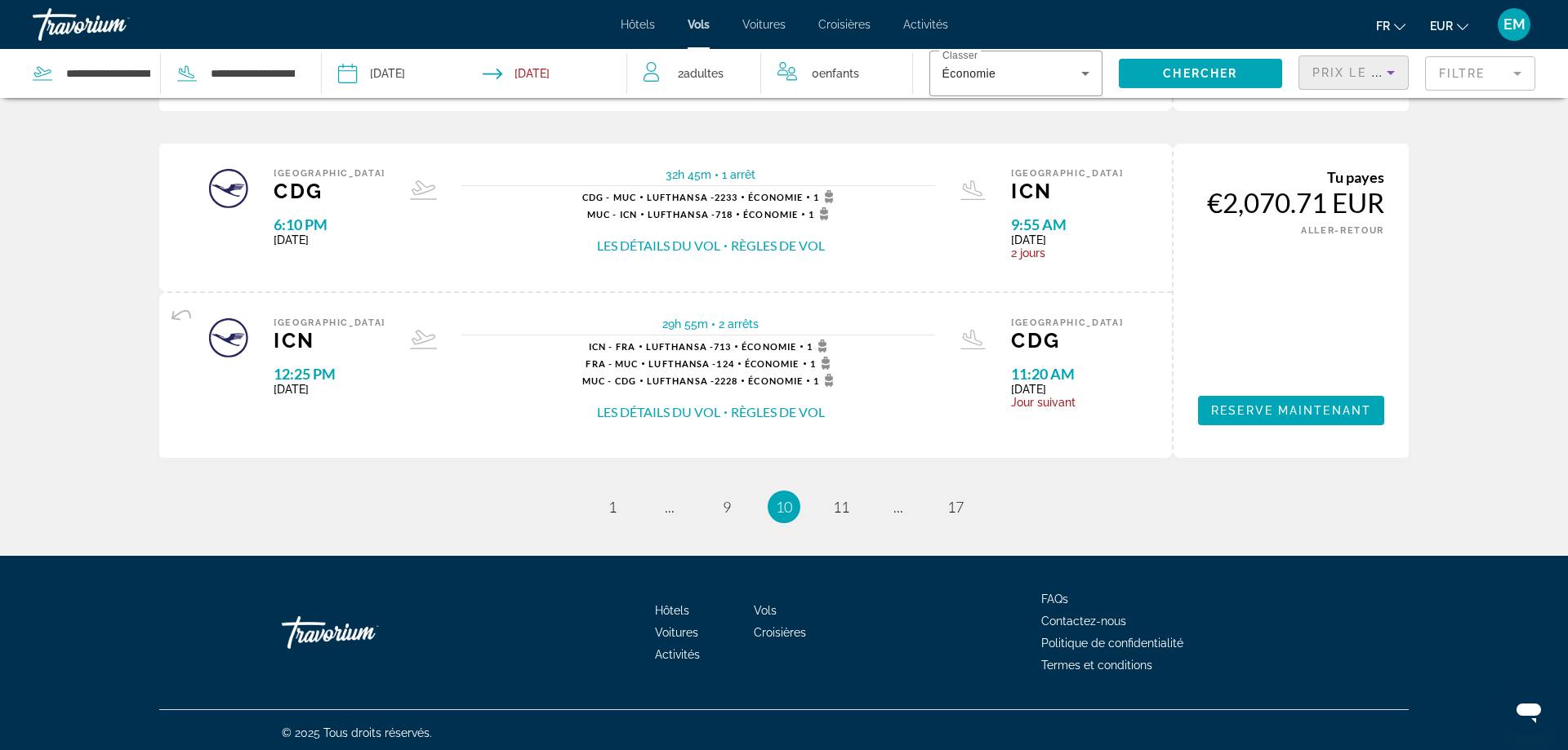
click at [1341, 67] on span "Prix ​​le plus bas" at bounding box center [1377, 73] width 128 height 13
click at [1476, 69] on div at bounding box center [784, 375] width 1568 height 750
click at [1476, 69] on mat-form-field "Filtre" at bounding box center [1481, 73] width 111 height 35
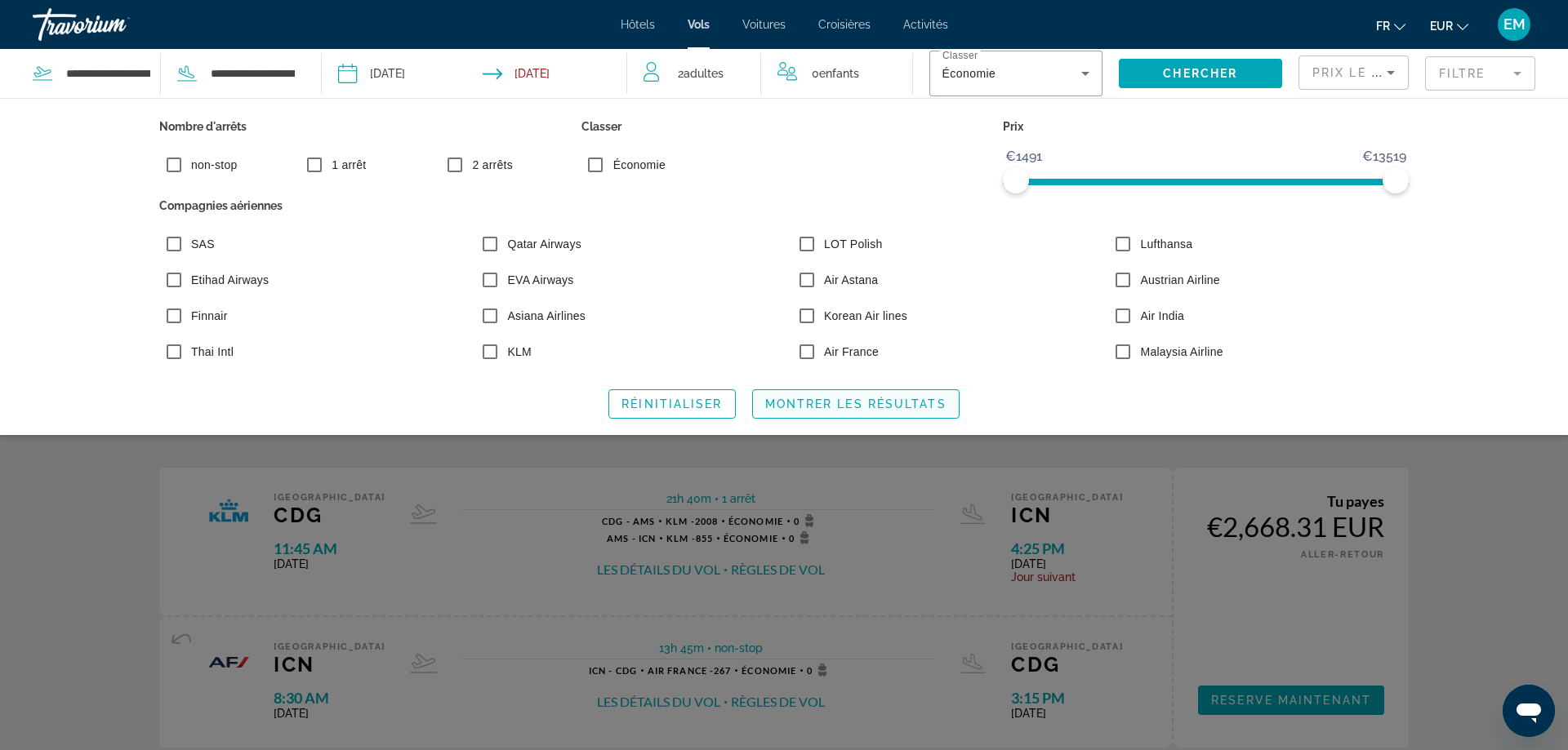
click at [798, 402] on span "Montrer les résultats" at bounding box center [856, 404] width 182 height 13
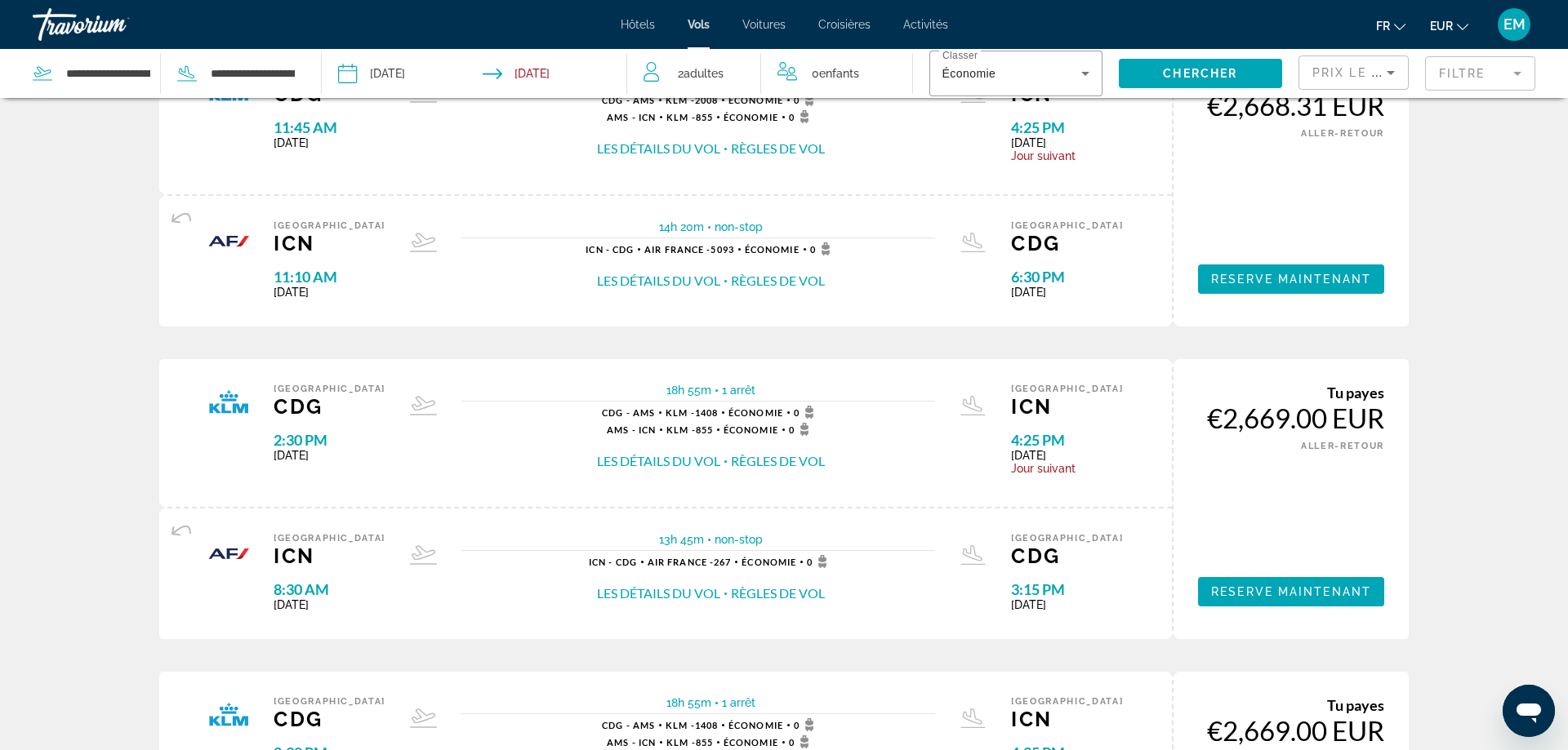
scroll to position [1547, 0]
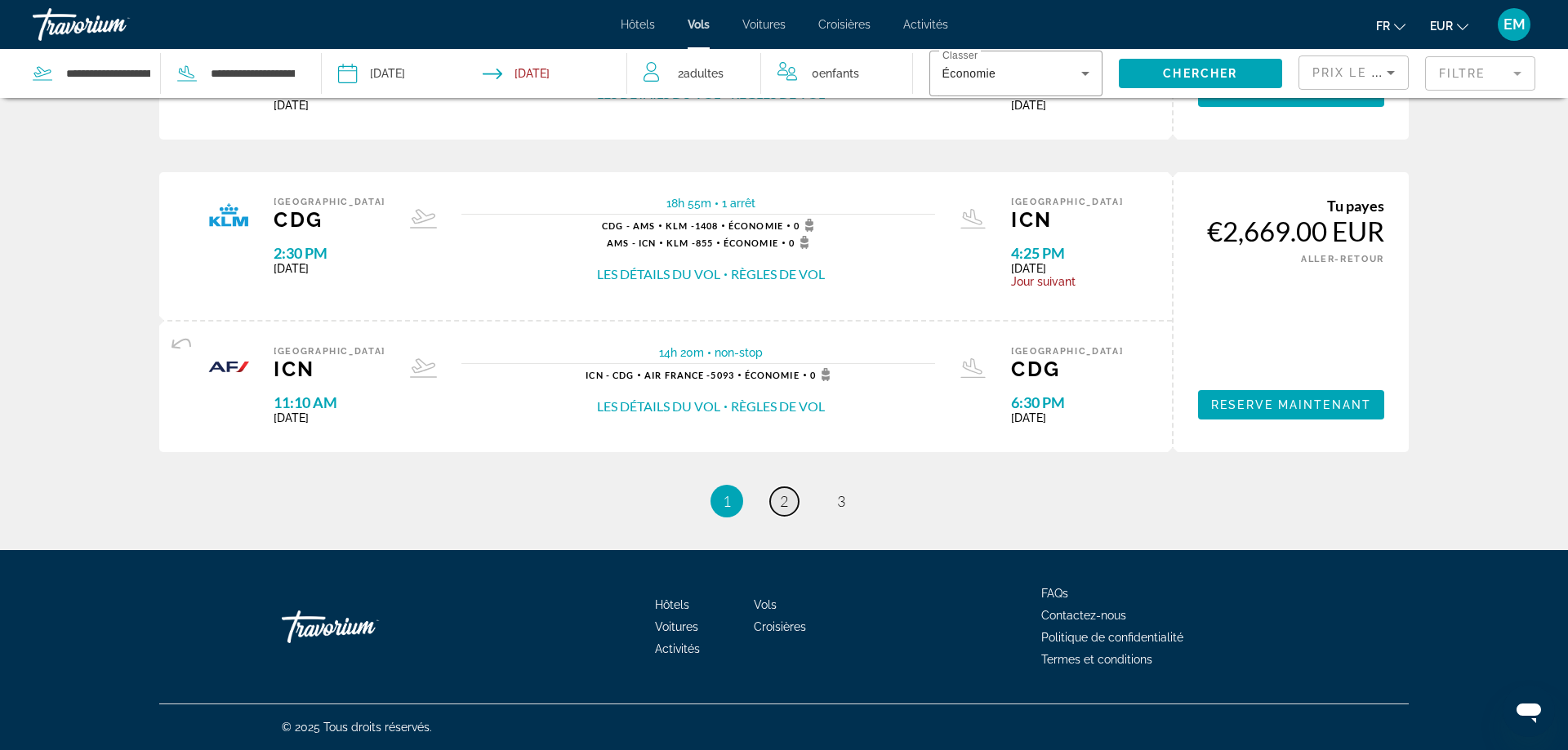
click at [773, 501] on link "page 2" at bounding box center [784, 502] width 29 height 29
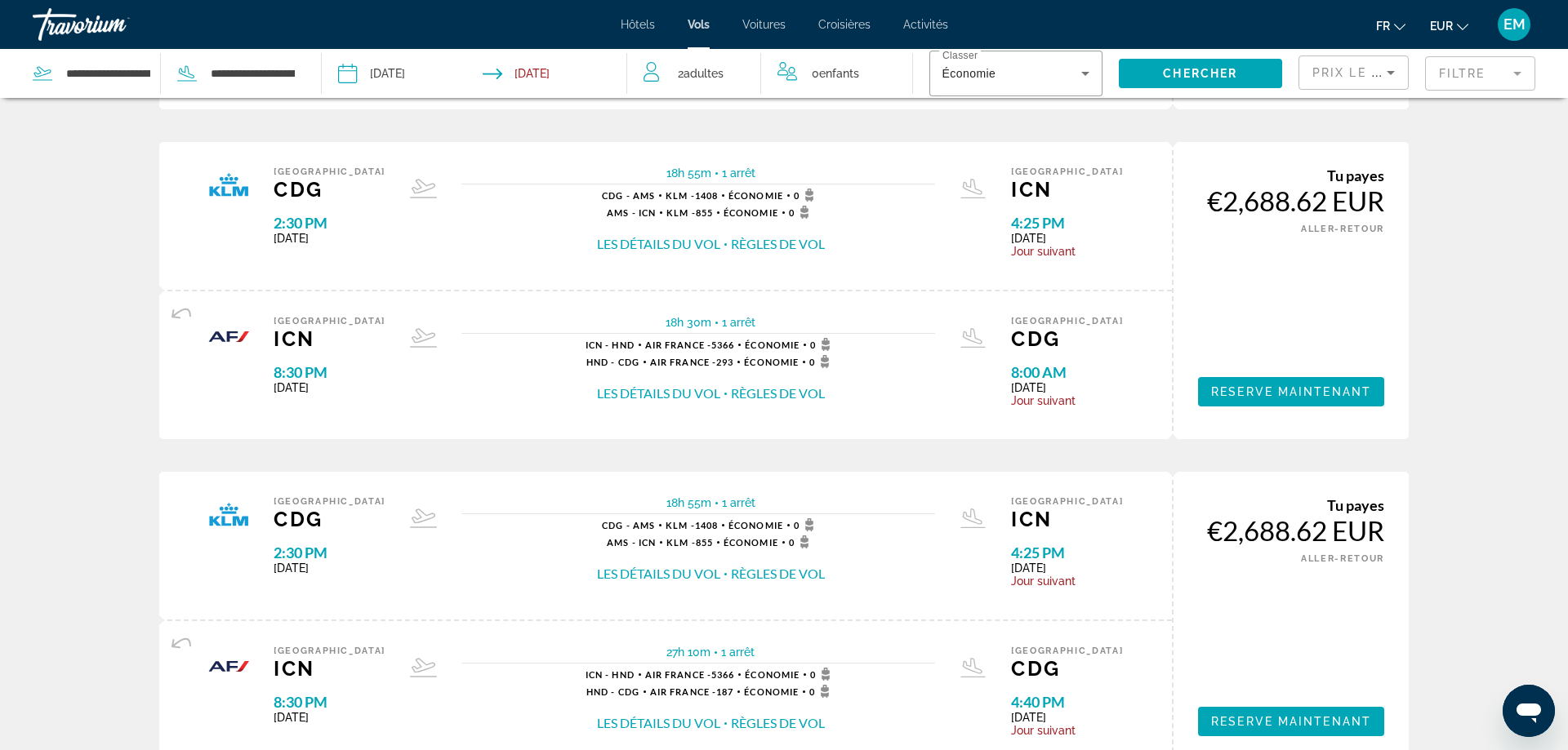
scroll to position [1650, 0]
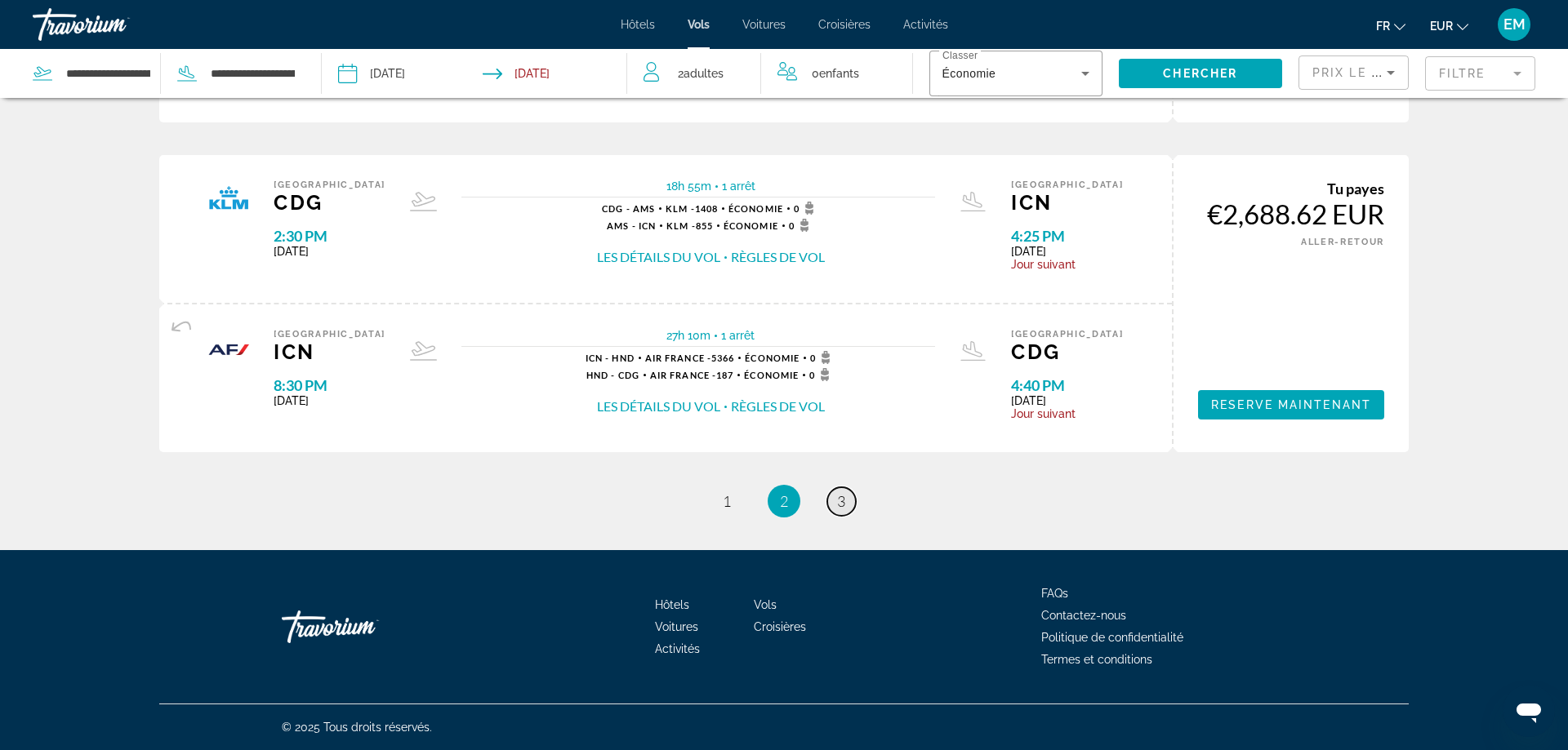
click at [851, 492] on link "page 3" at bounding box center [841, 502] width 29 height 29
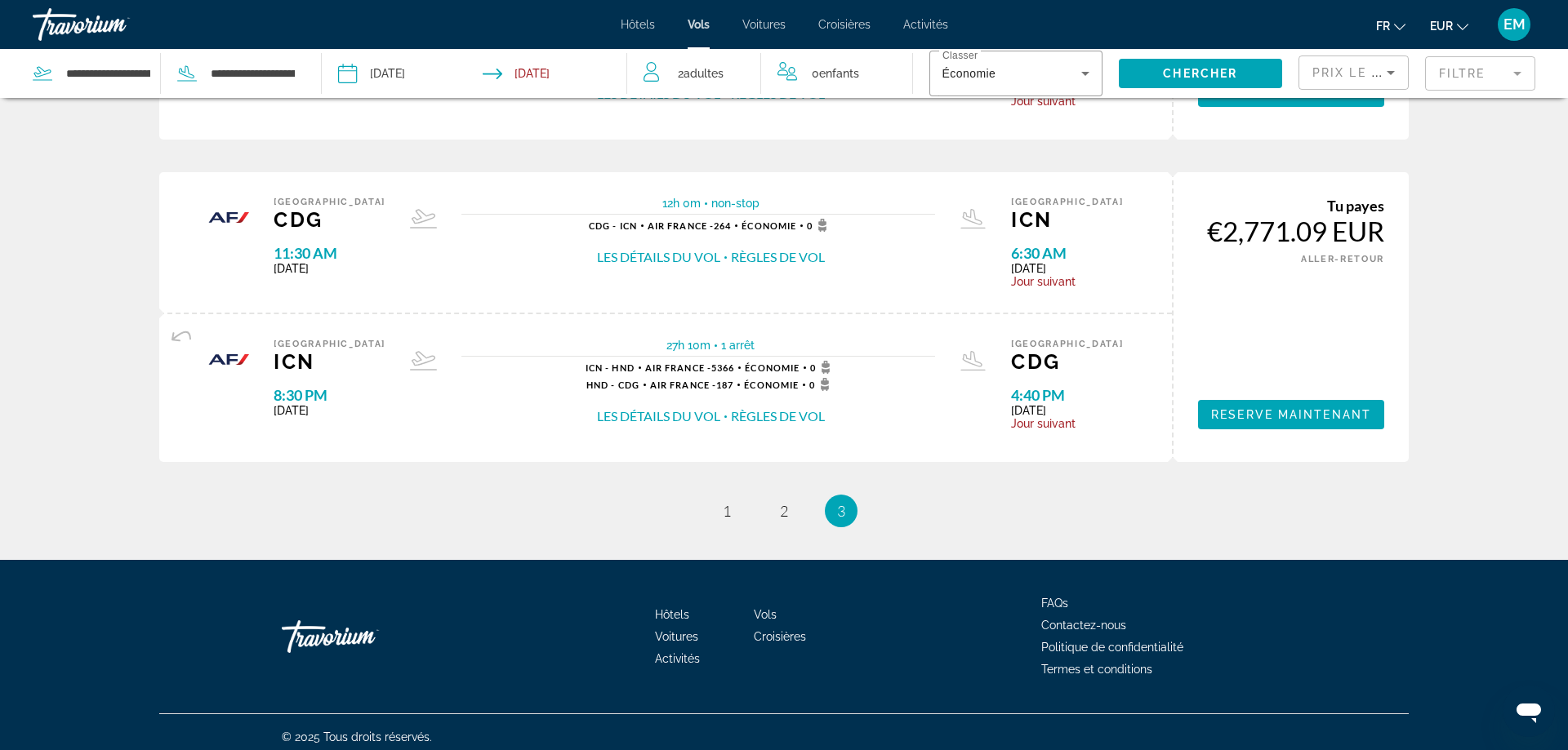
scroll to position [926, 0]
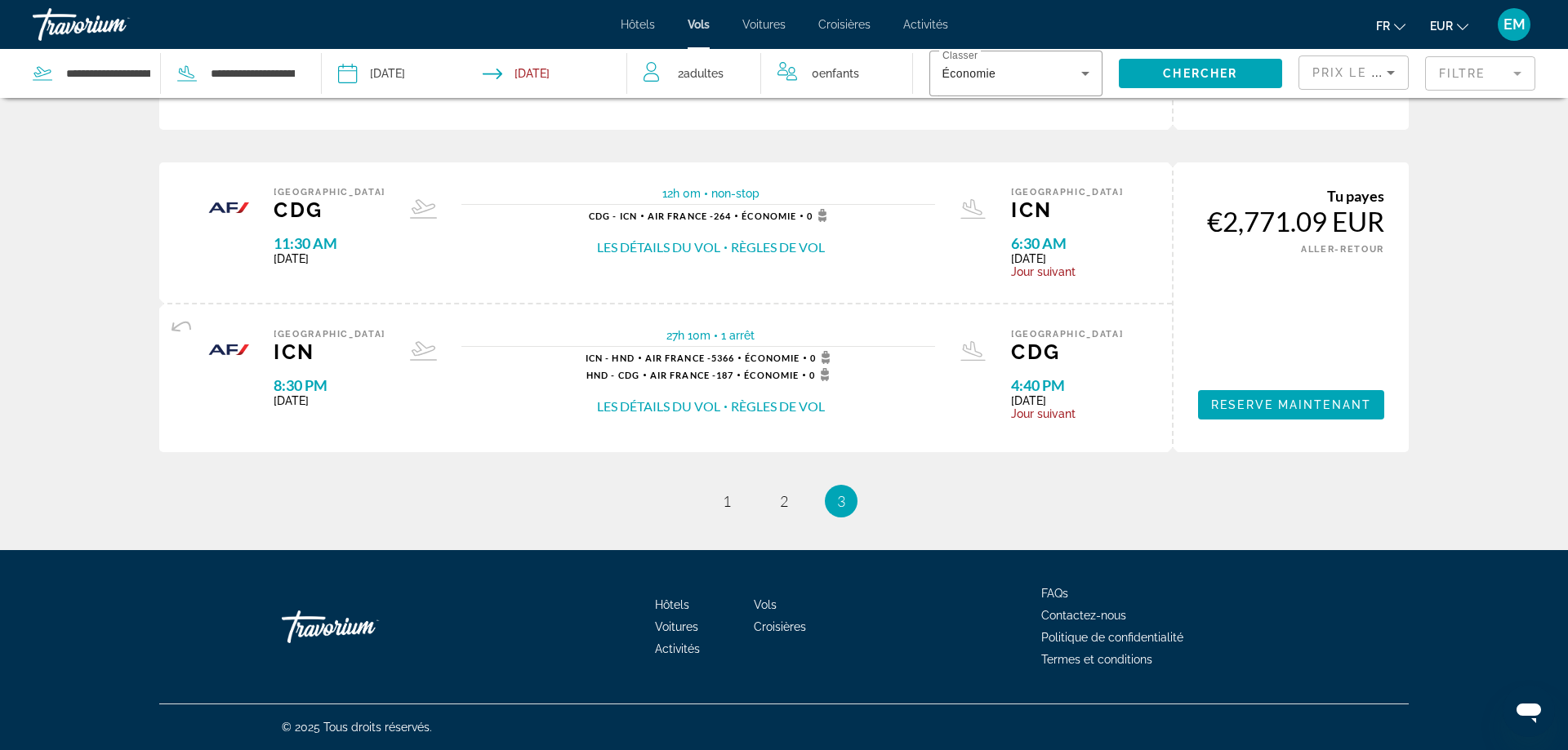
click at [1284, 211] on div "€2,771.09 EUR" at bounding box center [1291, 221] width 186 height 33
click at [1281, 410] on span "Reserve maintenant" at bounding box center [1291, 405] width 160 height 13
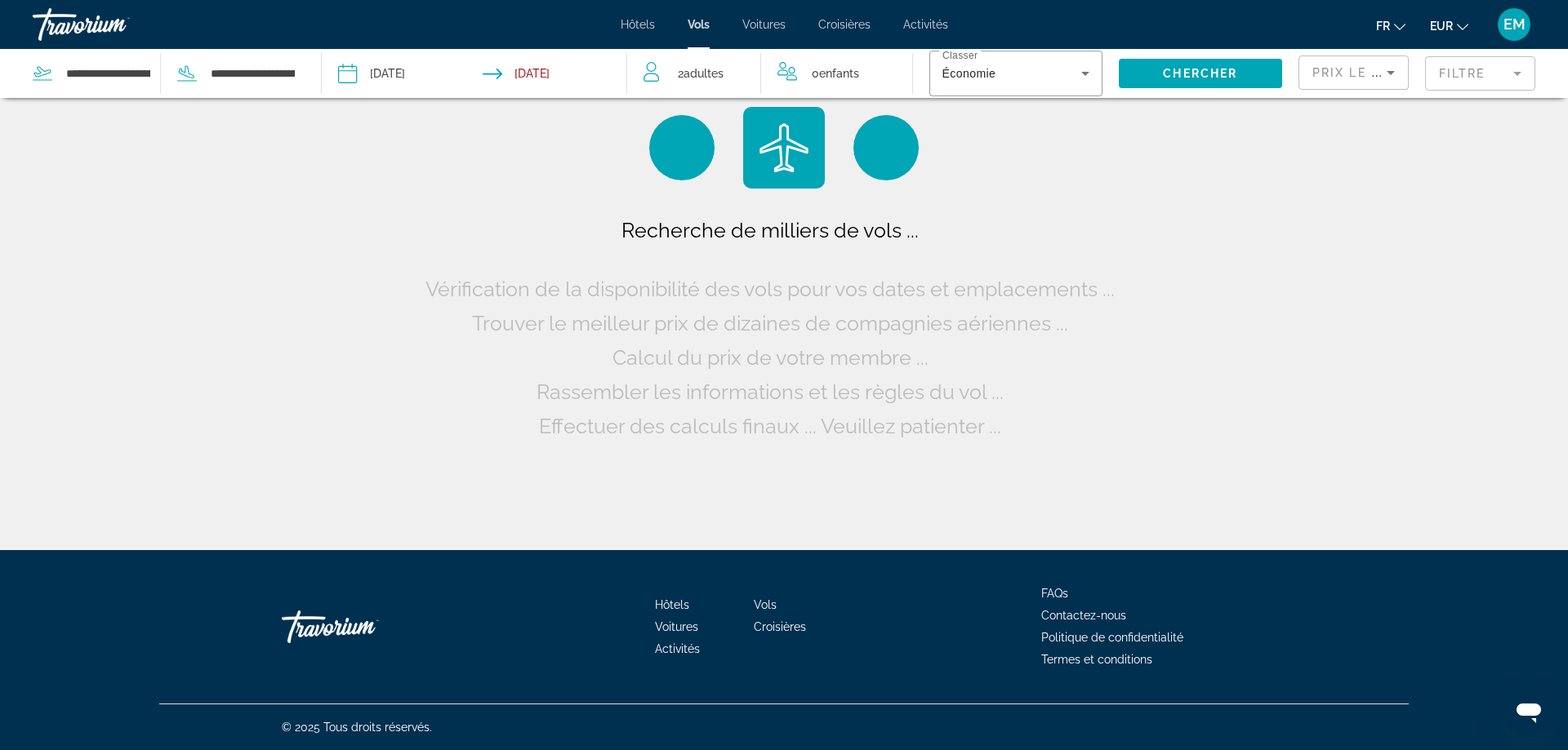
click at [447, 73] on input "Depart date: Aug 23, 2026" at bounding box center [409, 76] width 151 height 54
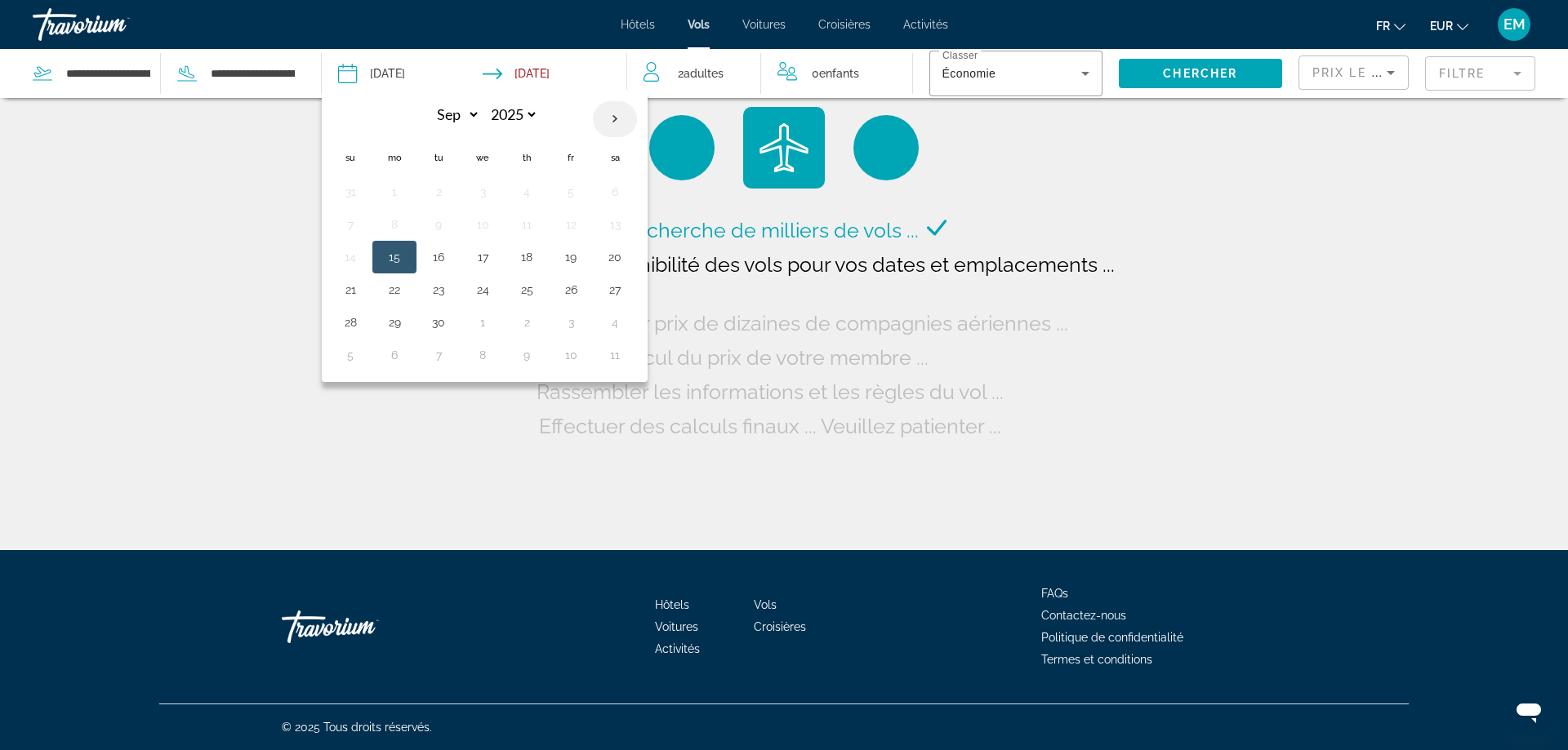
click at [622, 118] on th "Next month" at bounding box center [614, 119] width 44 height 36
select select "*"
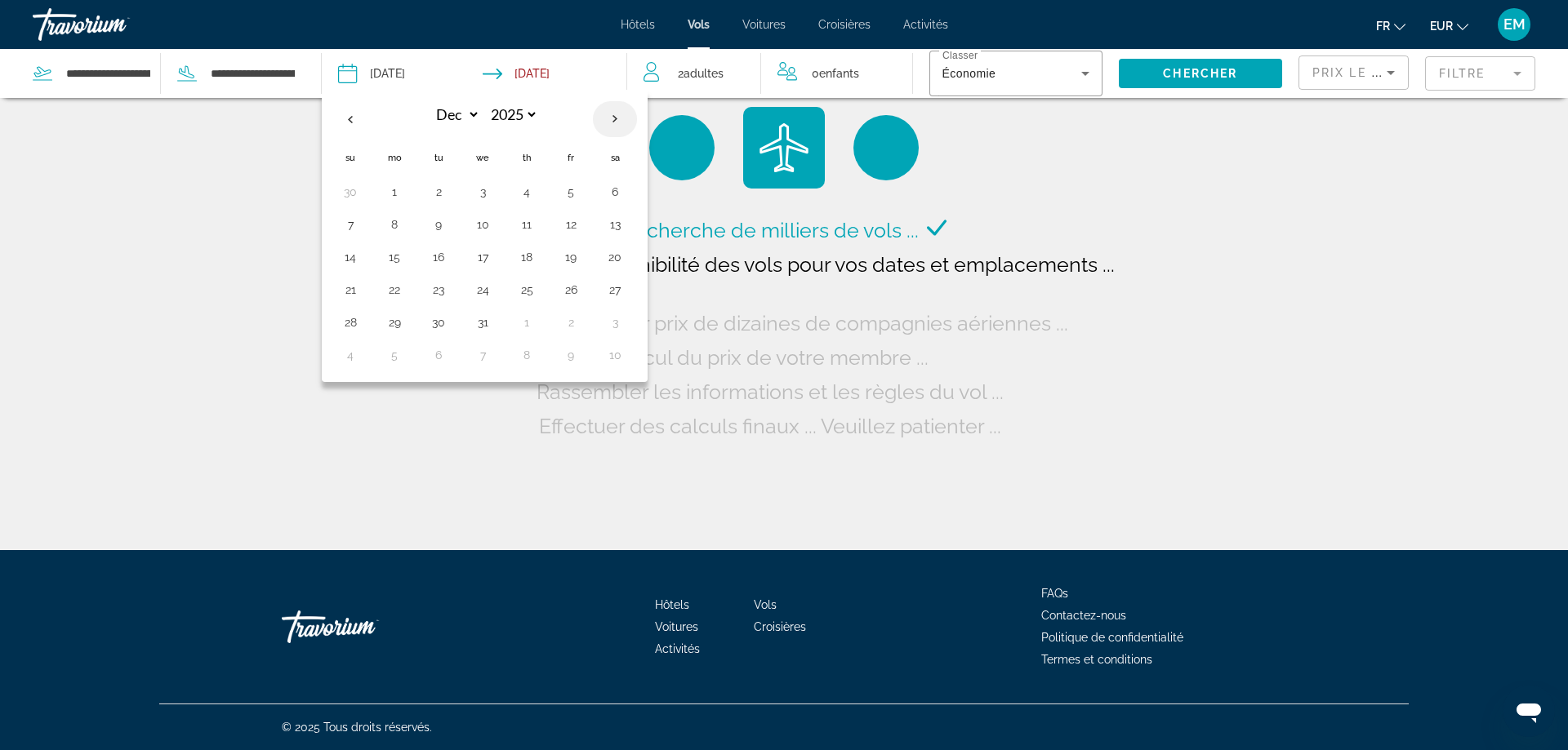
select select "****"
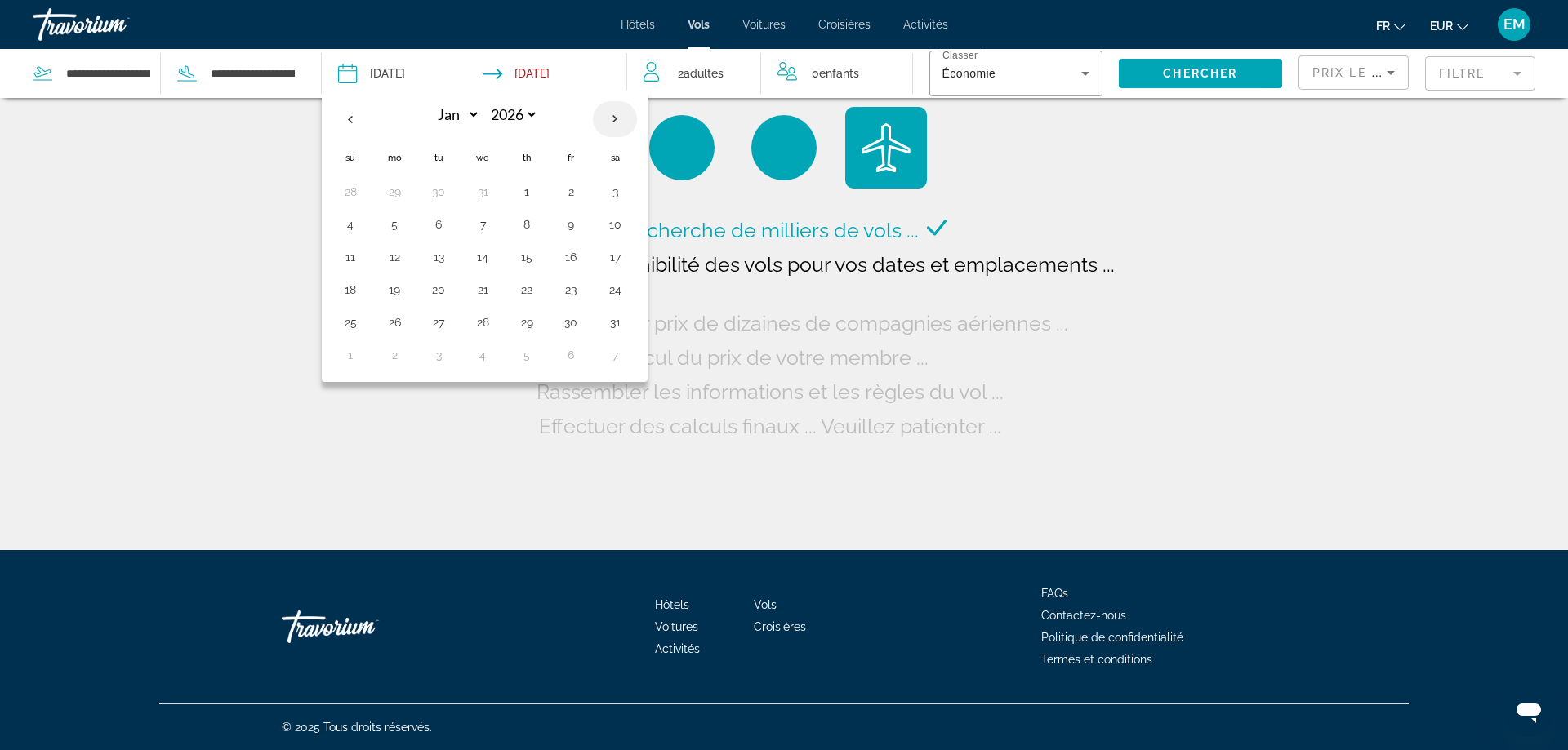
click at [622, 118] on th "Next month" at bounding box center [614, 119] width 44 height 36
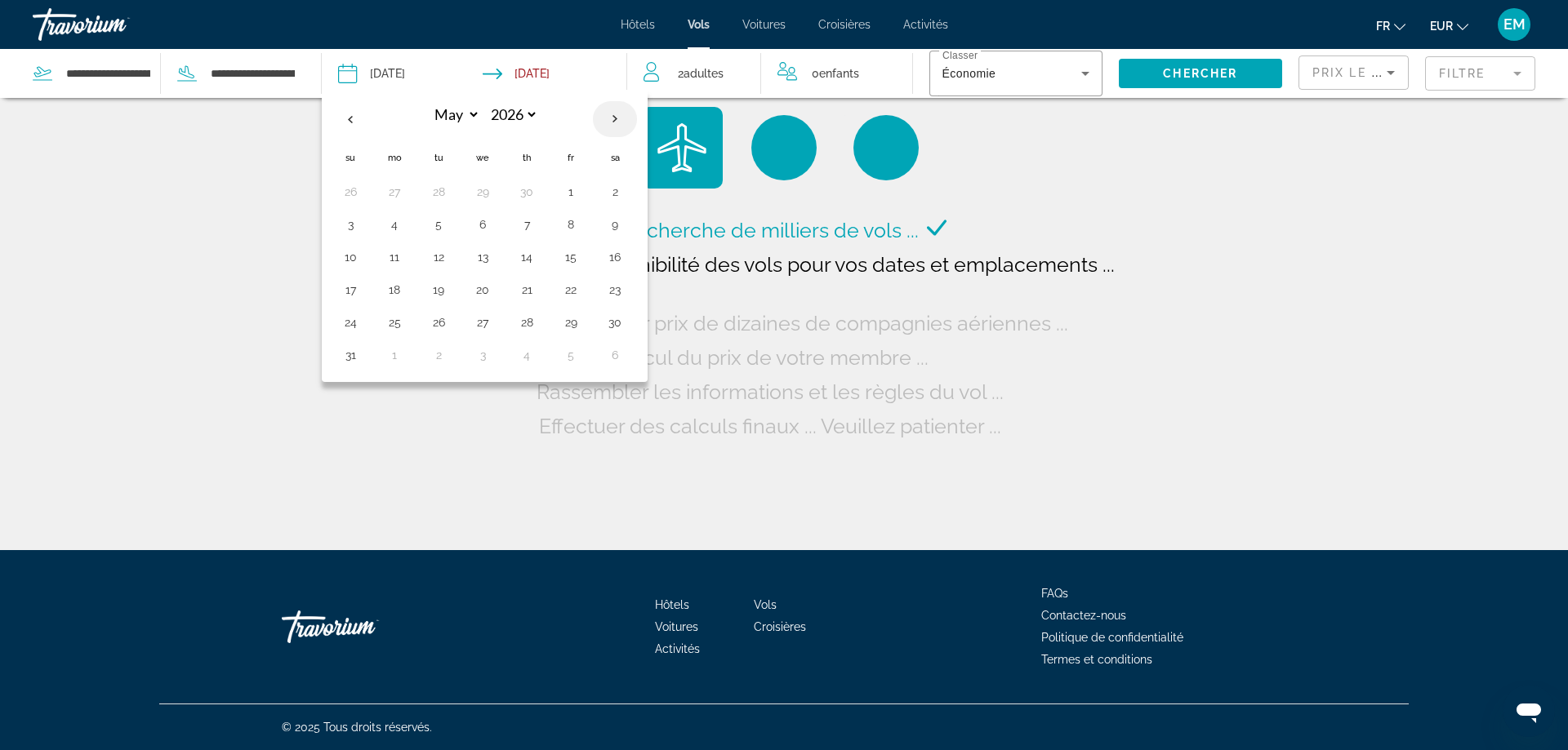
click at [622, 118] on th "Next month" at bounding box center [614, 119] width 44 height 36
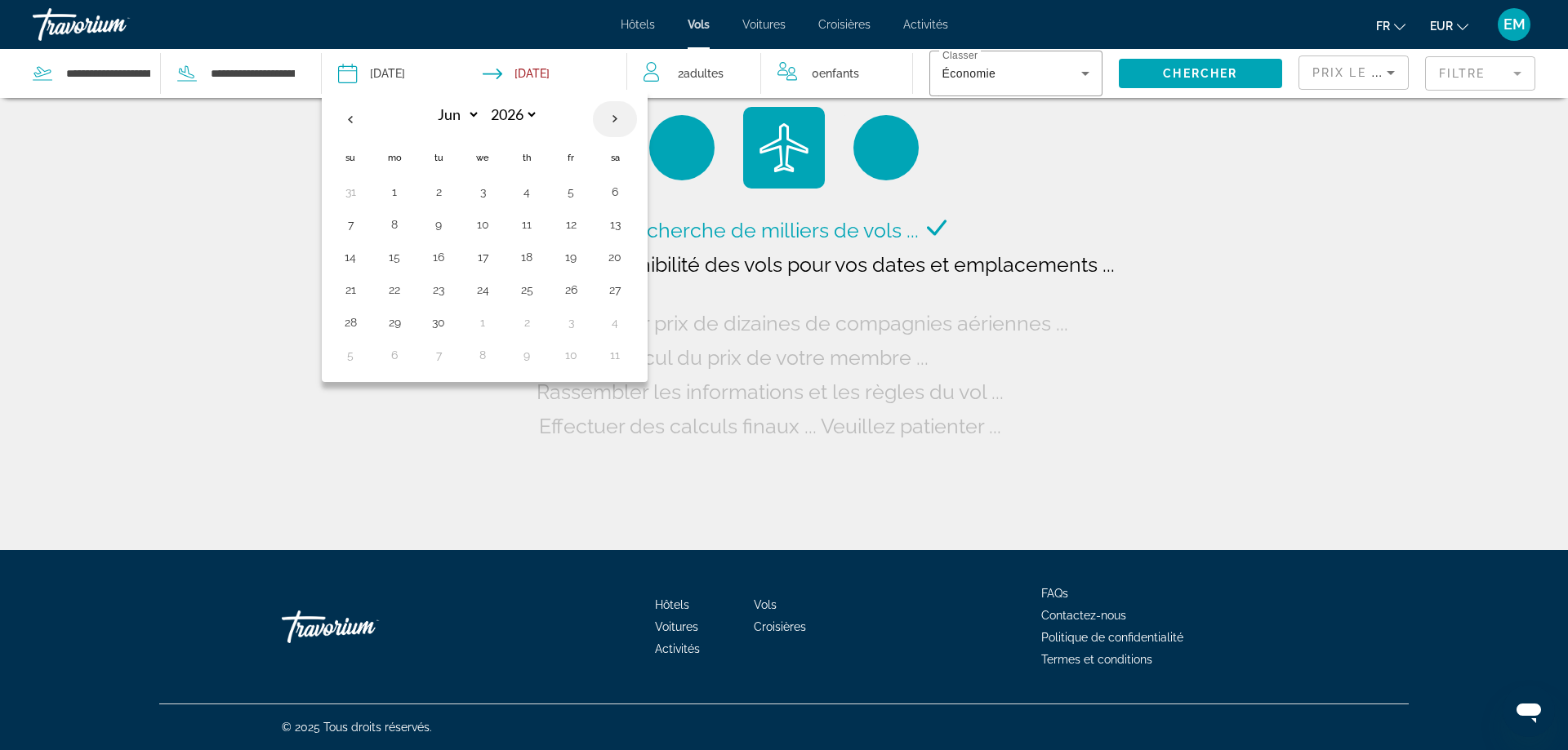
click at [622, 118] on th "Next month" at bounding box center [614, 119] width 44 height 36
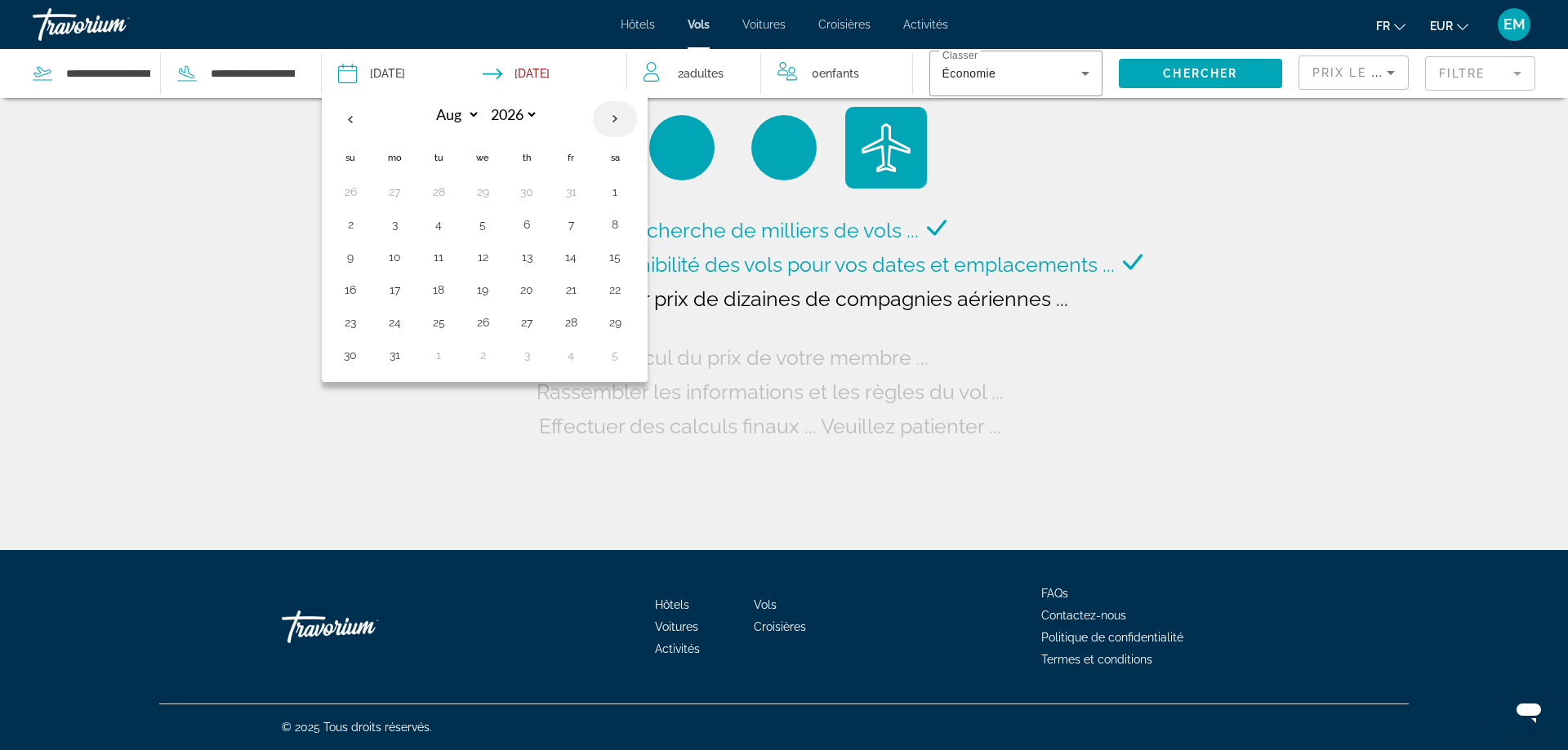
click at [622, 118] on th "Next month" at bounding box center [614, 119] width 44 height 36
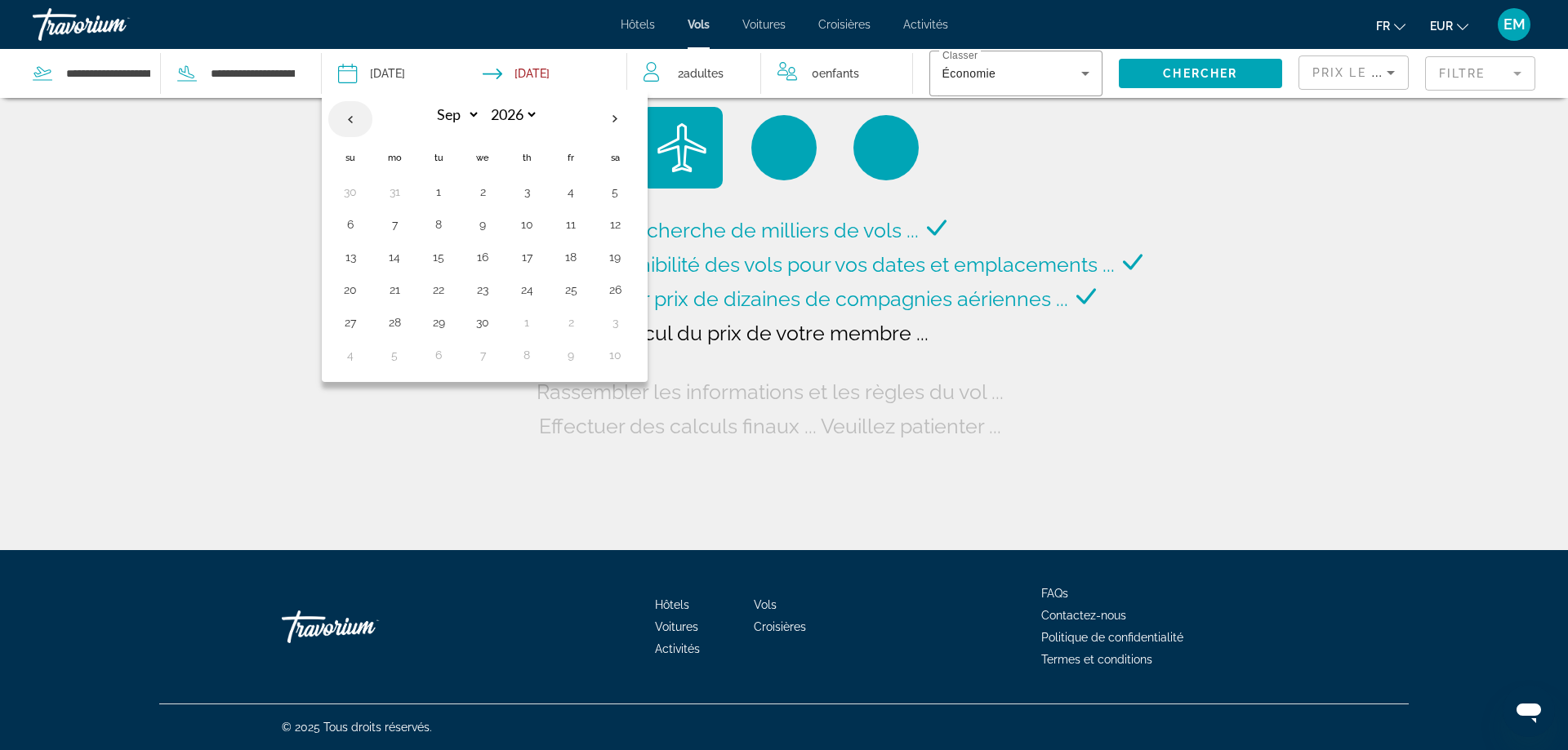
click at [348, 122] on th "Previous month" at bounding box center [350, 119] width 44 height 36
select select "*"
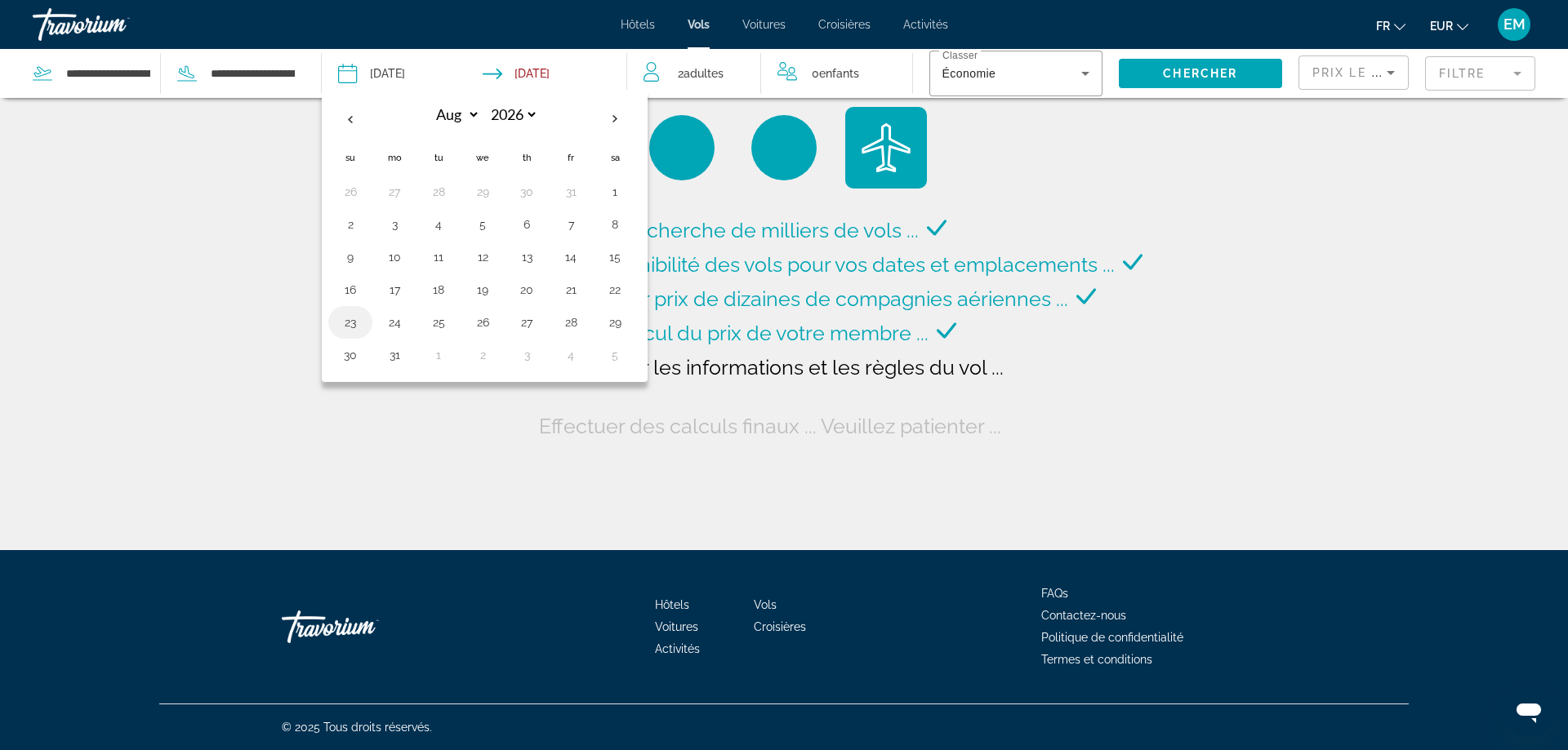
click at [348, 316] on button "23" at bounding box center [350, 322] width 26 height 22
type input "**********"
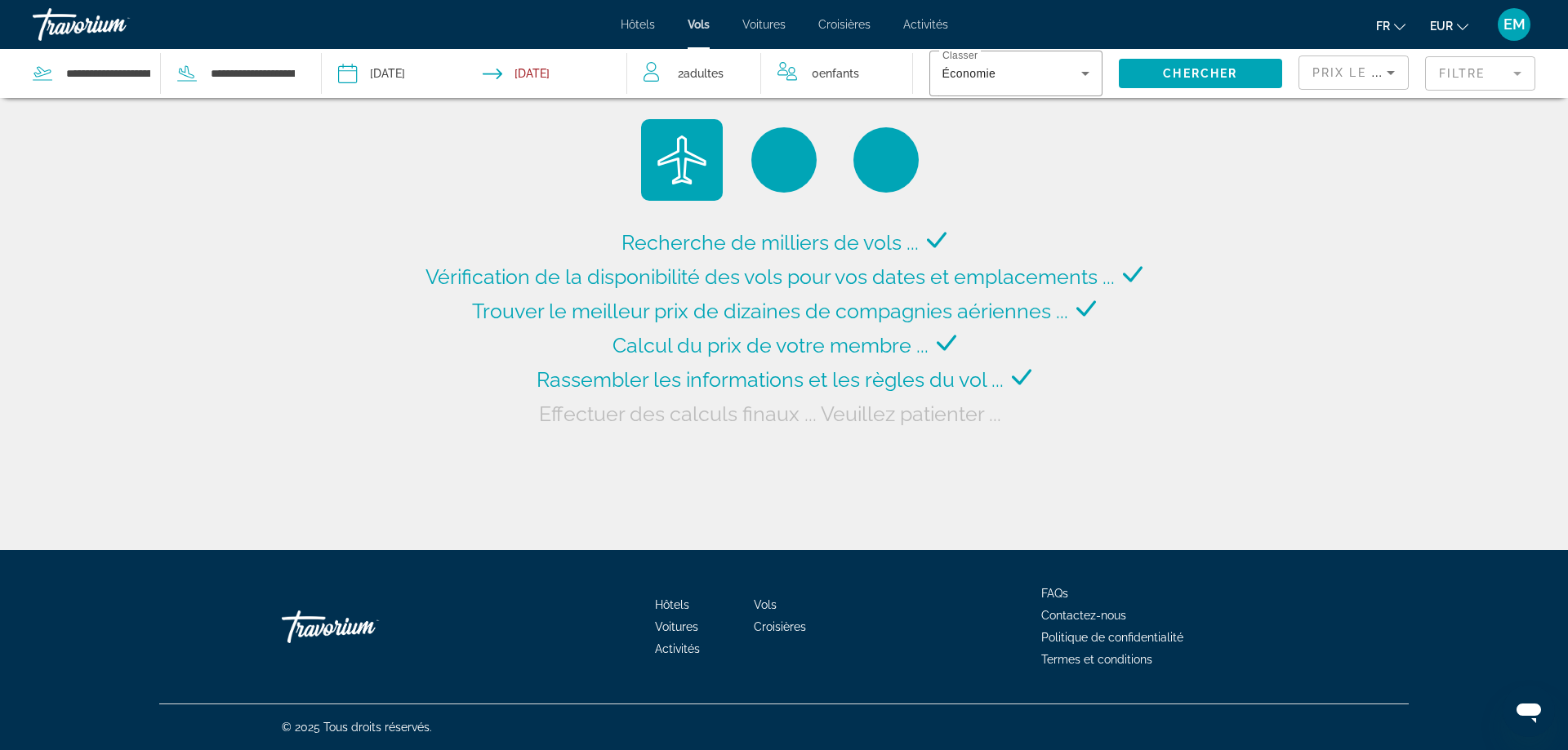
click at [573, 66] on input "Return date: Sep 5, 2026" at bounding box center [557, 76] width 151 height 54
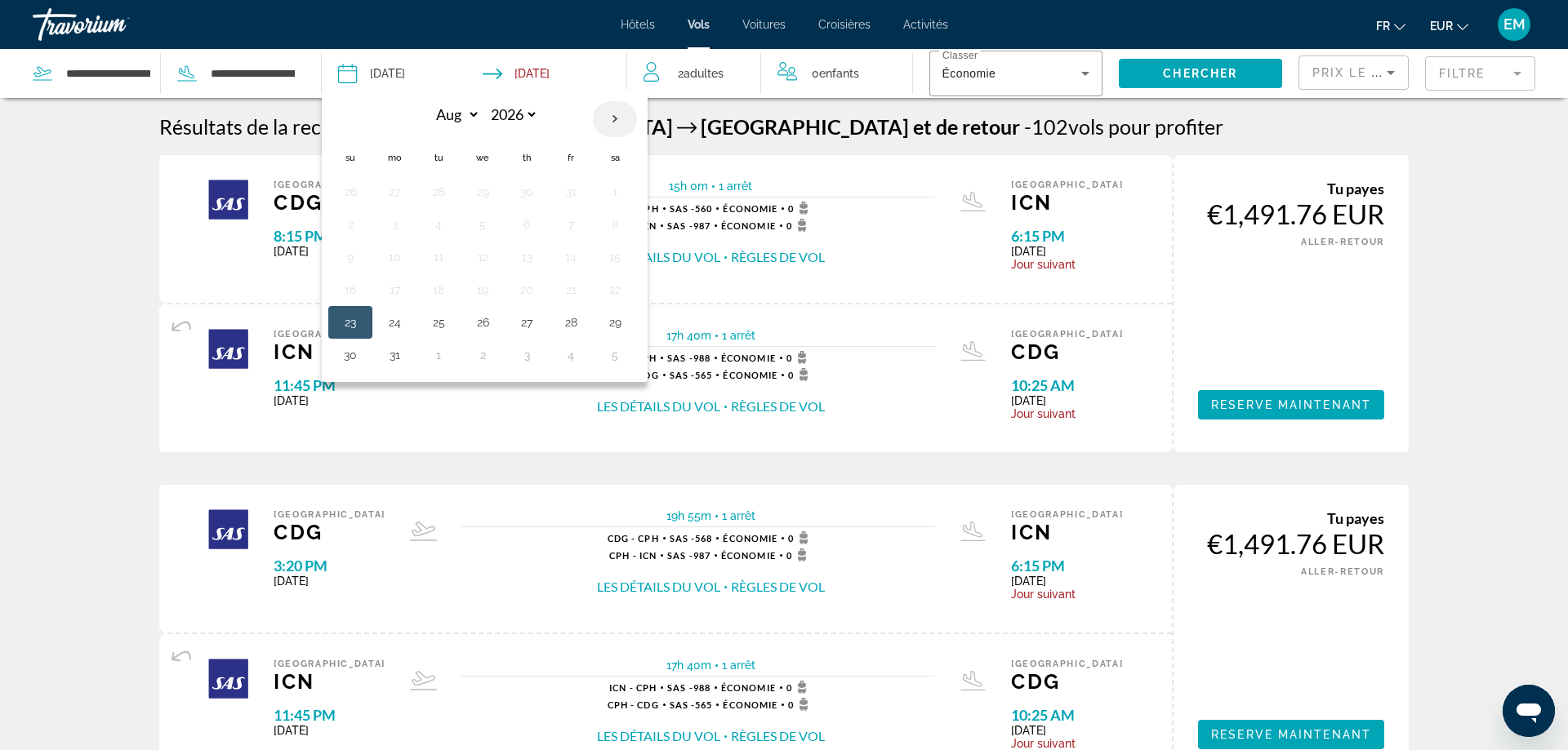
click at [610, 120] on th "Next month" at bounding box center [614, 119] width 44 height 36
select select "*"
click at [539, 188] on button "3" at bounding box center [527, 192] width 26 height 22
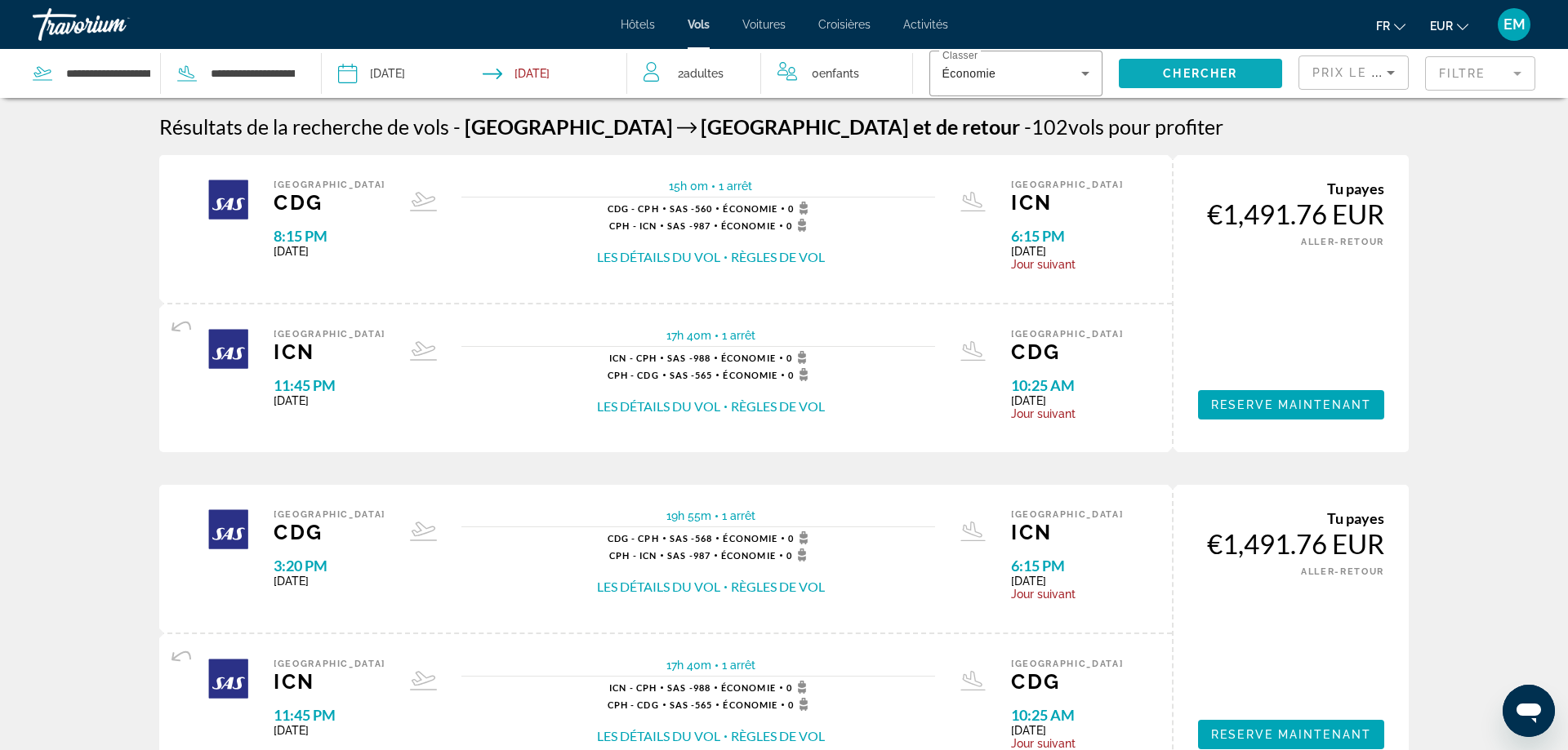
click at [1177, 88] on span "Search widget" at bounding box center [1201, 74] width 164 height 39
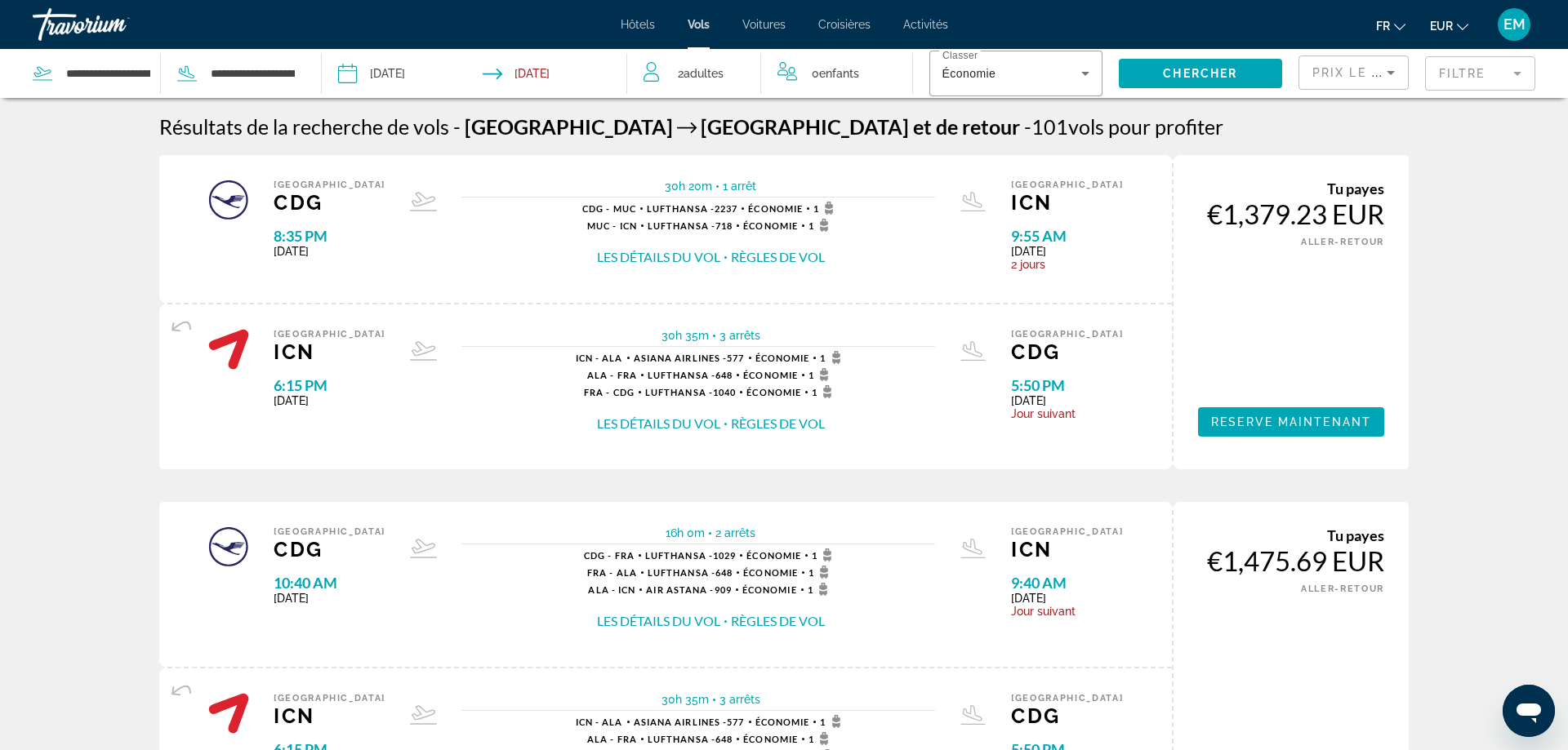
click at [568, 72] on input "**********" at bounding box center [557, 76] width 151 height 54
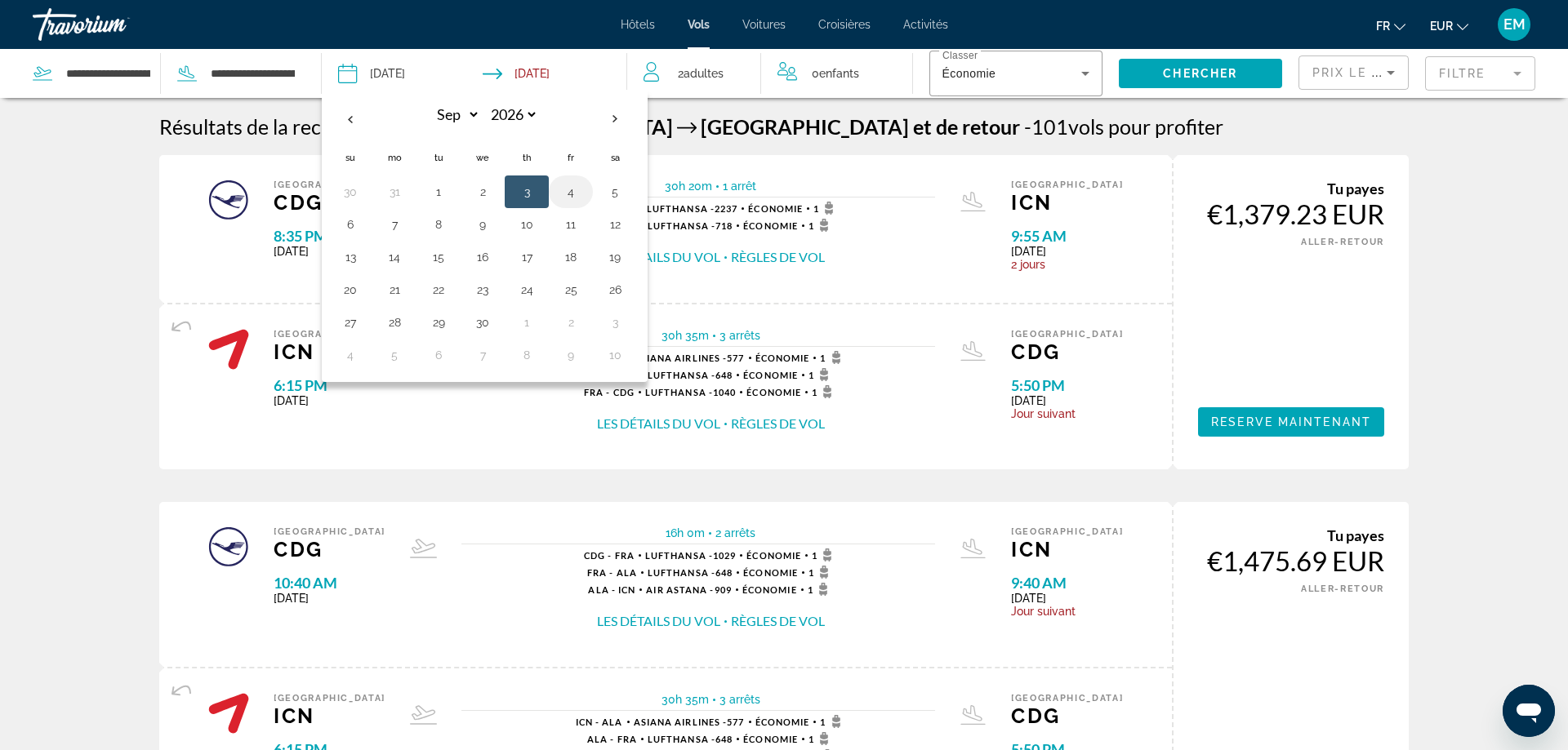
click at [571, 197] on button "4" at bounding box center [571, 192] width 26 height 22
type input "**********"
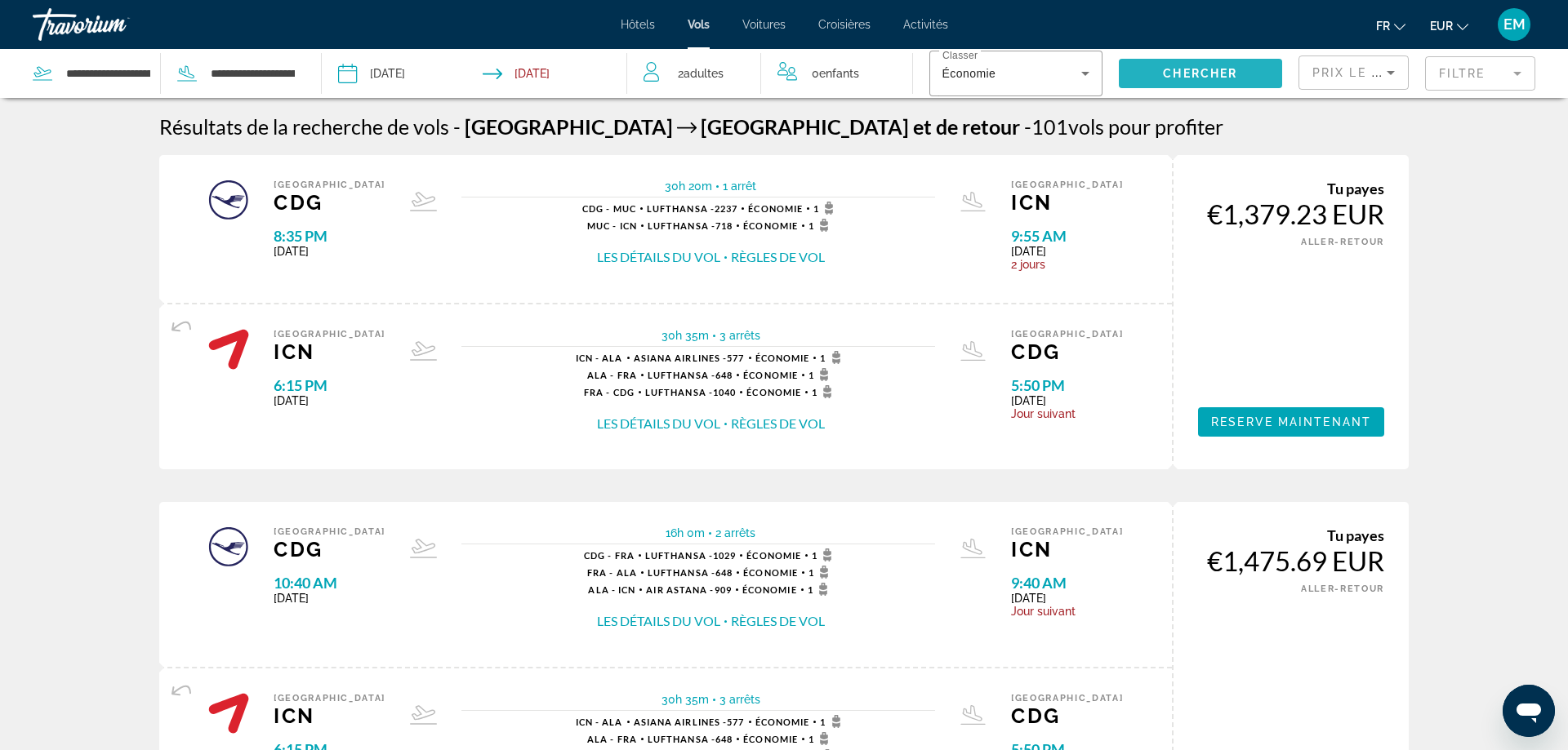
click at [1164, 64] on span "Search widget" at bounding box center [1201, 74] width 164 height 39
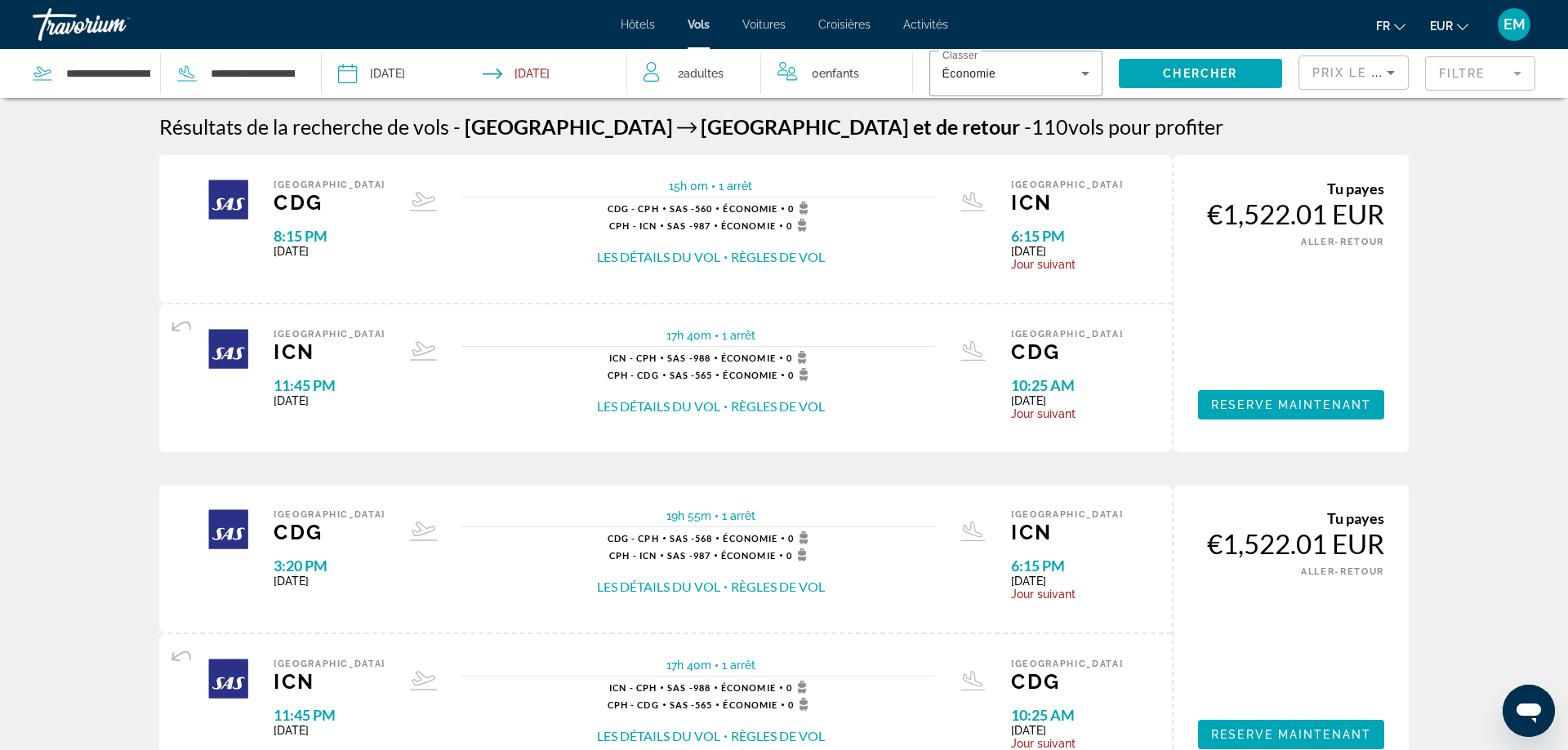
click at [1499, 77] on mat-form-field "Filtre" at bounding box center [1481, 73] width 111 height 35
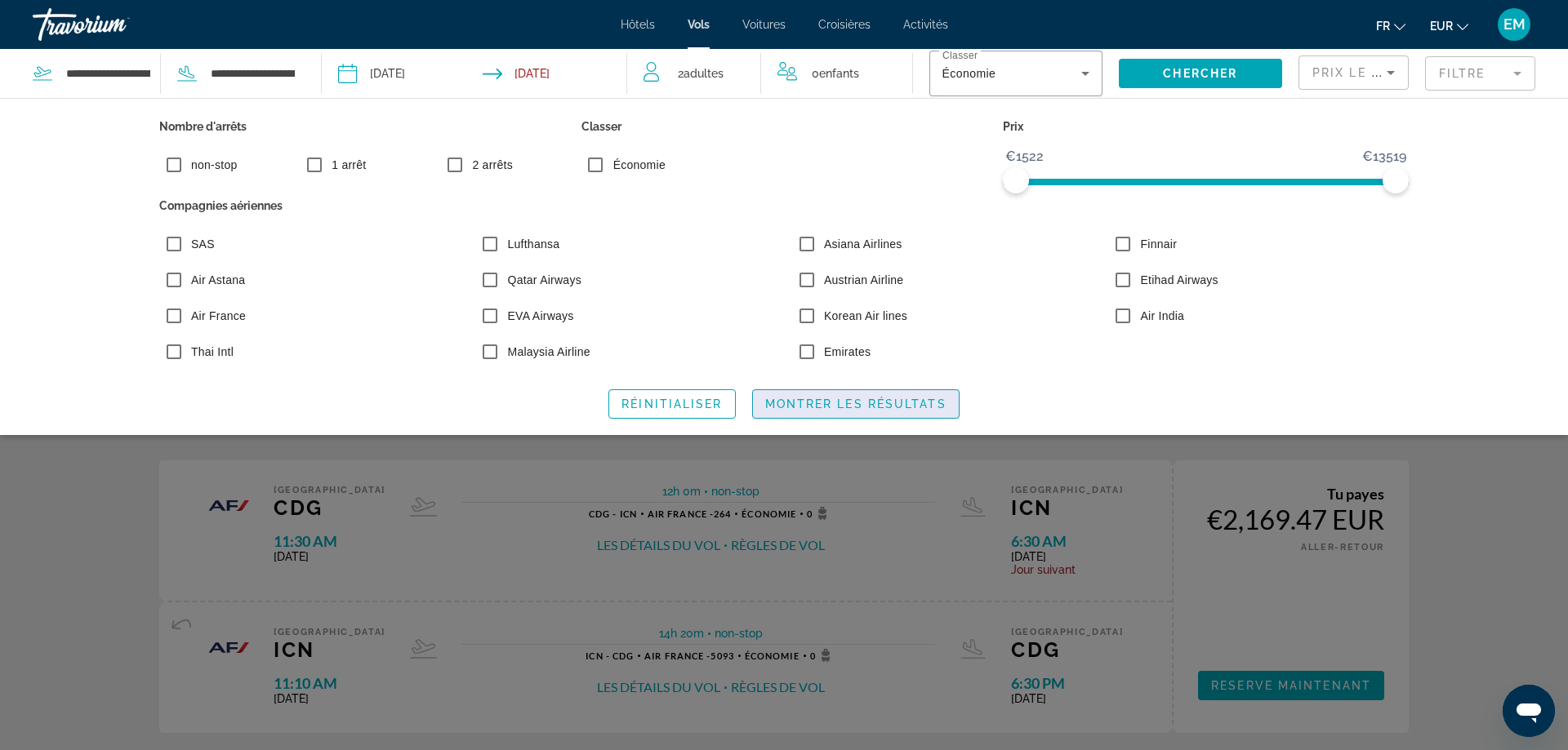
click at [788, 394] on span "Search widget" at bounding box center [856, 404] width 206 height 39
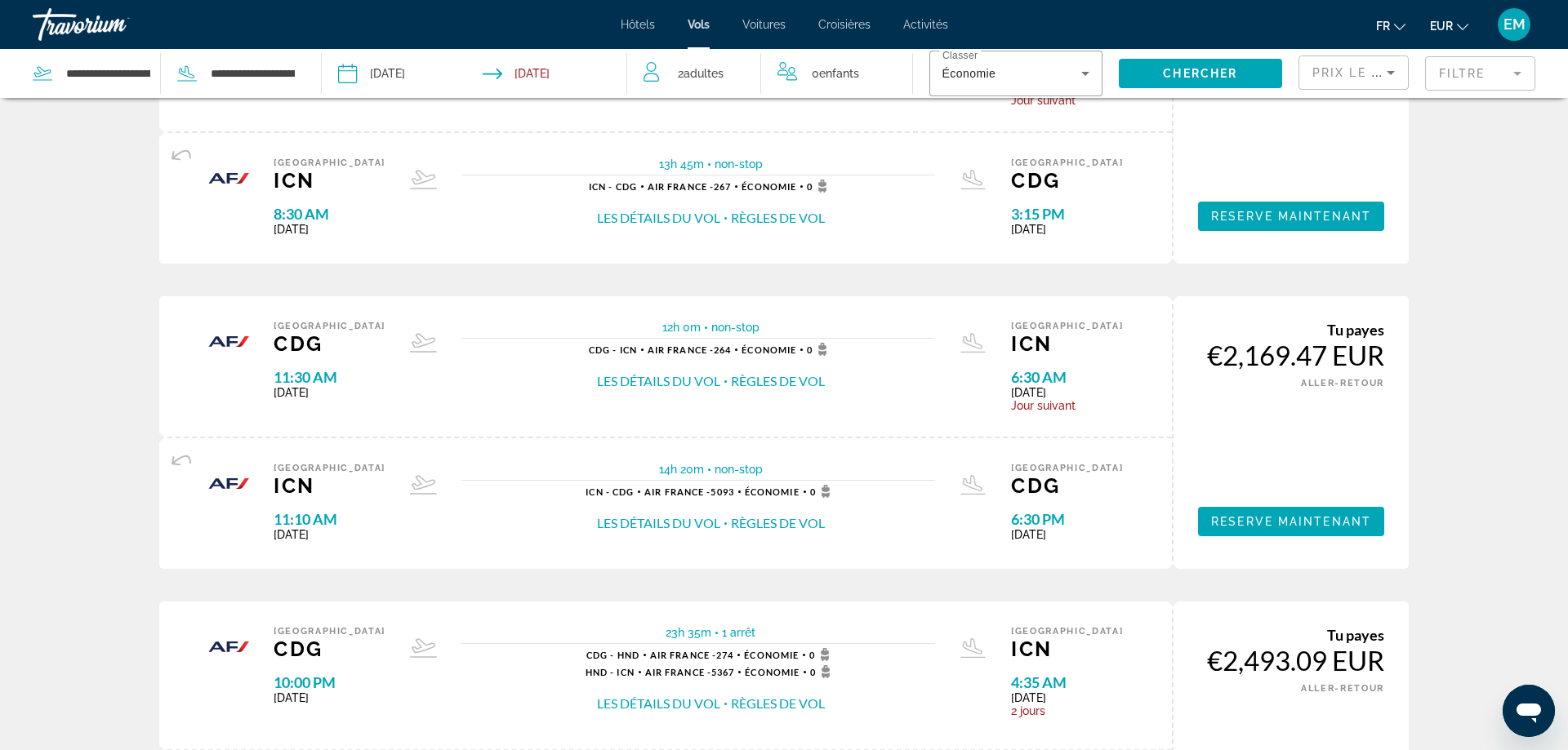
scroll to position [83, 0]
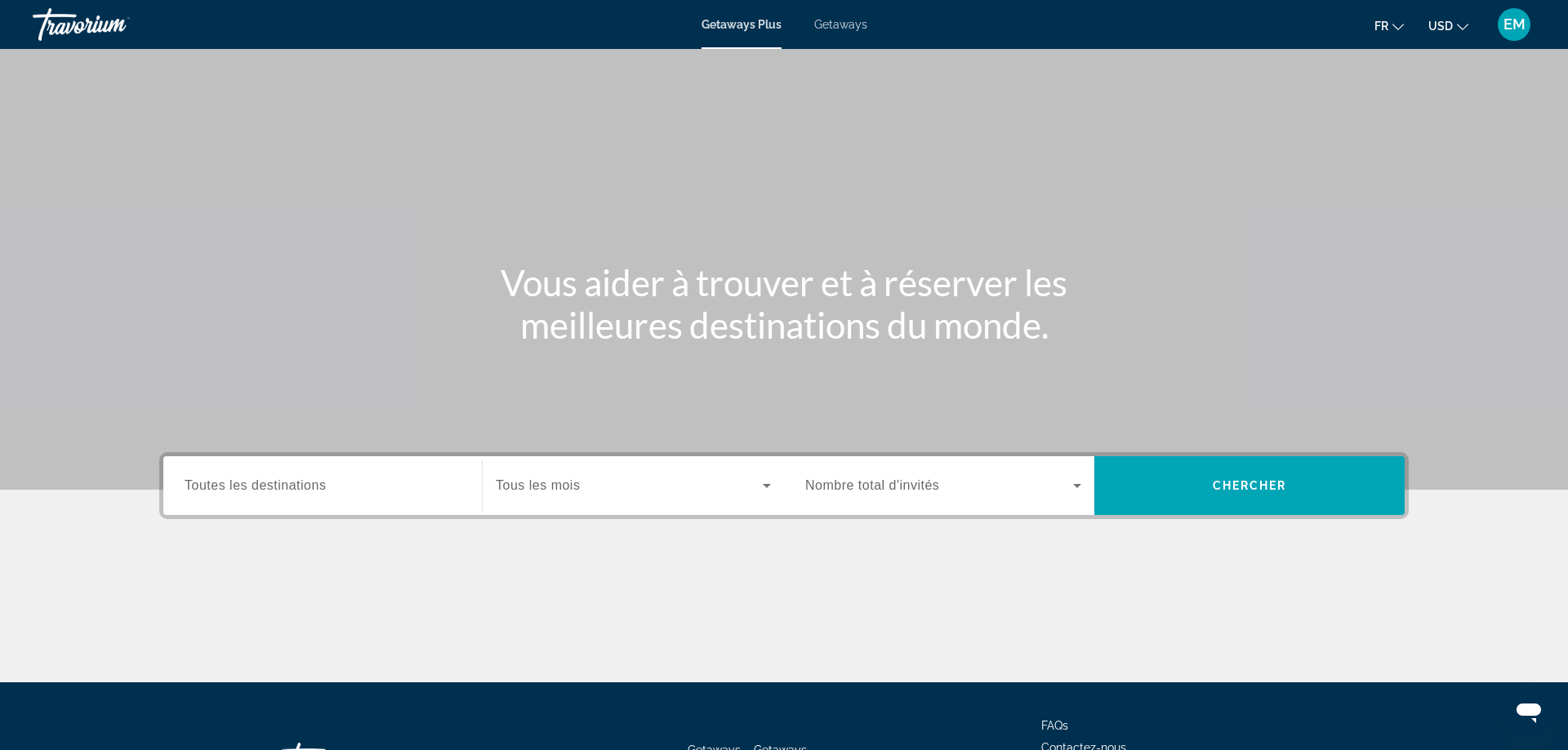
click at [341, 479] on input "Destination Toutes les destinations" at bounding box center [322, 486] width 276 height 20
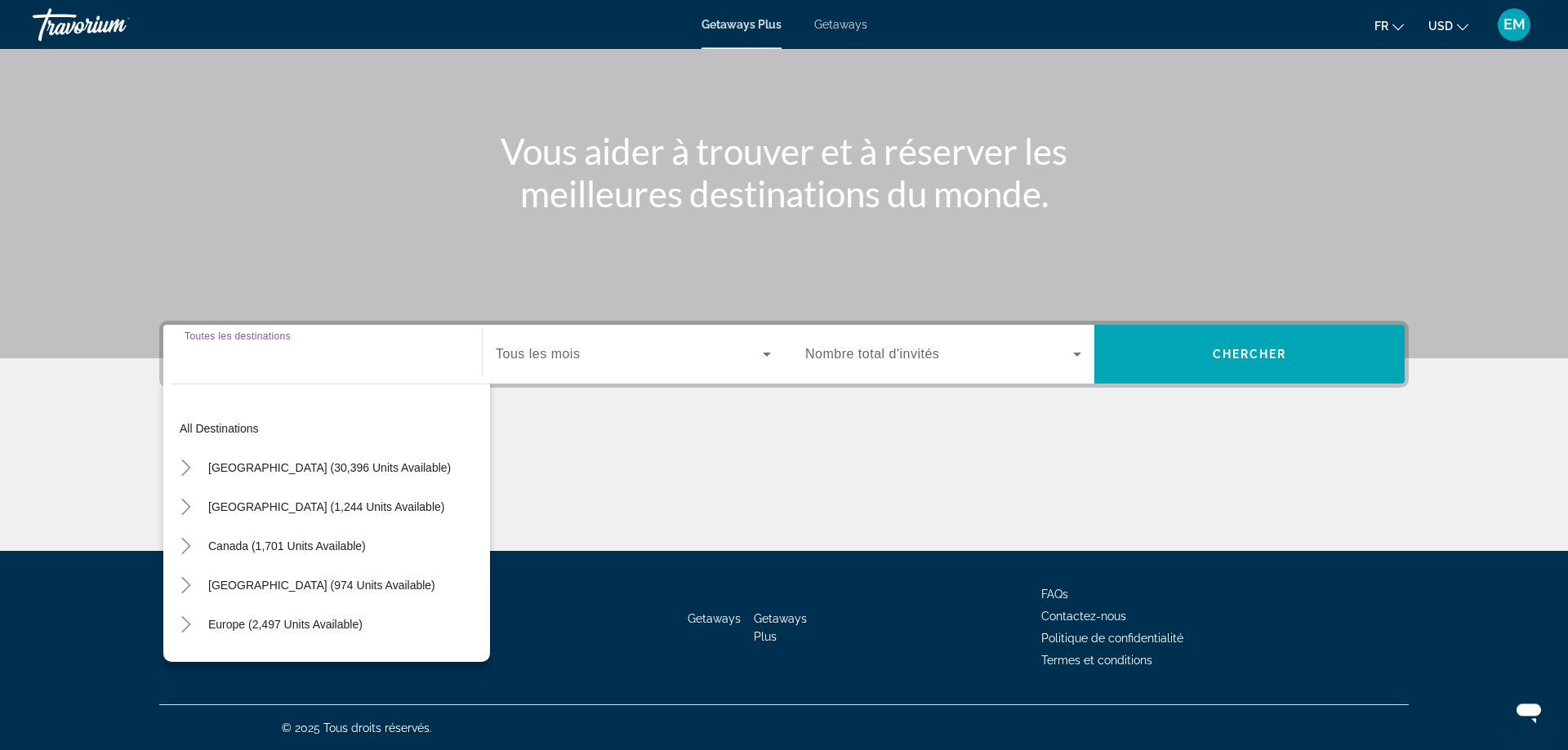
scroll to position [132, 0]
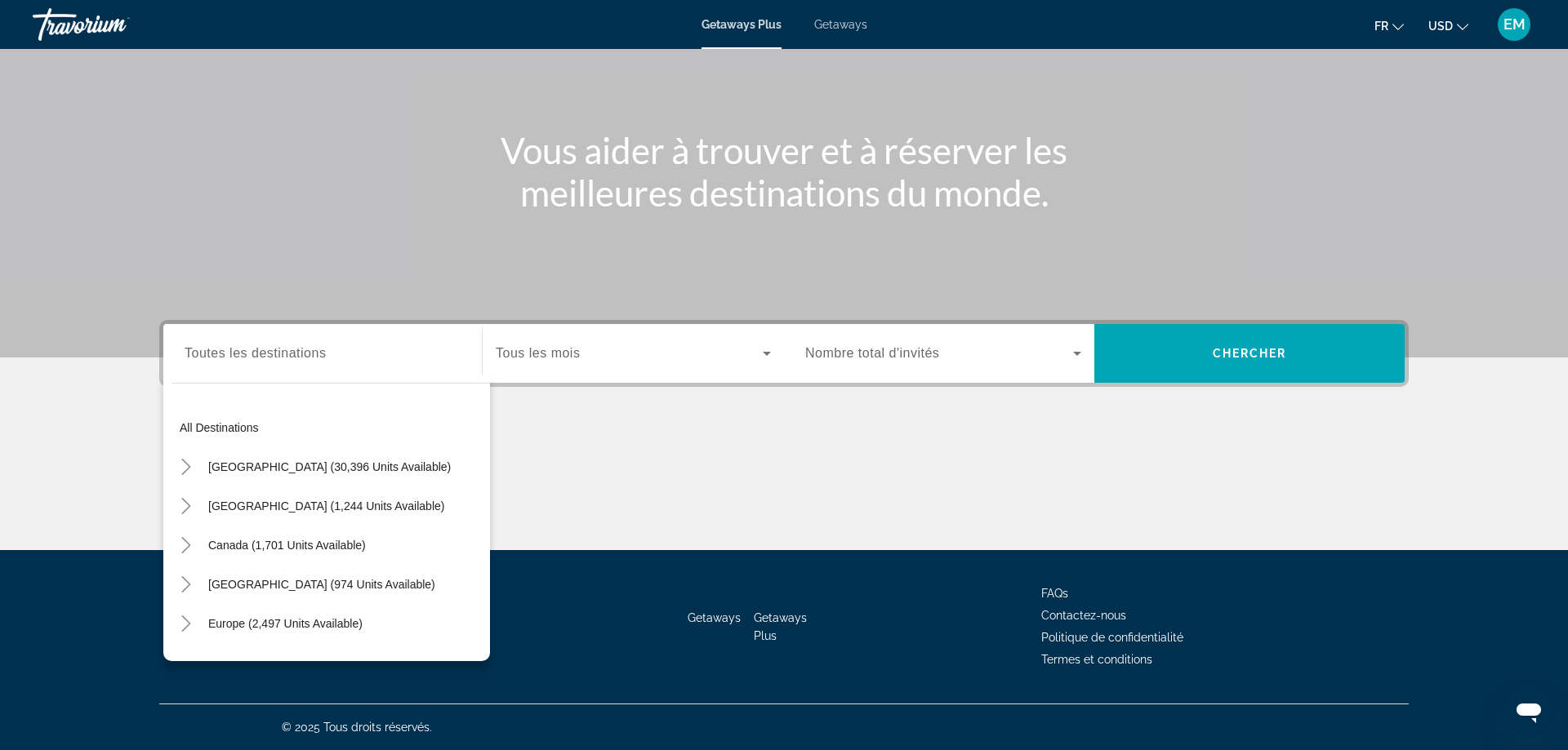
click at [886, 347] on span "Nombre total d'invités" at bounding box center [872, 353] width 134 height 14
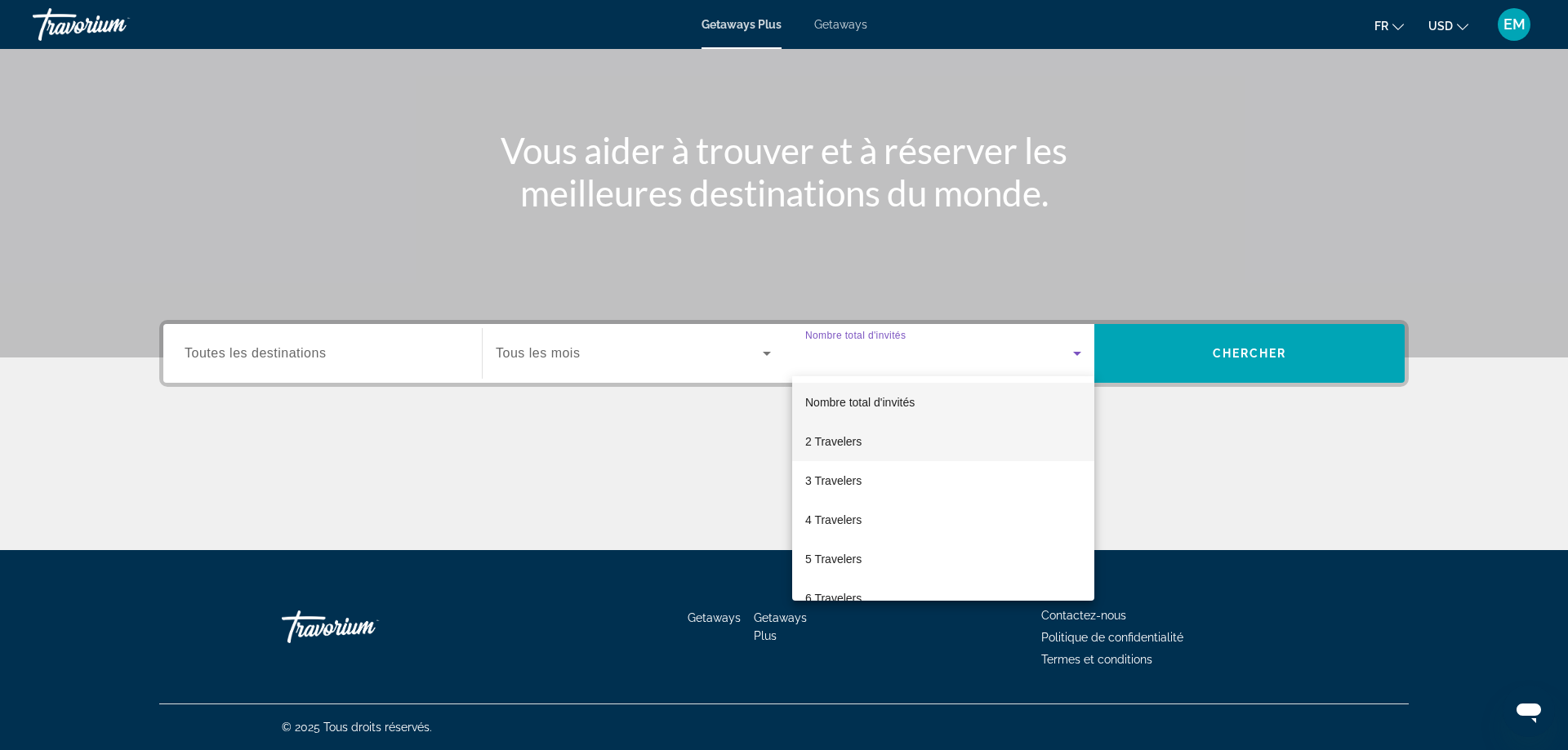
click at [867, 450] on mat-option "2 Travelers" at bounding box center [943, 442] width 303 height 39
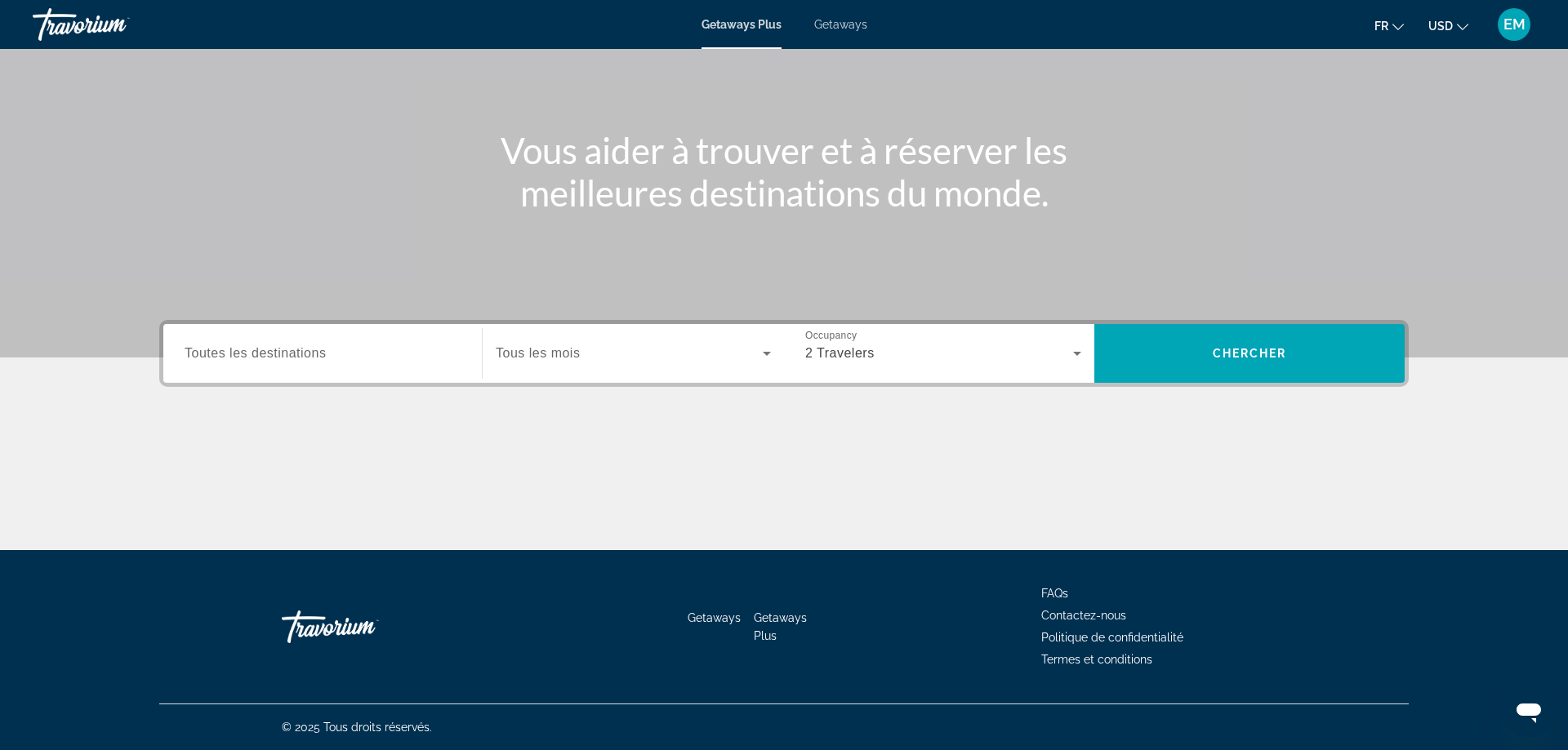
click at [537, 356] on span "Tous les mois" at bounding box center [538, 353] width 84 height 14
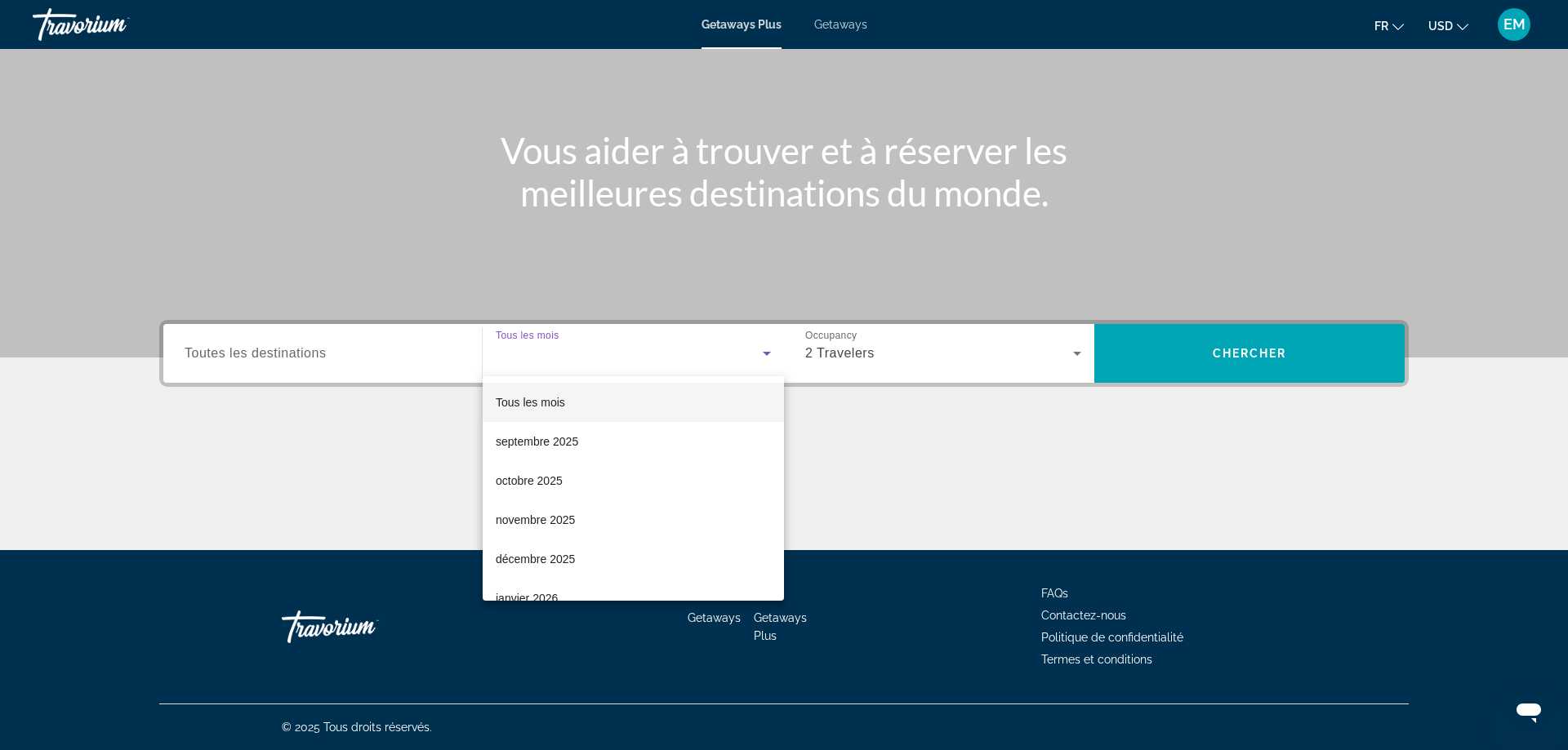
click at [847, 27] on div at bounding box center [784, 375] width 1568 height 750
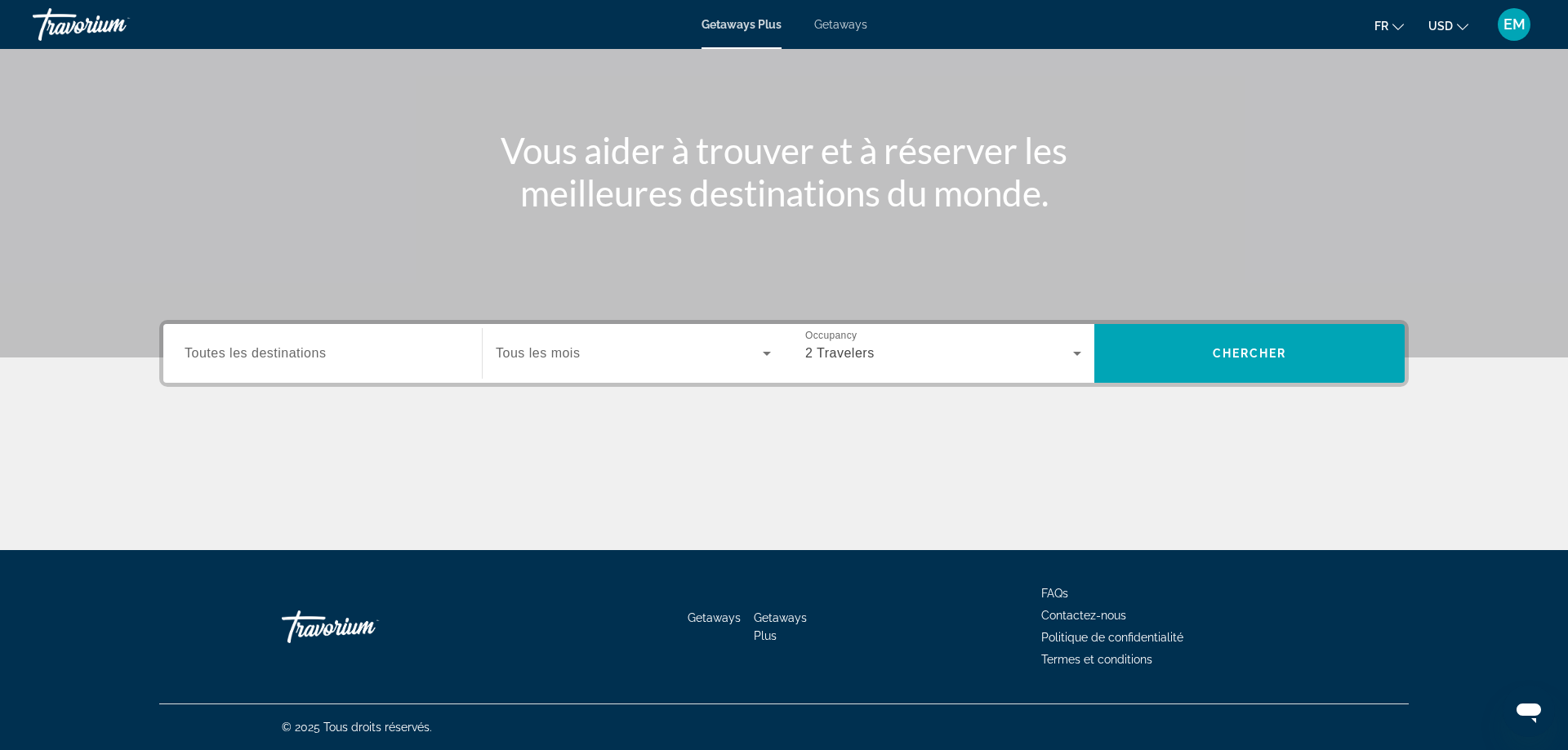
click at [842, 22] on span "Getaways" at bounding box center [841, 24] width 53 height 13
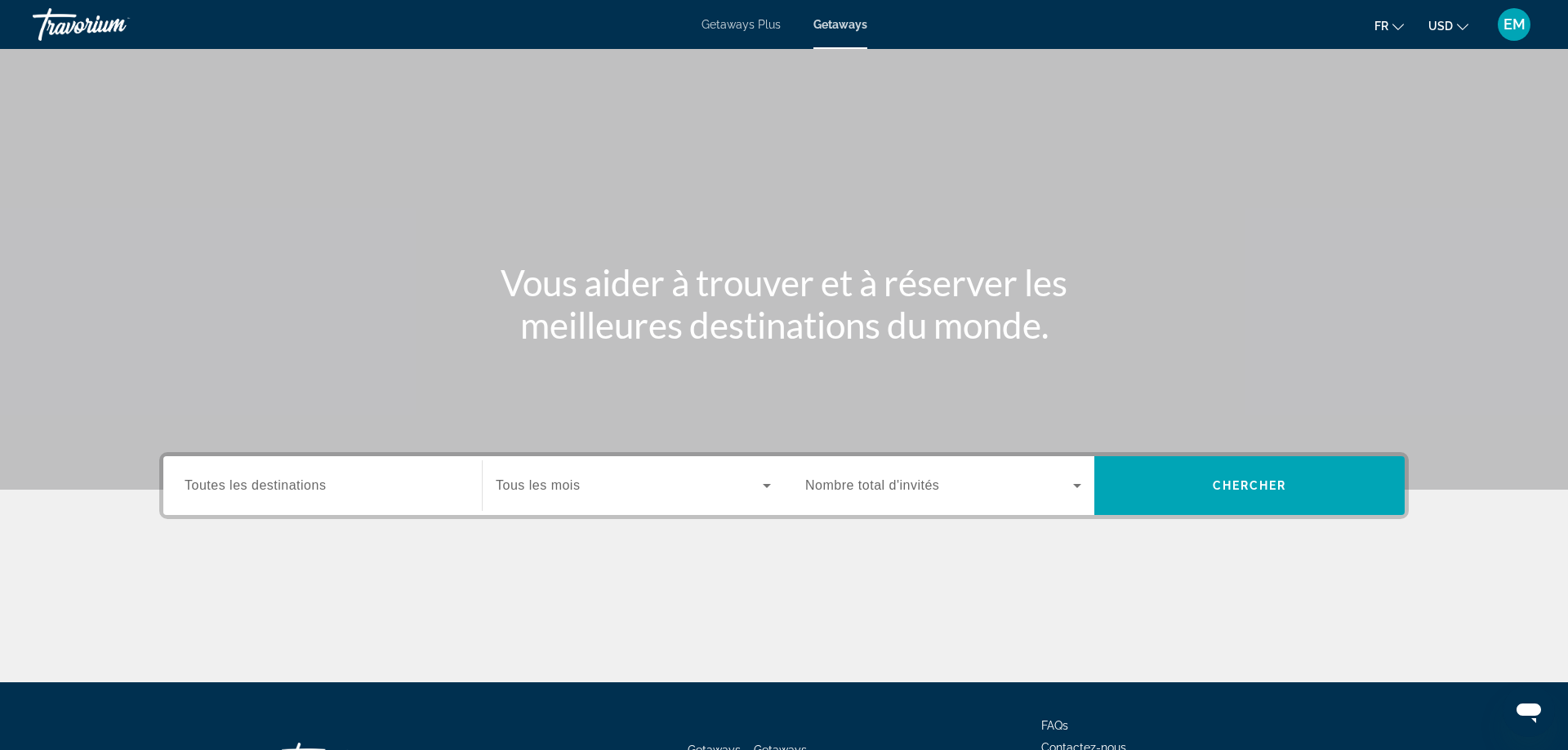
click at [374, 500] on div "Search widget" at bounding box center [322, 487] width 276 height 47
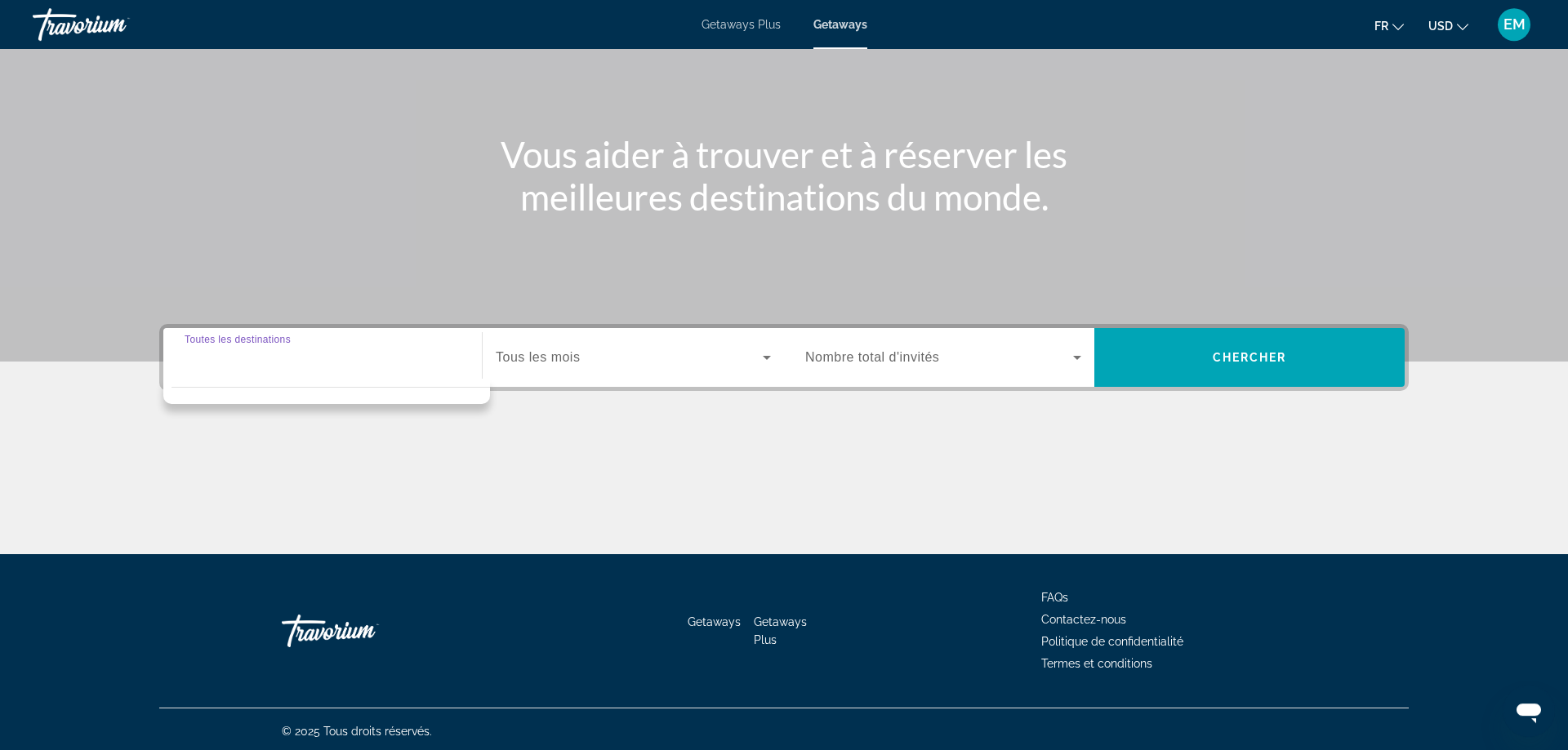
scroll to position [132, 0]
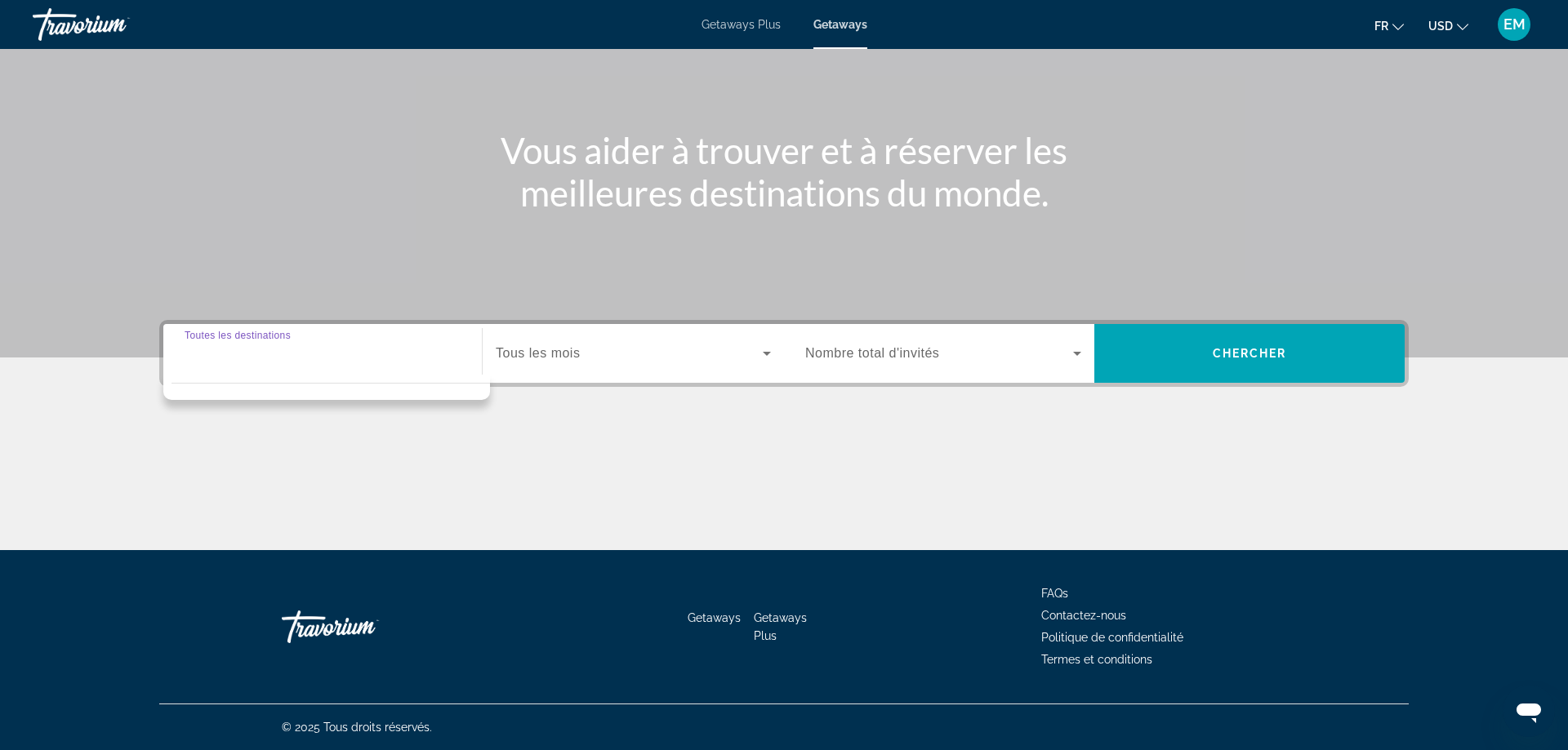
click at [288, 352] on input "Destination Toutes les destinations" at bounding box center [322, 354] width 276 height 20
click at [183, 496] on div "Main content" at bounding box center [784, 489] width 1250 height 123
click at [240, 387] on div "Destination Toutes les destinations Start Month Tous les mois Occupancy Nombre …" at bounding box center [784, 435] width 1315 height 230
click at [254, 360] on input "Destination Toutes les destinations" at bounding box center [322, 354] width 276 height 20
click at [368, 350] on input "Destination Toutes les destinations" at bounding box center [322, 354] width 276 height 20
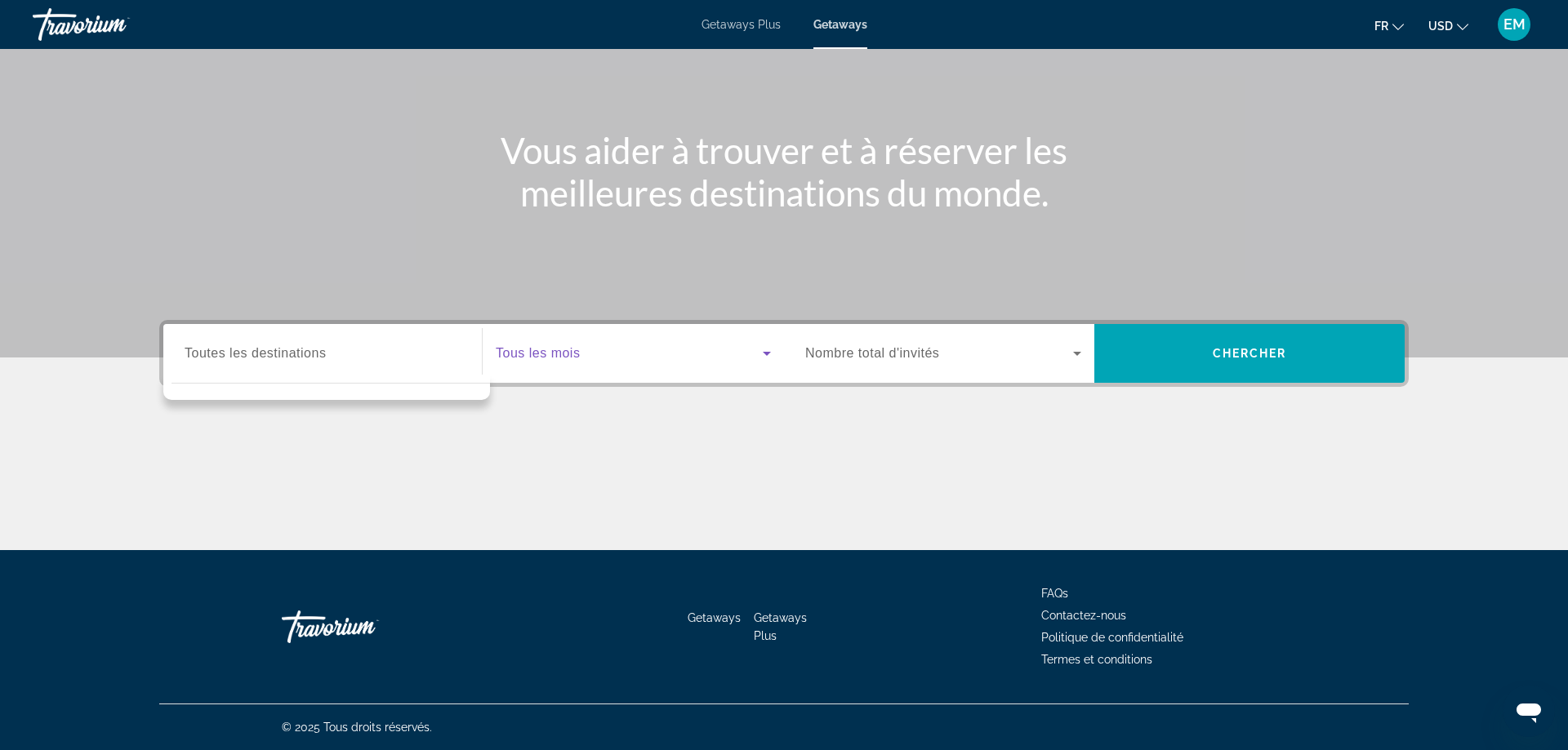
click at [590, 350] on span "Search widget" at bounding box center [629, 353] width 267 height 20
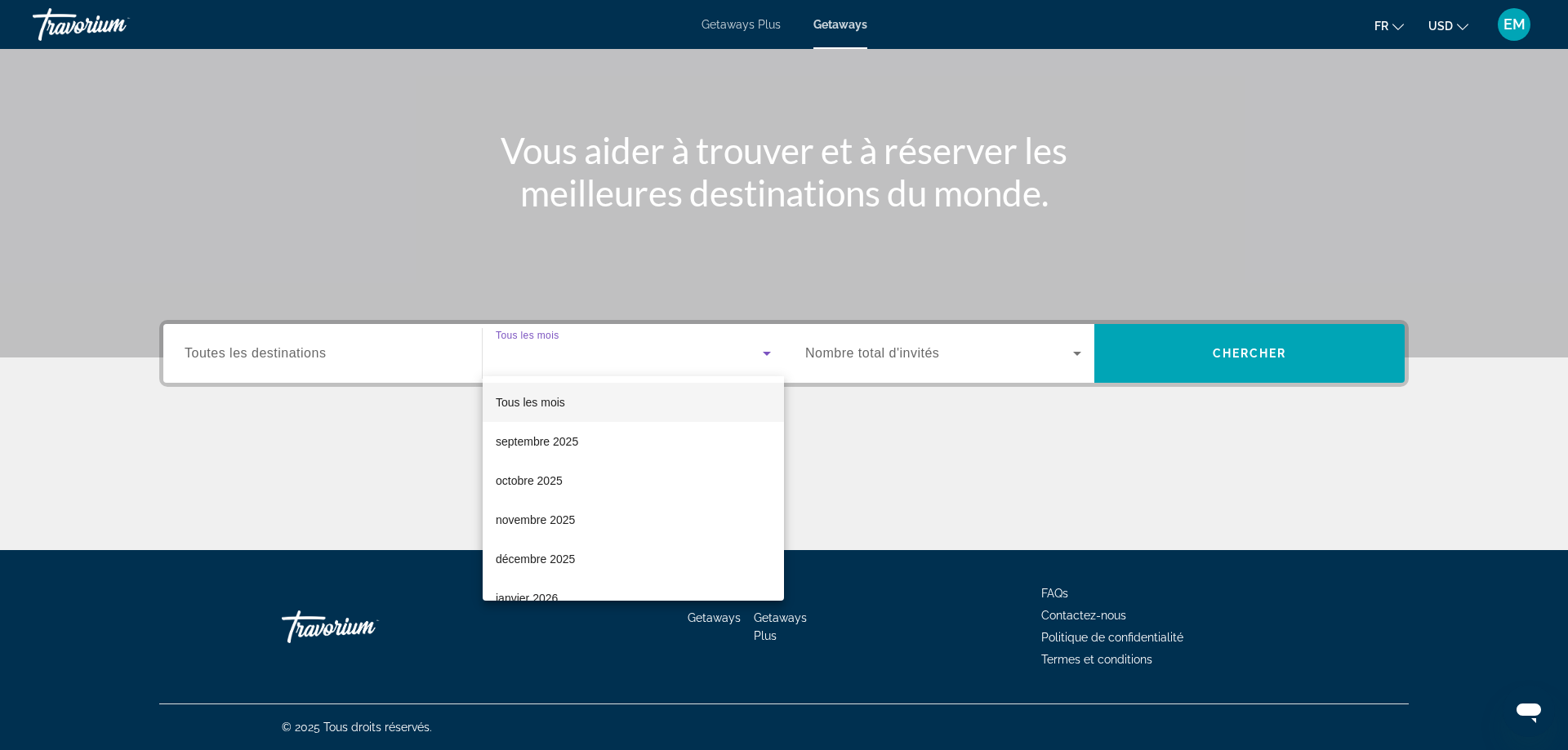
click at [568, 398] on mat-option "Tous les mois" at bounding box center [633, 403] width 302 height 39
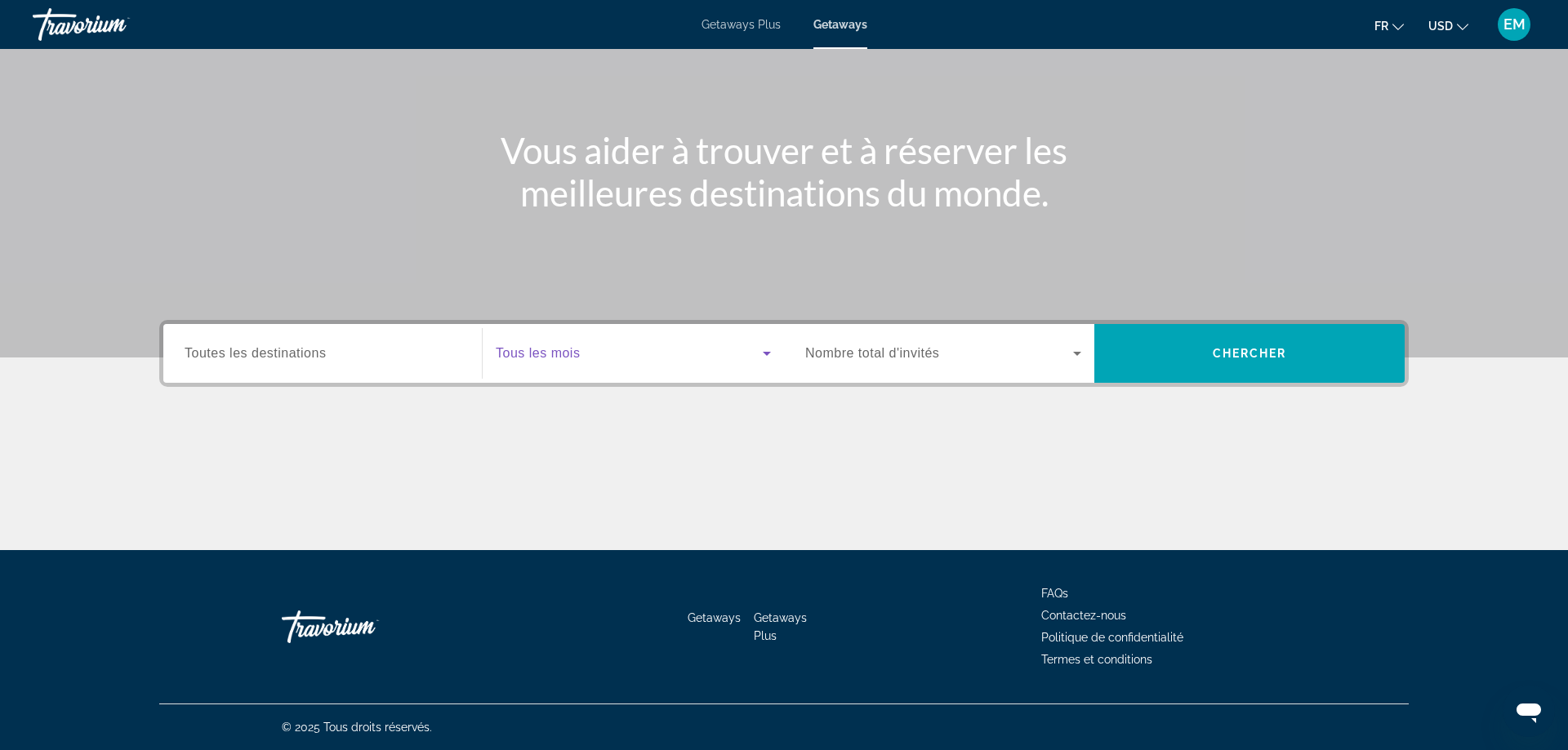
click at [910, 380] on div "Occupancy Nombre total d'invités" at bounding box center [943, 353] width 303 height 59
click at [902, 355] on span "Nombre total d'invités" at bounding box center [872, 353] width 134 height 14
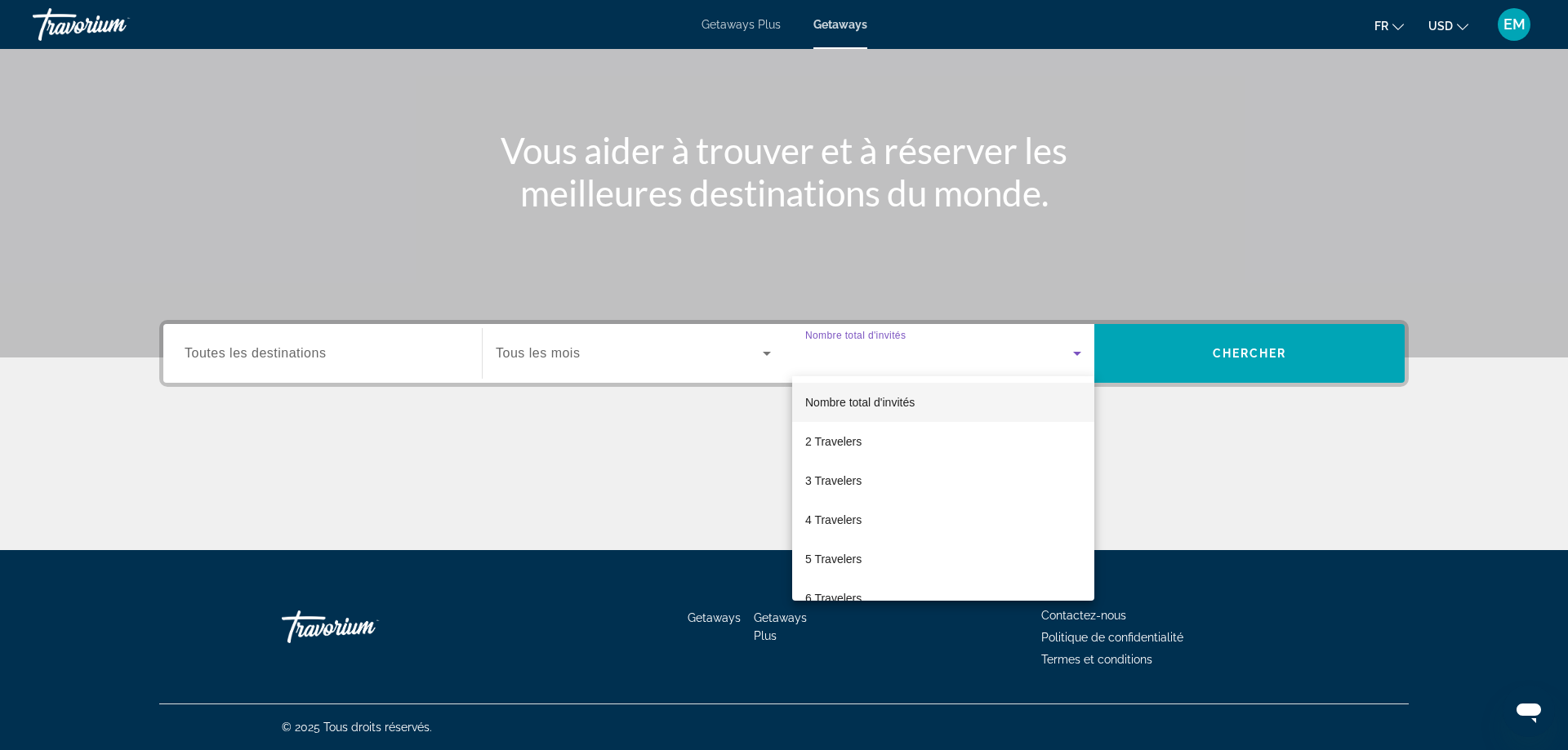
drag, startPoint x: 862, startPoint y: 437, endPoint x: 985, endPoint y: 415, distance: 125.0
click at [870, 437] on mat-option "2 Travelers" at bounding box center [943, 442] width 303 height 39
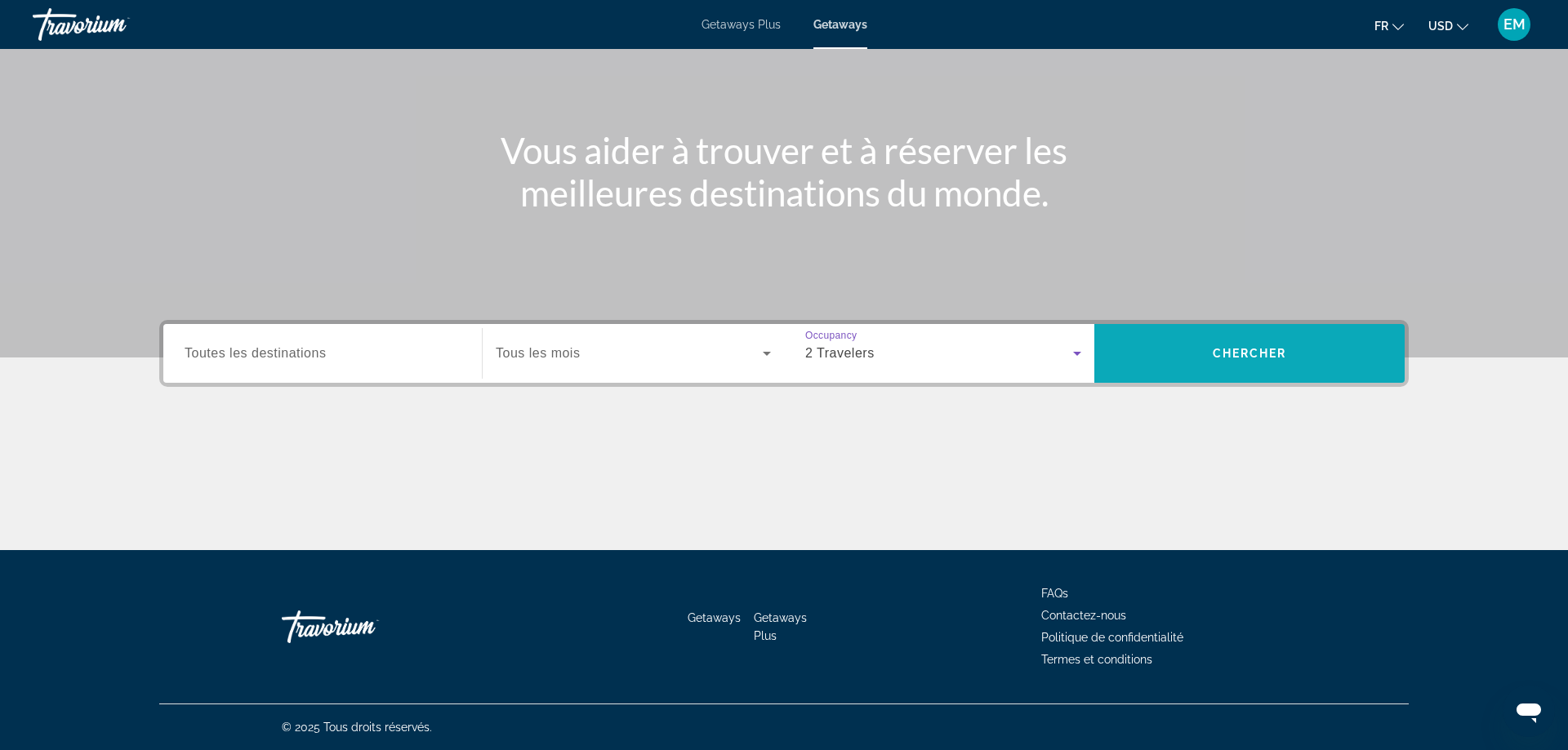
click at [1188, 356] on span "Search widget" at bounding box center [1250, 354] width 310 height 39
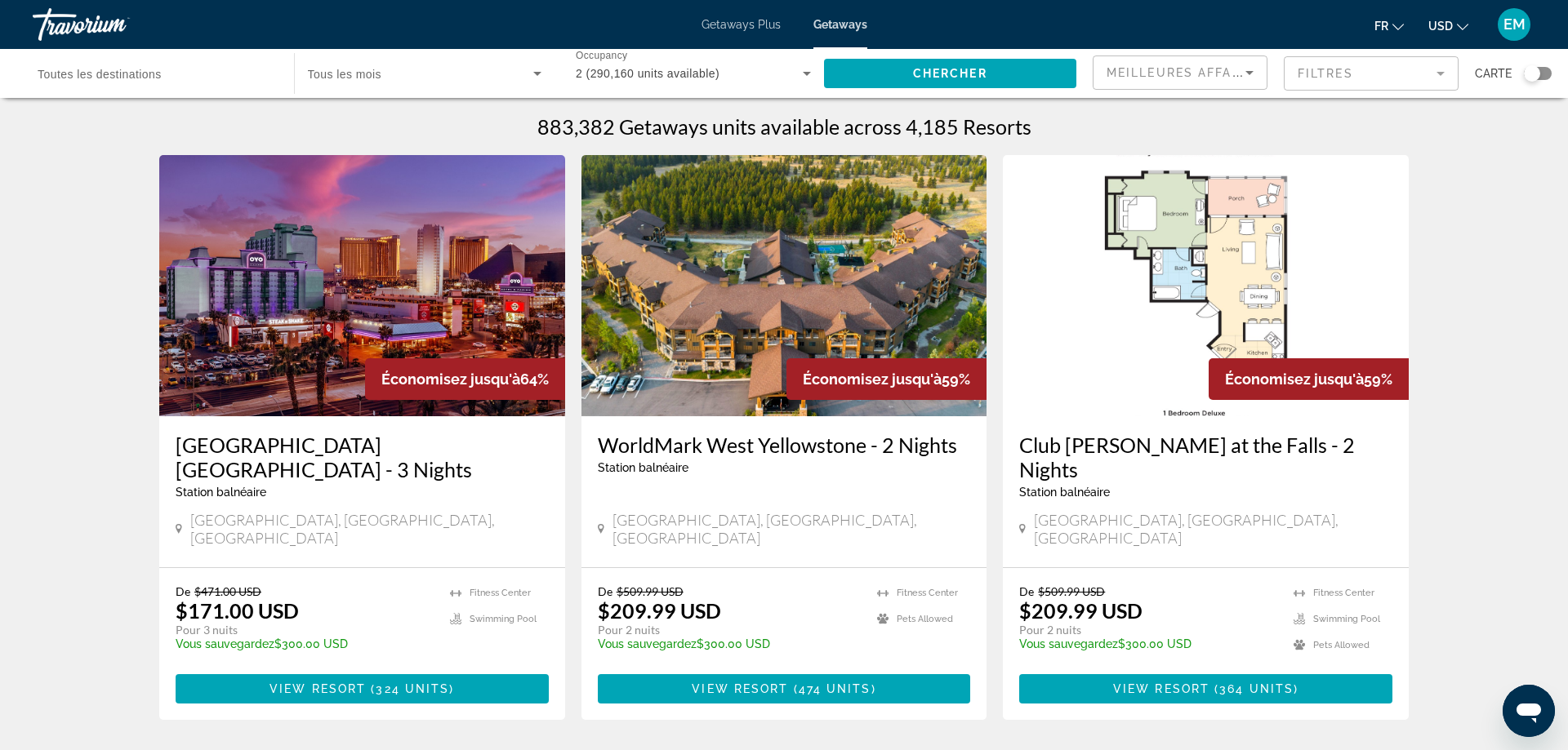
click at [1141, 74] on span "Meilleures affaires" at bounding box center [1185, 73] width 156 height 13
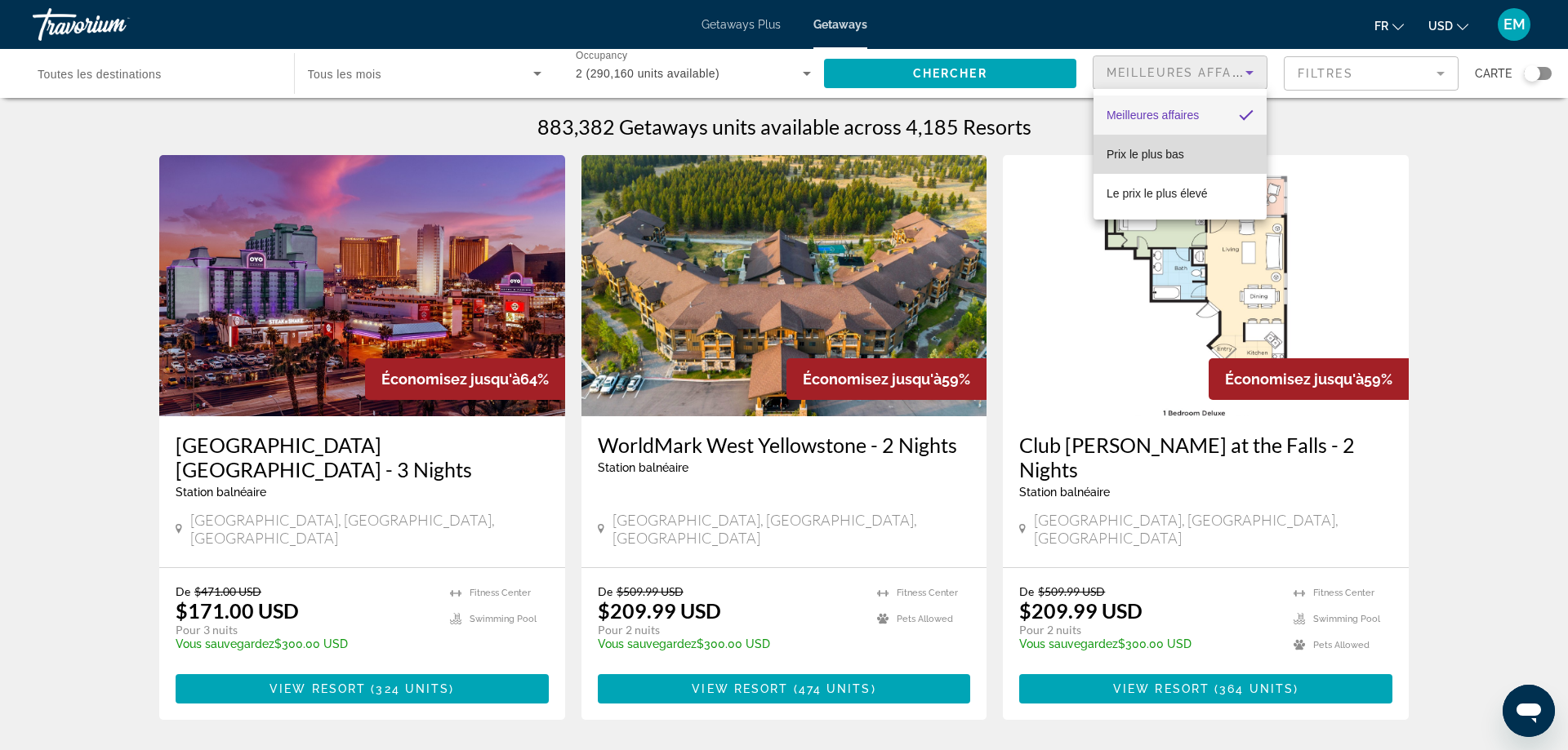
click at [1127, 152] on span "Prix ​​le plus bas" at bounding box center [1146, 154] width 78 height 13
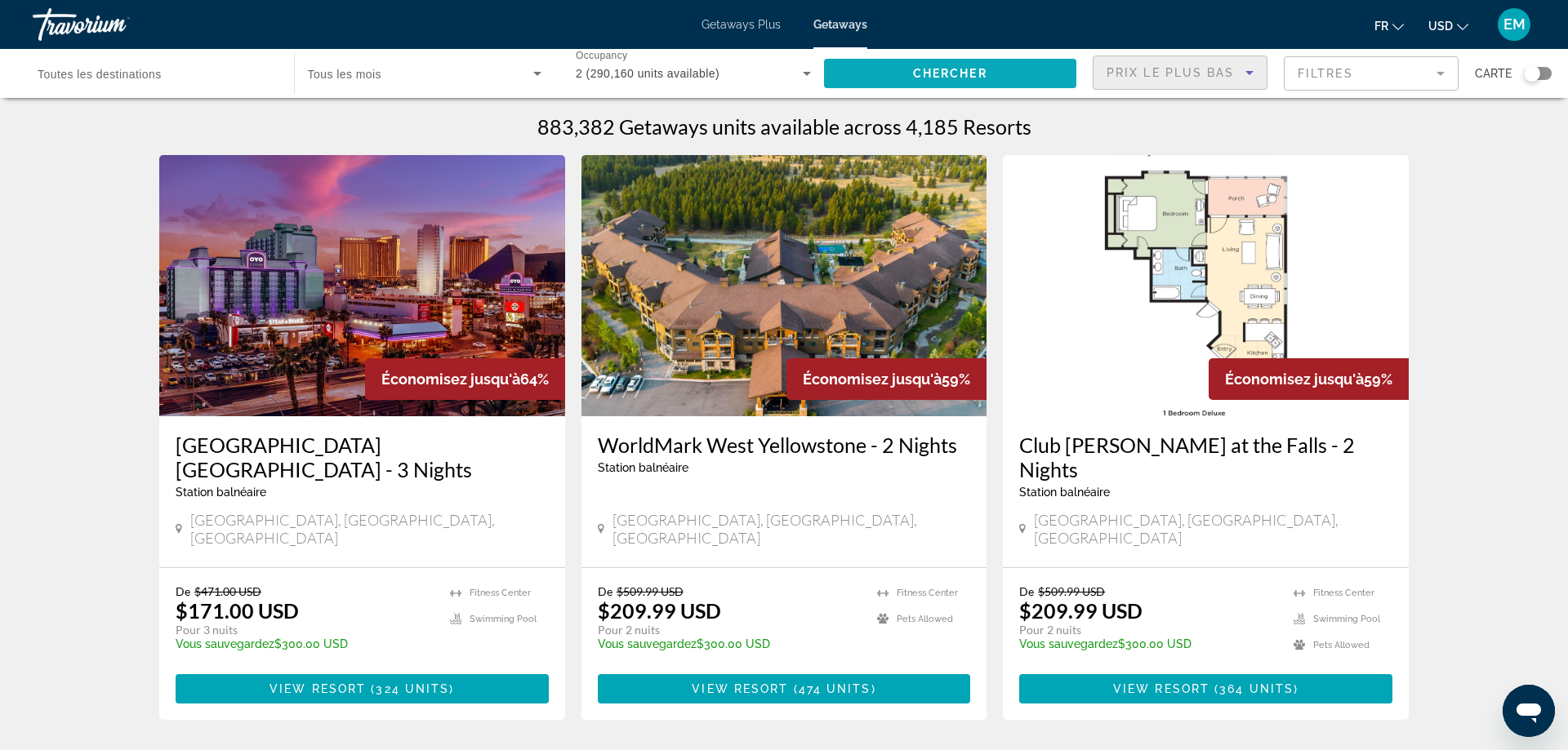
click at [930, 65] on span "Search widget" at bounding box center [951, 74] width 253 height 39
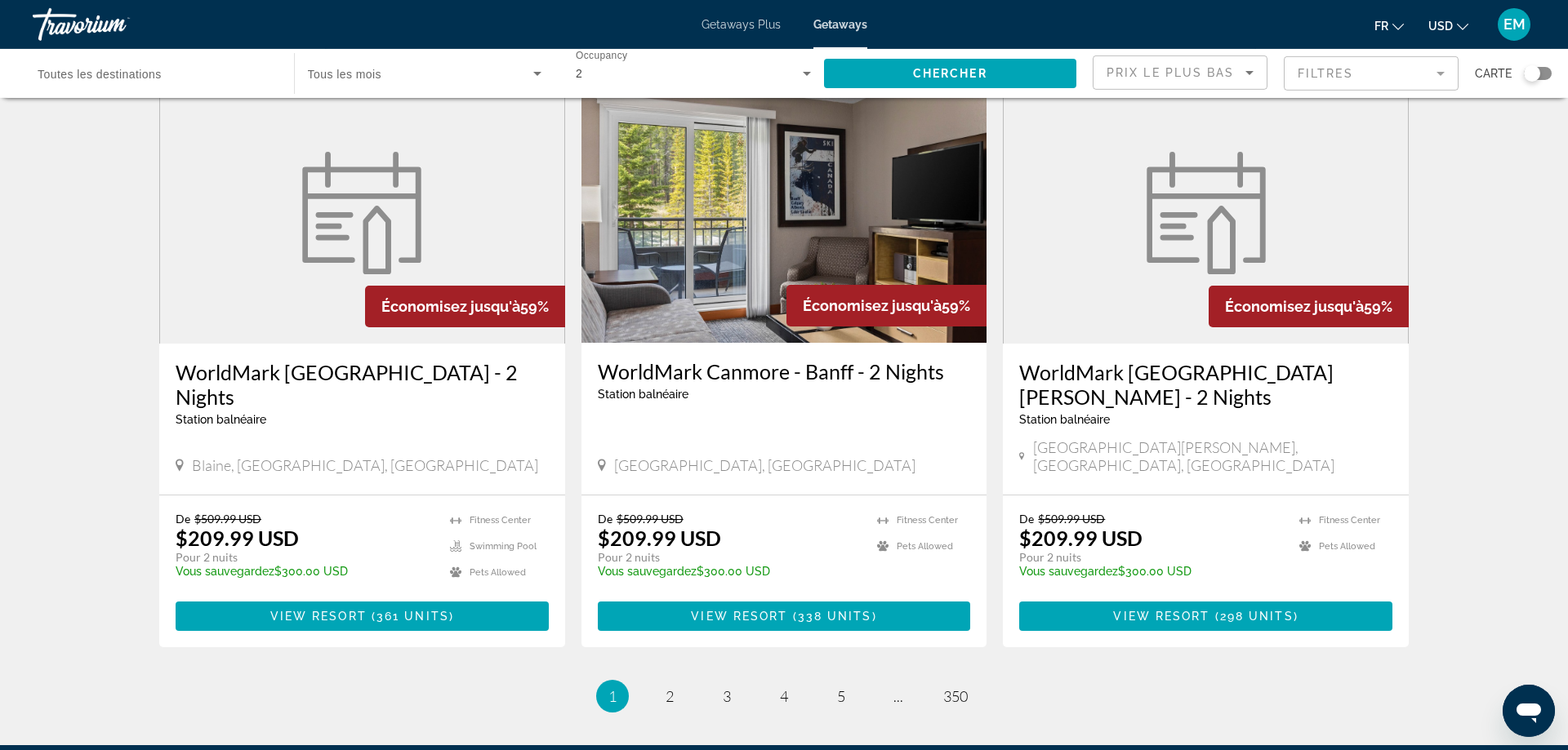
scroll to position [1941, 0]
